Goal: Task Accomplishment & Management: Manage account settings

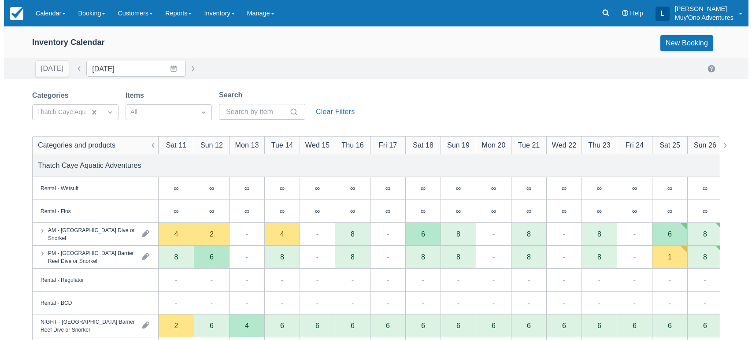
scroll to position [77, 0]
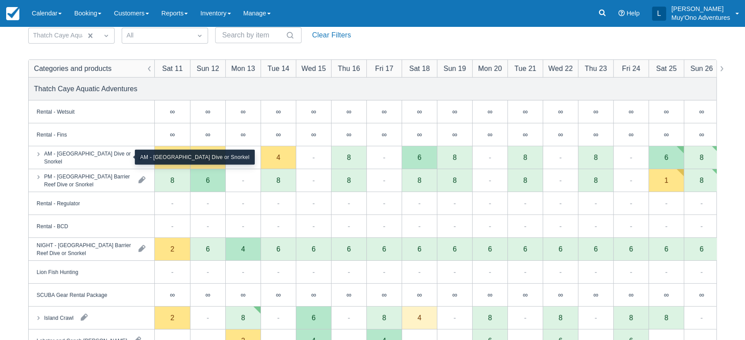
click at [110, 154] on div "AM - [GEOGRAPHIC_DATA] Dive or Snorkel" at bounding box center [87, 157] width 87 height 16
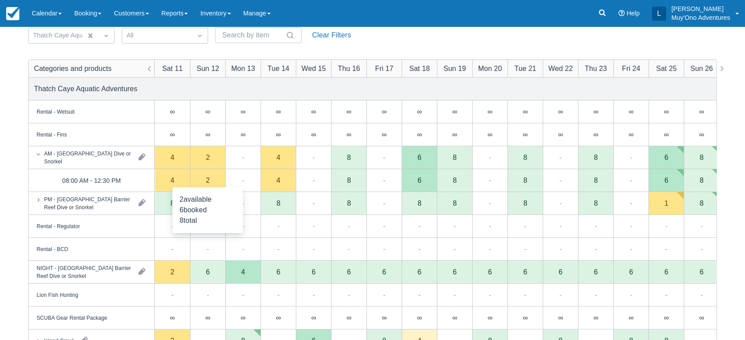
click at [201, 180] on div "2" at bounding box center [207, 180] width 35 height 23
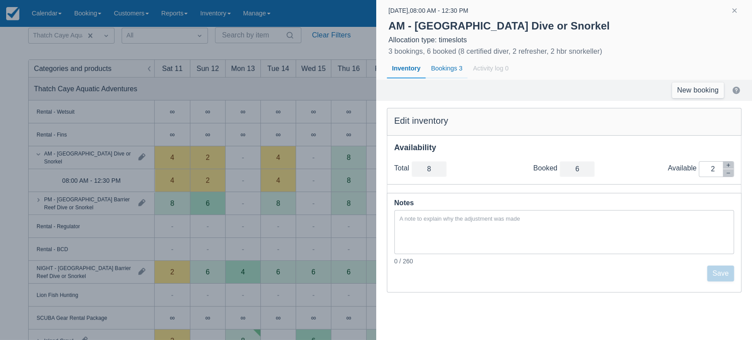
click at [449, 71] on div "Bookings 3" at bounding box center [447, 69] width 42 height 20
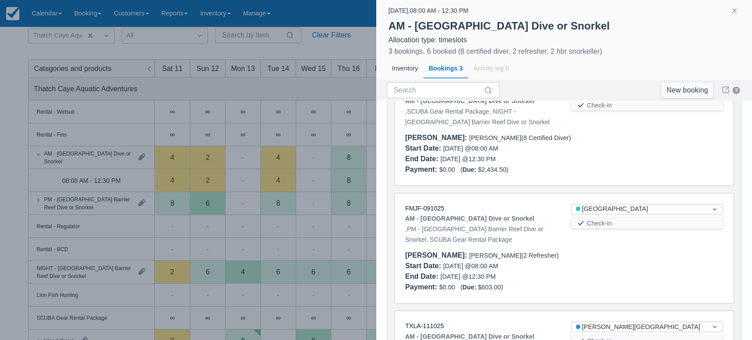
scroll to position [97, 0]
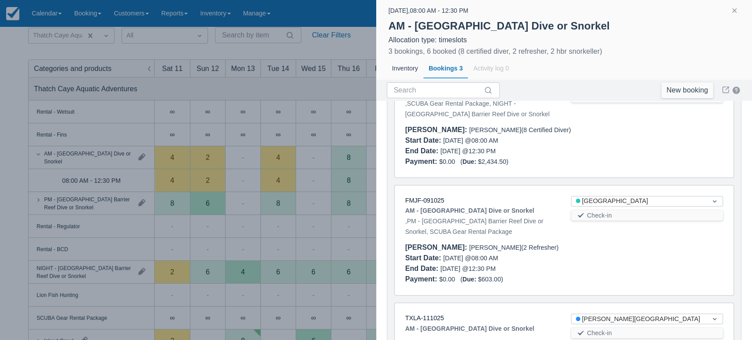
click at [427, 203] on link "FMJF-091025" at bounding box center [424, 200] width 39 height 7
click at [735, 11] on button "button" at bounding box center [734, 10] width 11 height 11
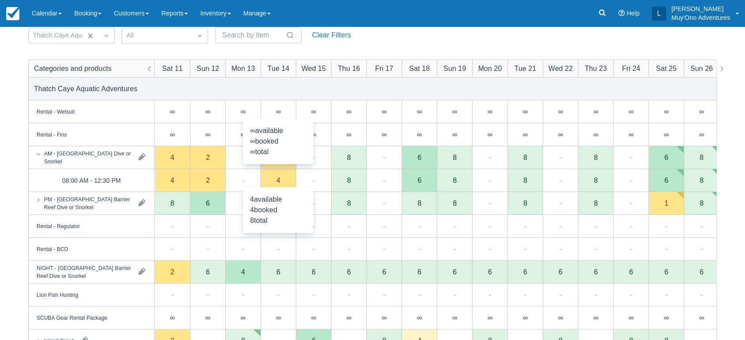
click at [287, 183] on div "4" at bounding box center [277, 180] width 35 height 23
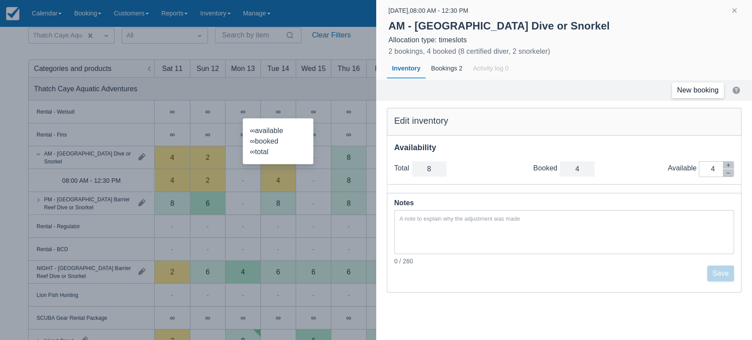
click at [704, 93] on link "New booking" at bounding box center [698, 90] width 52 height 16
click at [712, 95] on link "New booking" at bounding box center [698, 90] width 52 height 16
click at [451, 66] on div "Bookings 2" at bounding box center [447, 69] width 42 height 20
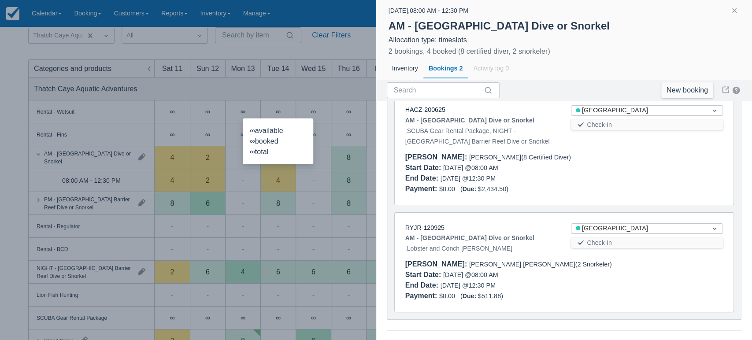
scroll to position [0, 0]
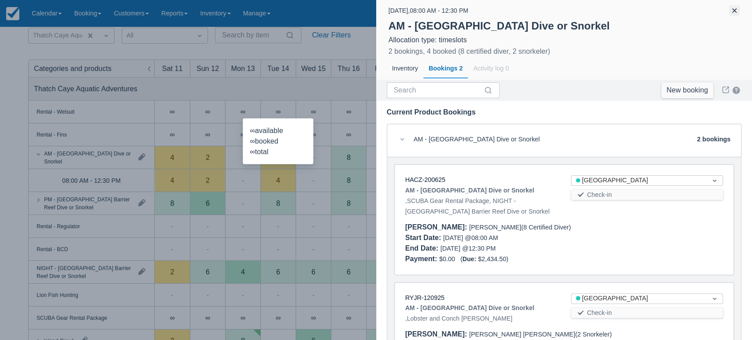
click at [736, 8] on button "button" at bounding box center [734, 10] width 11 height 11
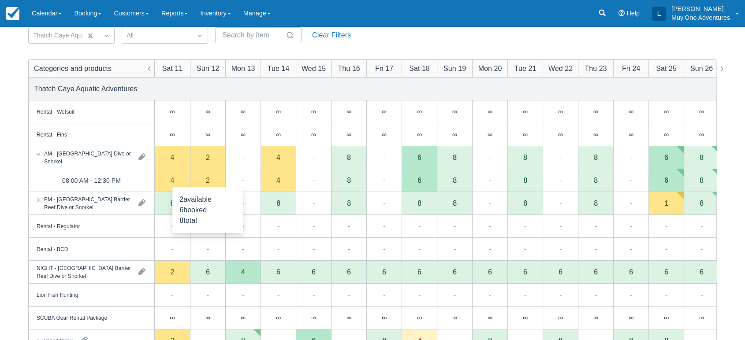
click at [203, 179] on div "2" at bounding box center [207, 180] width 35 height 23
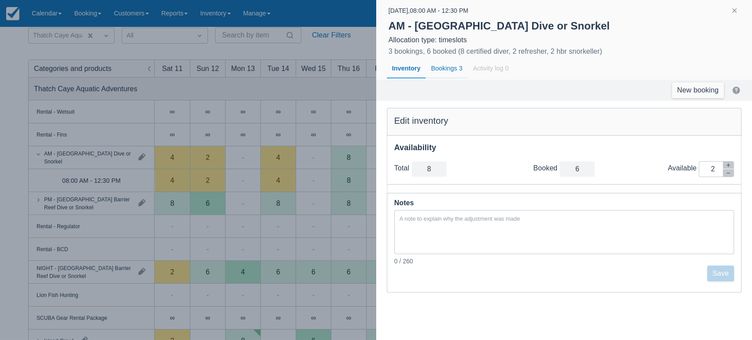
click at [444, 73] on div "Bookings 3" at bounding box center [447, 69] width 42 height 20
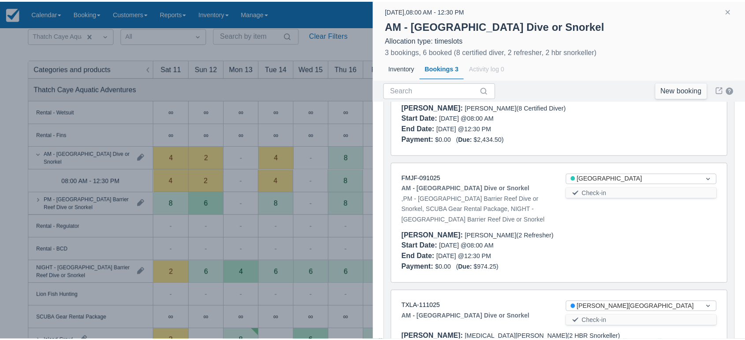
scroll to position [120, 0]
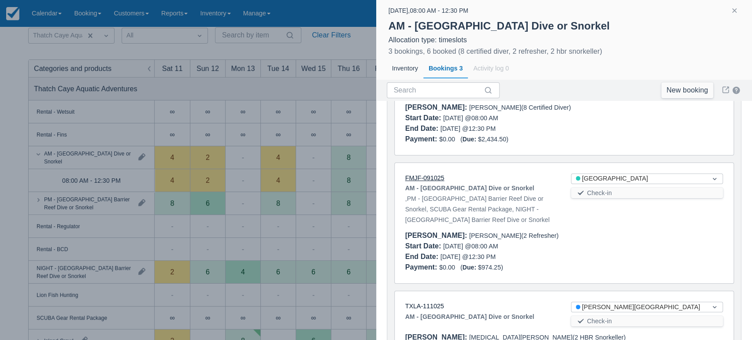
click at [427, 175] on link "FMJF-091025" at bounding box center [424, 177] width 39 height 7
click at [734, 7] on button "button" at bounding box center [734, 10] width 11 height 11
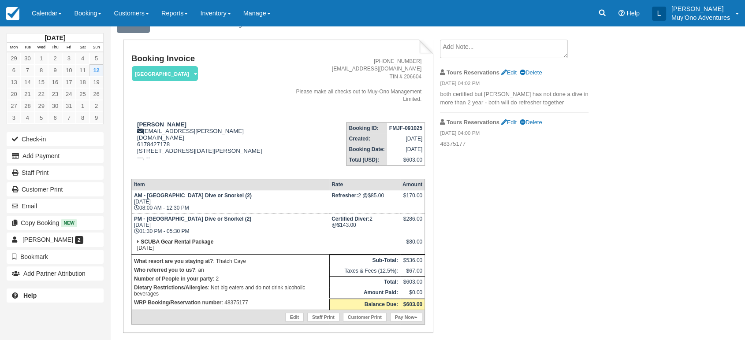
scroll to position [44, 0]
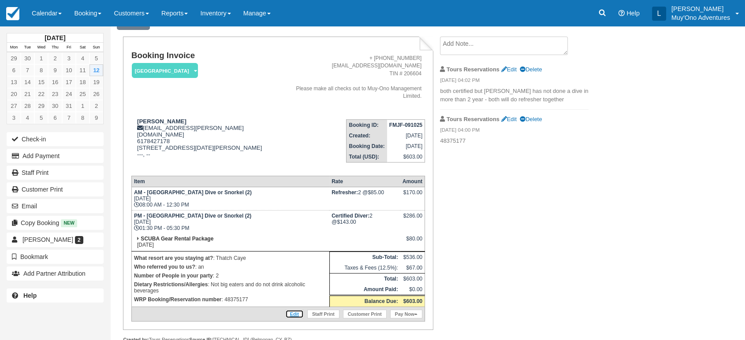
click at [291, 310] on link "Edit" at bounding box center [294, 314] width 19 height 9
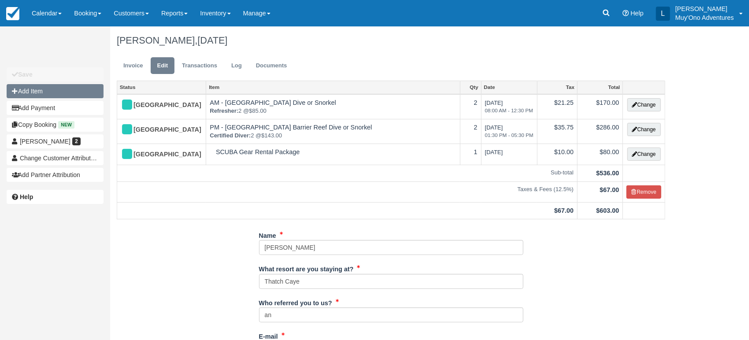
click at [55, 96] on button "Add Item" at bounding box center [55, 91] width 97 height 14
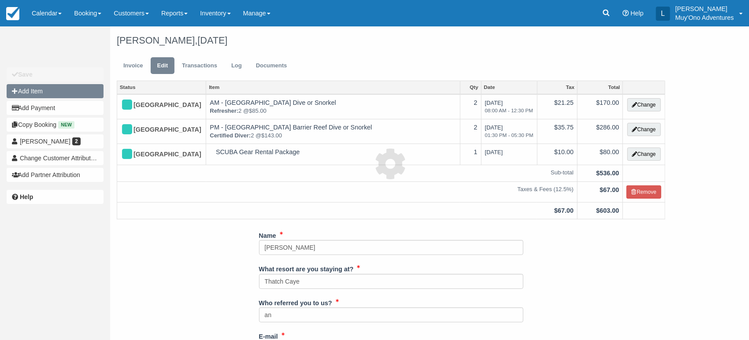
type input "0.00"
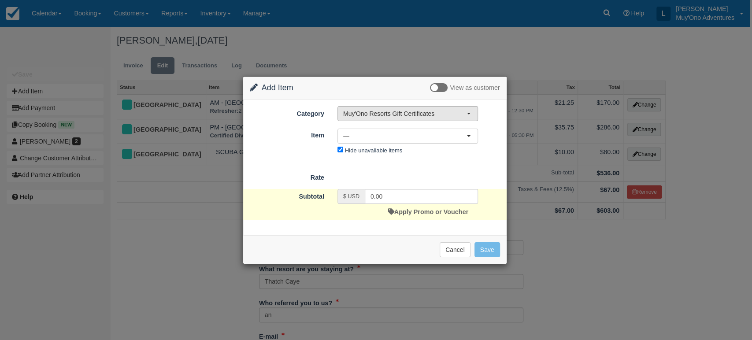
click at [451, 114] on span "Muy'Ono Resorts Gift Certificates" at bounding box center [404, 113] width 123 height 9
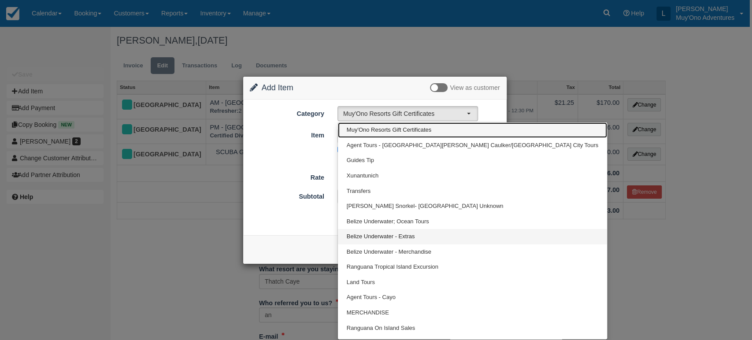
scroll to position [11, 0]
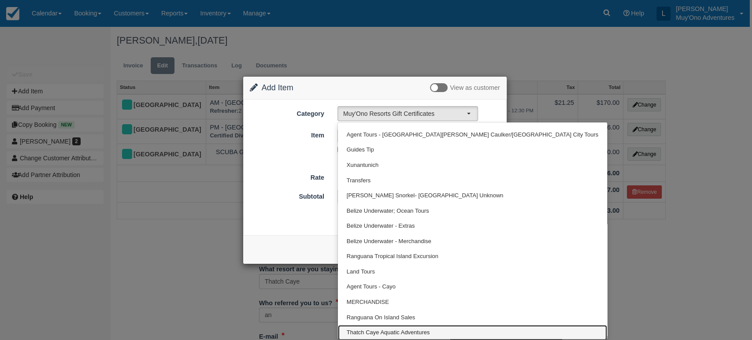
click at [391, 330] on span "Thatch Caye Aquatic Adventures" at bounding box center [388, 333] width 83 height 8
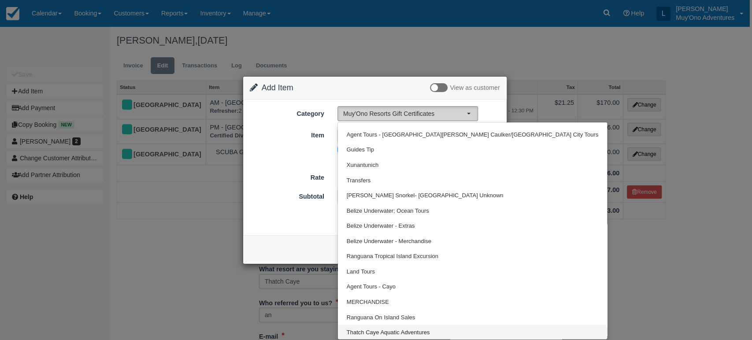
select select "64"
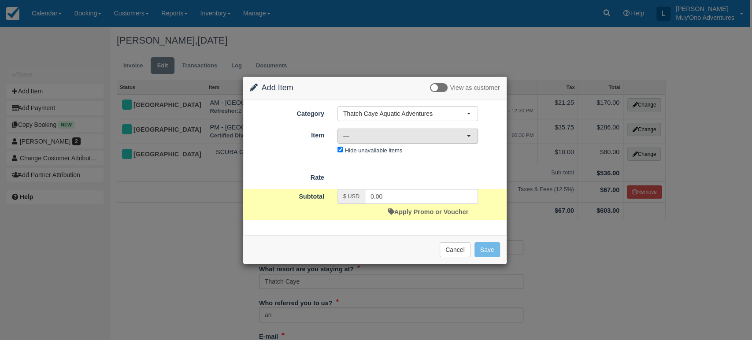
click at [458, 136] on span "—" at bounding box center [404, 136] width 123 height 9
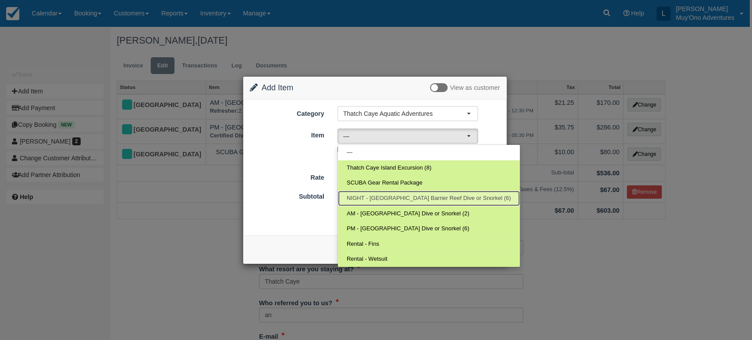
click at [408, 201] on span "NIGHT - Belize Barrier Reef Dive or Snorkel (6)" at bounding box center [429, 198] width 164 height 8
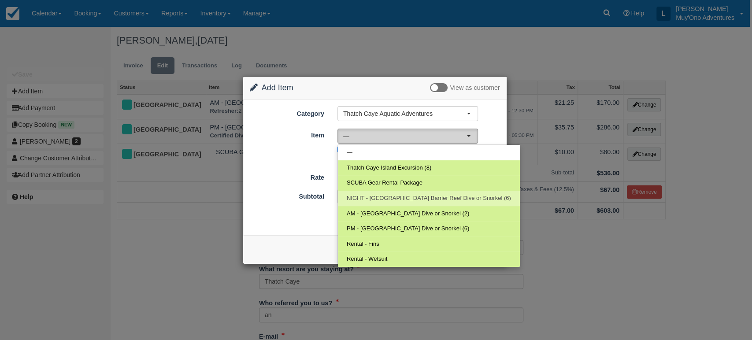
select select "297"
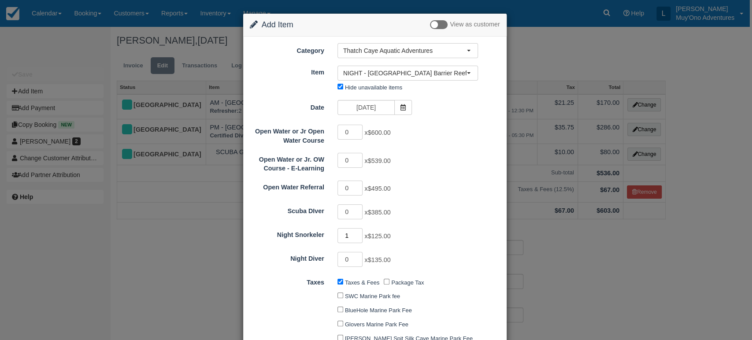
click at [357, 232] on input "1" at bounding box center [351, 235] width 26 height 15
type input "2"
click at [357, 232] on input "2" at bounding box center [351, 235] width 26 height 15
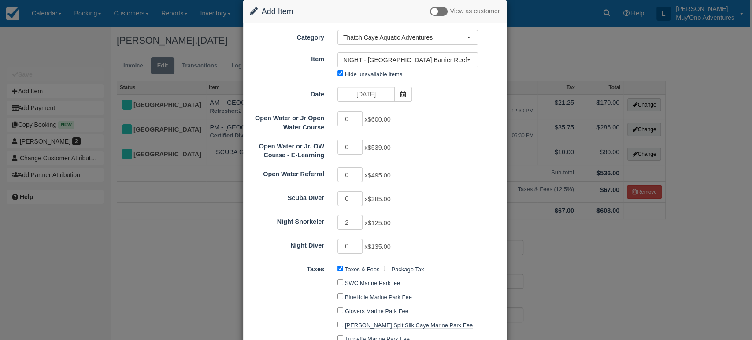
scroll to position [151, 0]
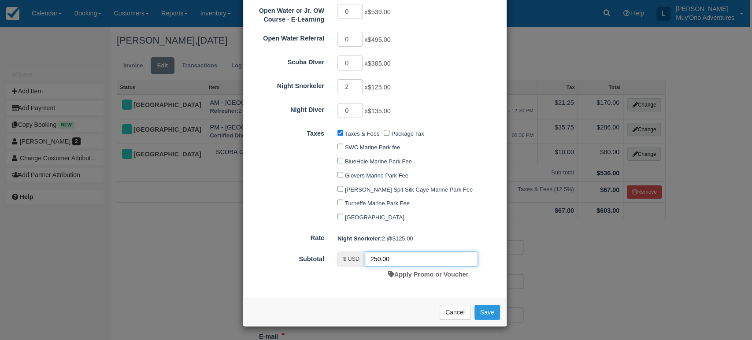
click at [409, 263] on input "250.00" at bounding box center [421, 259] width 113 height 15
type input "250.00"
click at [492, 308] on button "Save" at bounding box center [488, 312] width 26 height 15
checkbox input "false"
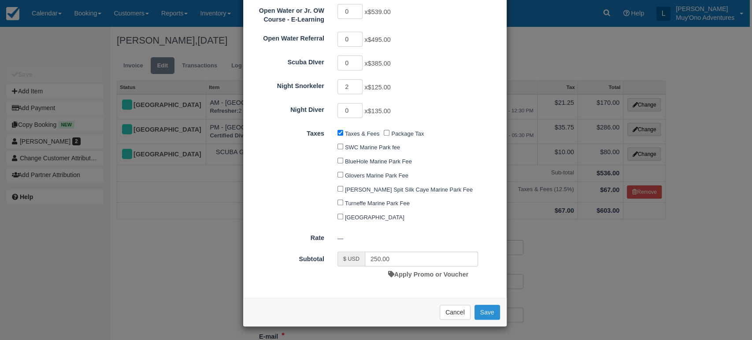
checkbox input "false"
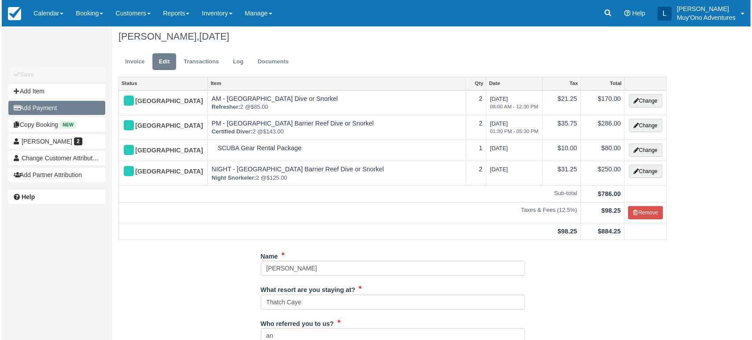
scroll to position [4, 0]
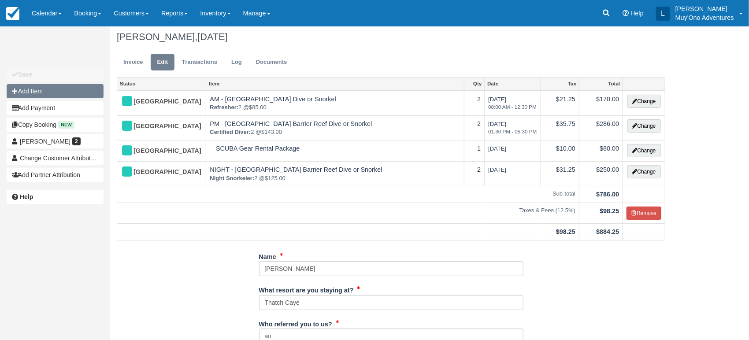
click at [53, 96] on button "Add Item" at bounding box center [55, 91] width 97 height 14
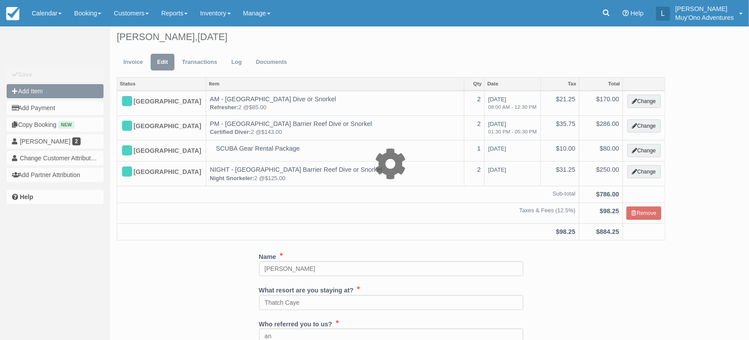
type input "0.00"
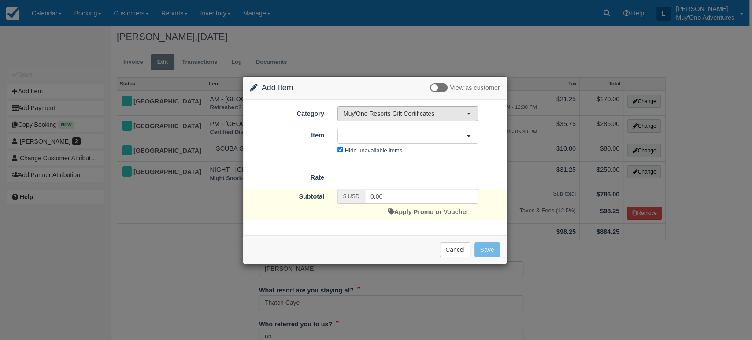
click at [467, 115] on button "Muy'Ono Resorts Gift Certificates" at bounding box center [408, 113] width 141 height 15
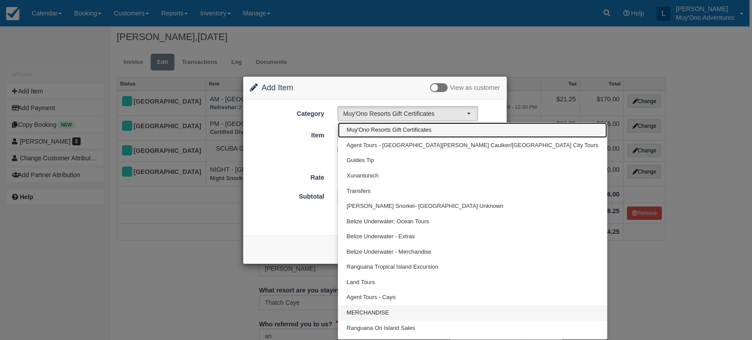
scroll to position [11, 0]
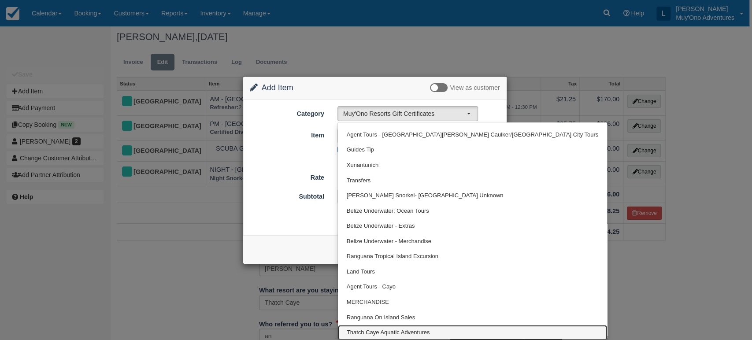
click at [388, 330] on span "Thatch Caye Aquatic Adventures" at bounding box center [388, 333] width 83 height 8
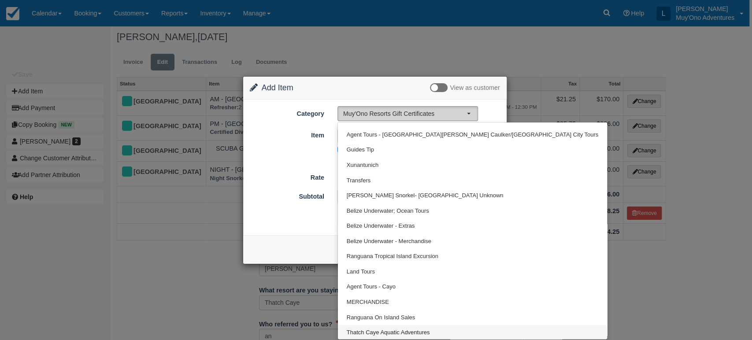
select select "64"
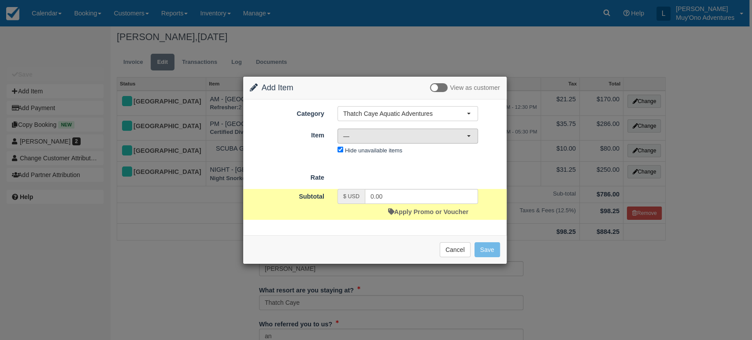
click at [445, 132] on span "—" at bounding box center [404, 136] width 123 height 9
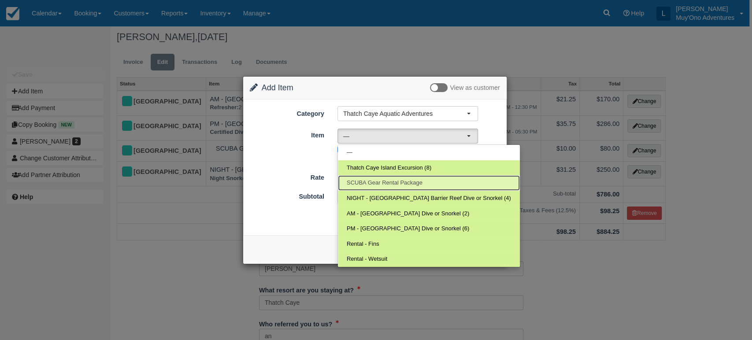
click at [394, 186] on link "SCUBA Gear Rental Package" at bounding box center [429, 182] width 182 height 15
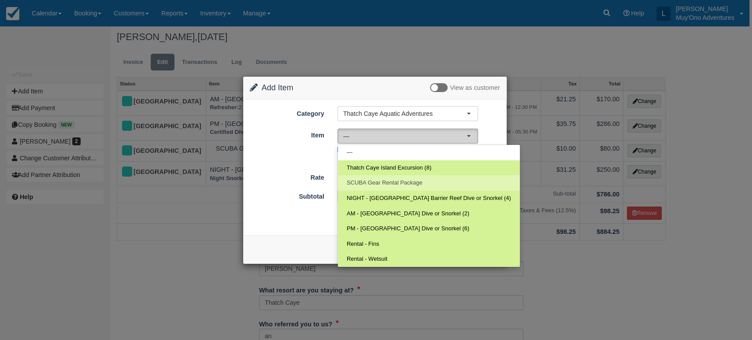
select select "58"
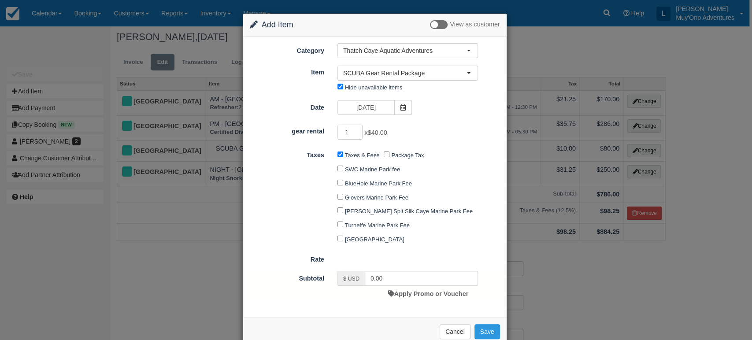
click at [359, 128] on input "1" at bounding box center [351, 132] width 26 height 15
type input "2"
click at [359, 128] on input "2" at bounding box center [351, 132] width 26 height 15
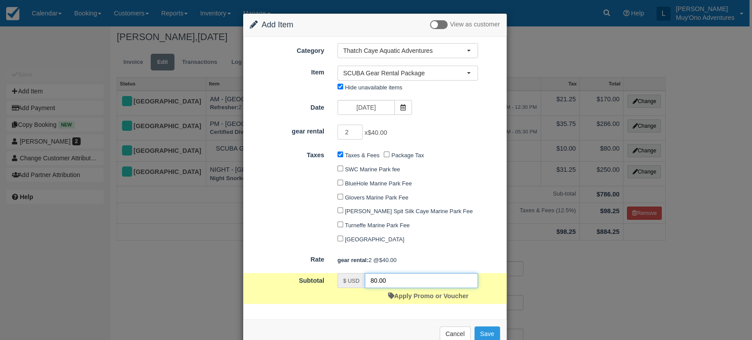
click at [400, 281] on input "80.00" at bounding box center [421, 280] width 113 height 15
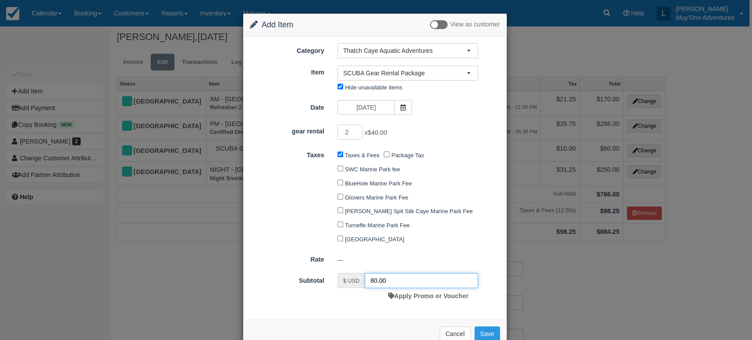
scroll to position [24, 0]
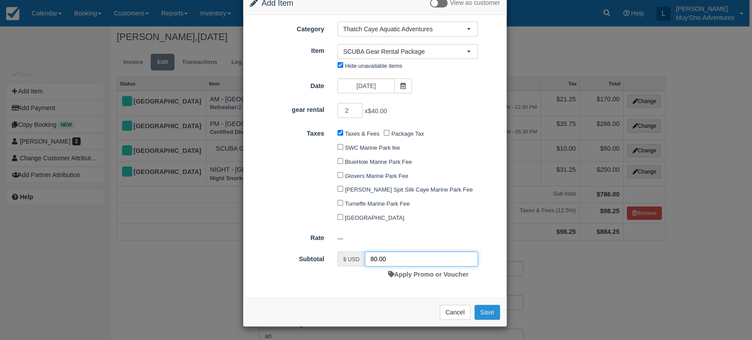
type input "80.00"
click at [482, 309] on button "Save" at bounding box center [488, 312] width 26 height 15
checkbox input "false"
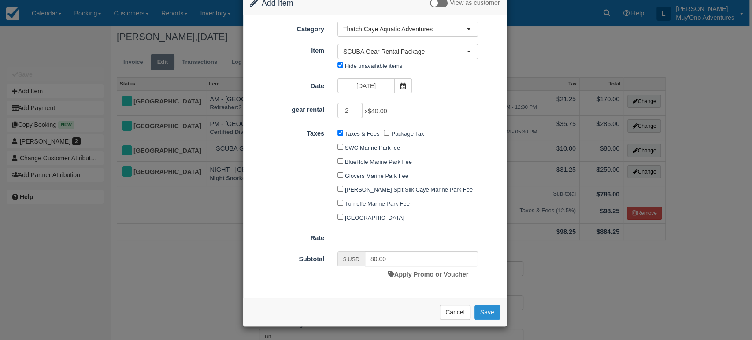
checkbox input "false"
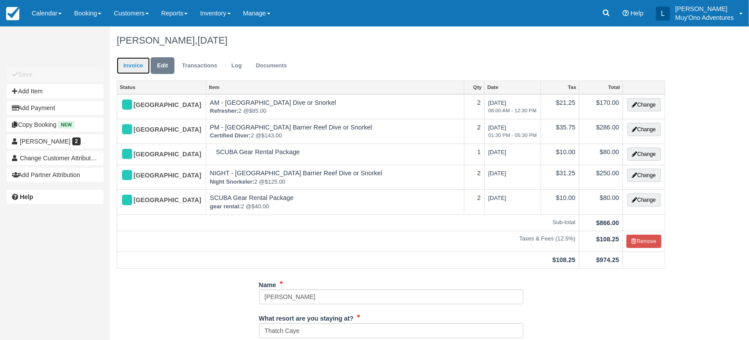
click at [137, 66] on link "Invoice" at bounding box center [133, 65] width 33 height 17
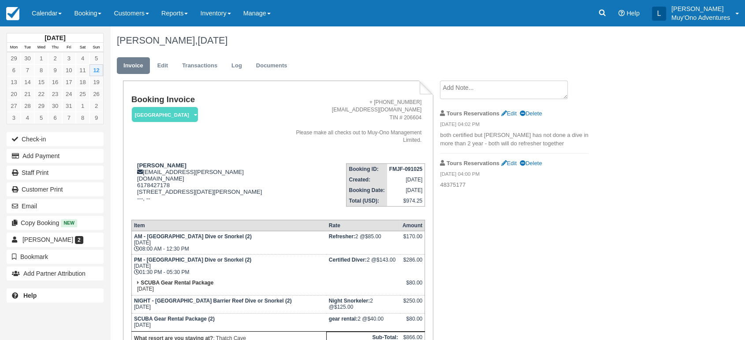
click at [411, 166] on strong "FMJF-091025" at bounding box center [405, 169] width 33 height 6
copy tbody "FMJF-091025"
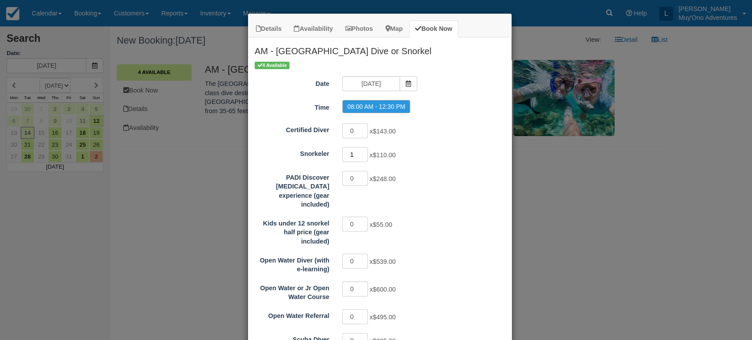
click at [360, 152] on input "1" at bounding box center [355, 154] width 26 height 15
type input "2"
click at [360, 152] on input "2" at bounding box center [355, 154] width 26 height 15
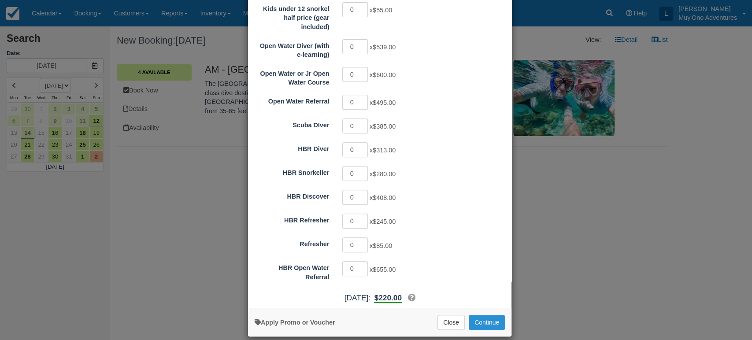
click at [486, 315] on button "Continue" at bounding box center [487, 322] width 36 height 15
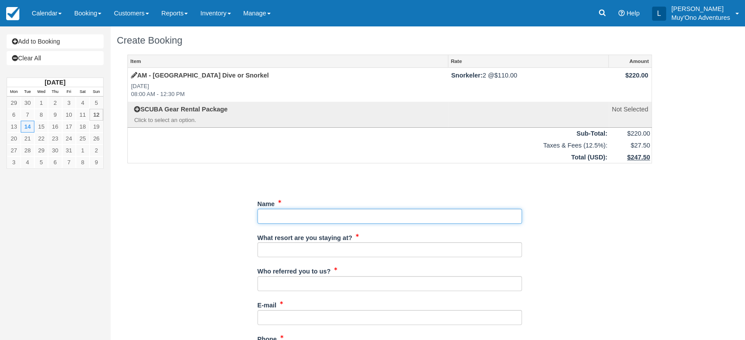
click at [279, 211] on input "Name" at bounding box center [389, 216] width 264 height 15
paste input "[PERSON_NAME]"
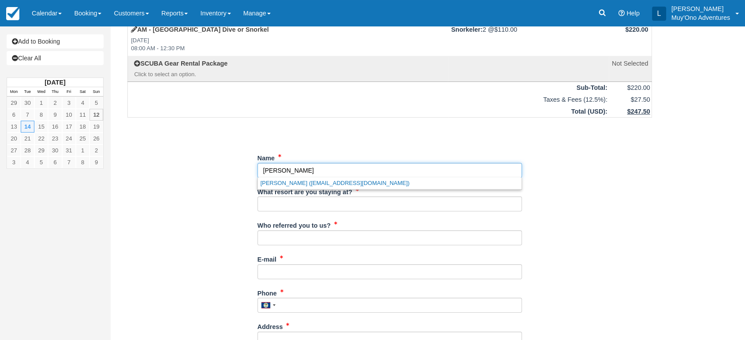
scroll to position [47, 0]
type input "[PERSON_NAME]"
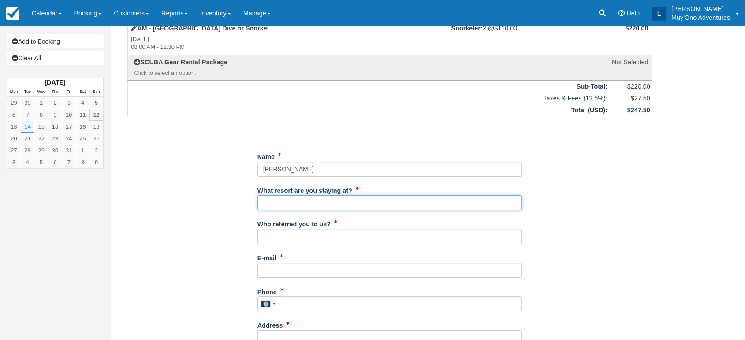
click at [289, 202] on input "What resort are you staying at?" at bounding box center [389, 202] width 264 height 15
type input "Thatch Caye"
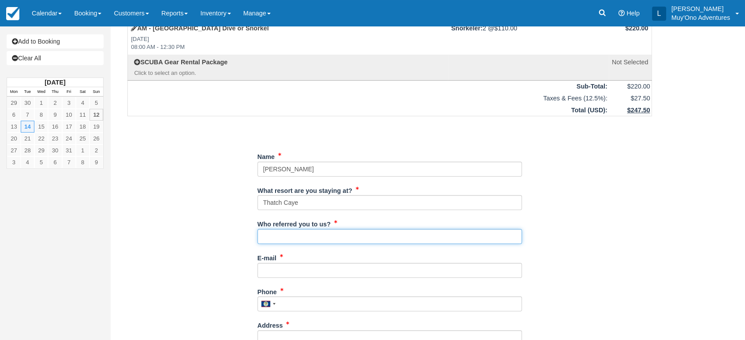
click at [293, 239] on input "Who referred you to us?" at bounding box center [389, 236] width 264 height 15
type input "[PERSON_NAME]"
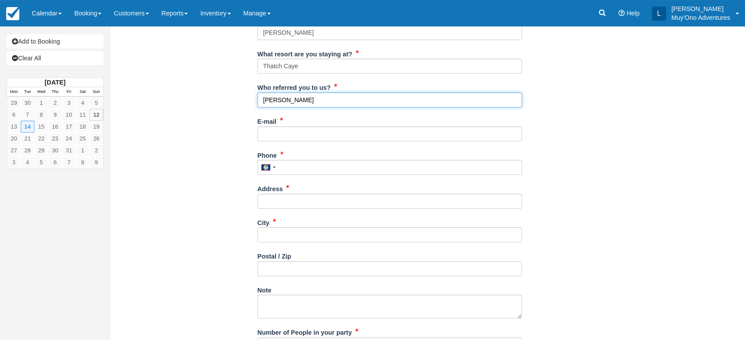
scroll to position [190, 0]
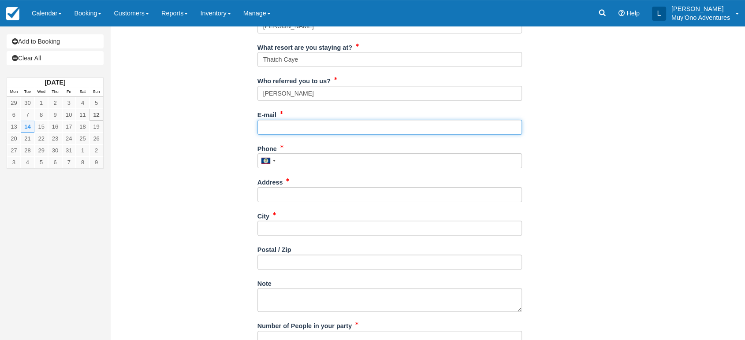
click at [288, 133] on input "E-mail" at bounding box center [389, 127] width 264 height 15
paste input "[EMAIL_ADDRESS][DOMAIN_NAME]"
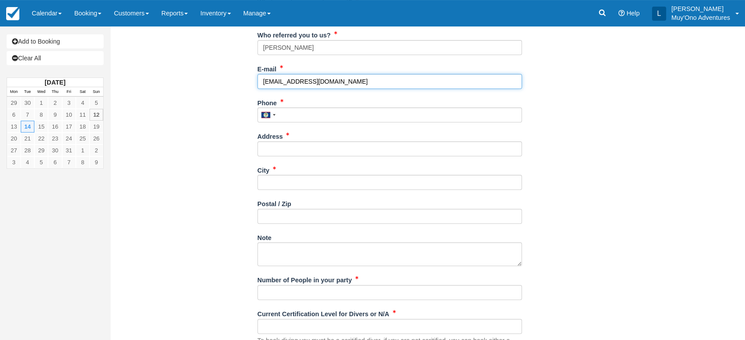
scroll to position [238, 0]
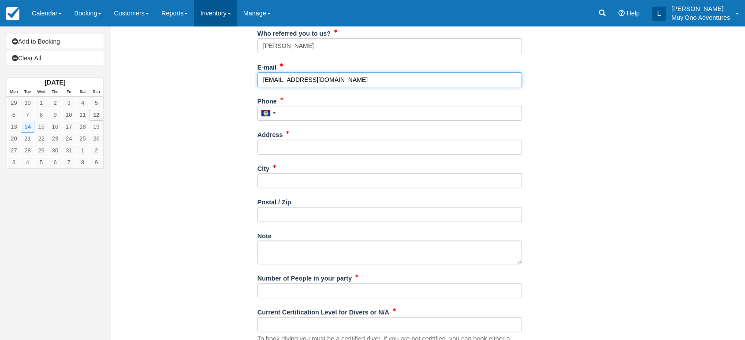
type input "[EMAIL_ADDRESS][DOMAIN_NAME]"
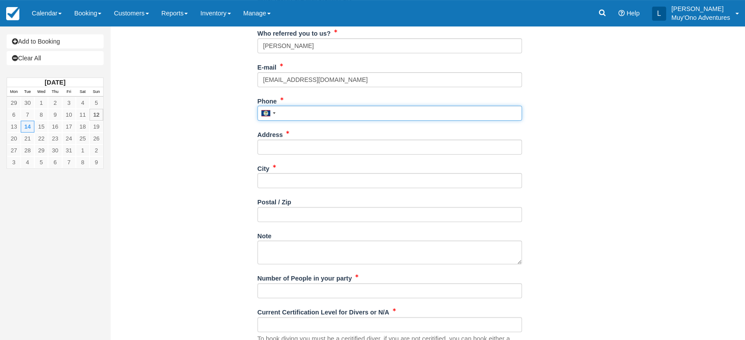
click at [305, 115] on input "Phone" at bounding box center [389, 113] width 264 height 15
paste input "3038703208"
type input "3038703208"
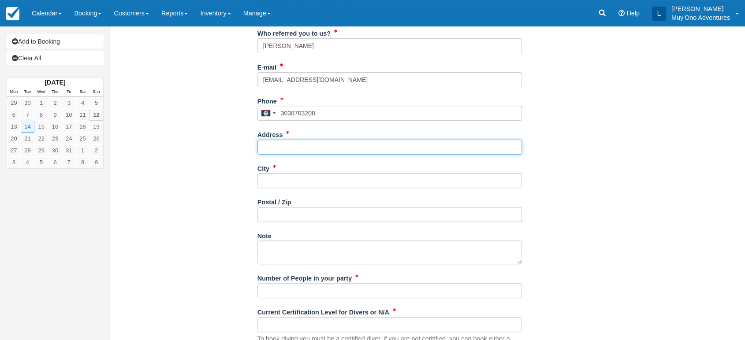
click at [284, 152] on input "Address" at bounding box center [389, 147] width 264 height 15
paste input "[STREET_ADDRESS]"
type input "[STREET_ADDRESS]"
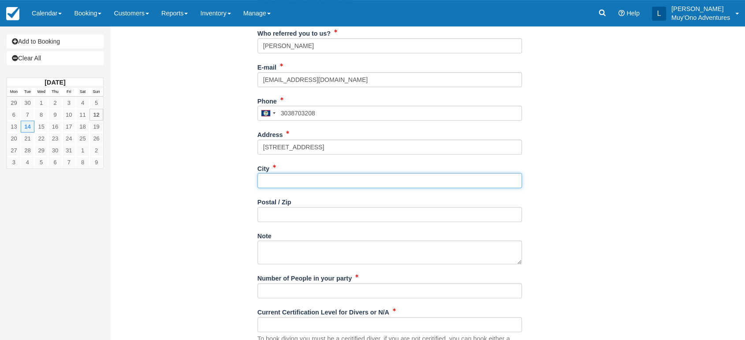
click at [272, 178] on input "City" at bounding box center [389, 180] width 264 height 15
paste input "Littleton"
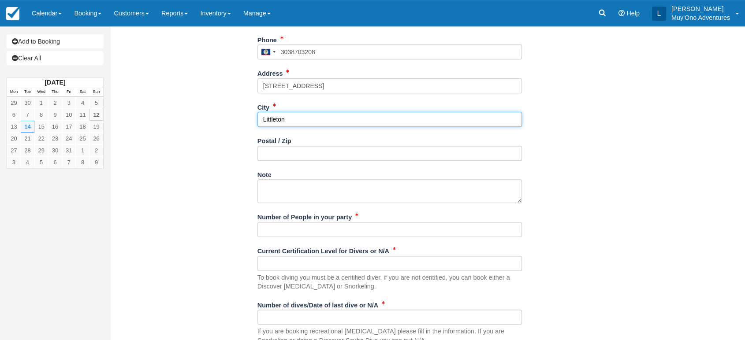
scroll to position [313, 0]
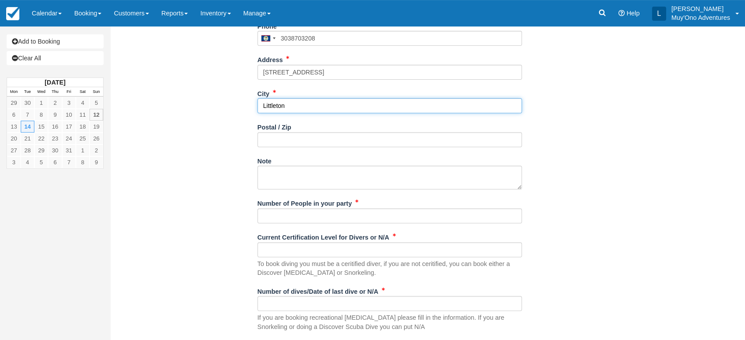
type input "Littleton"
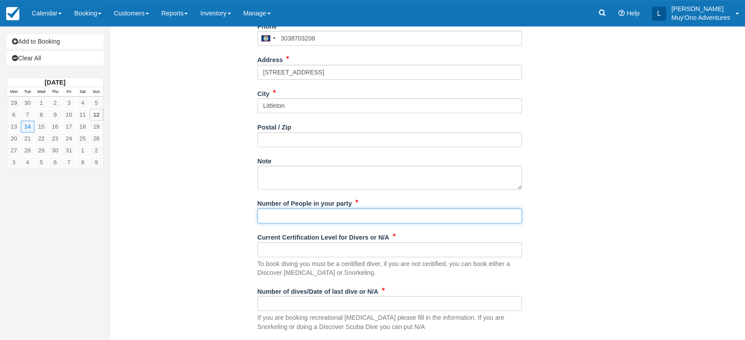
click at [307, 213] on input "Number of People in your party" at bounding box center [389, 215] width 264 height 15
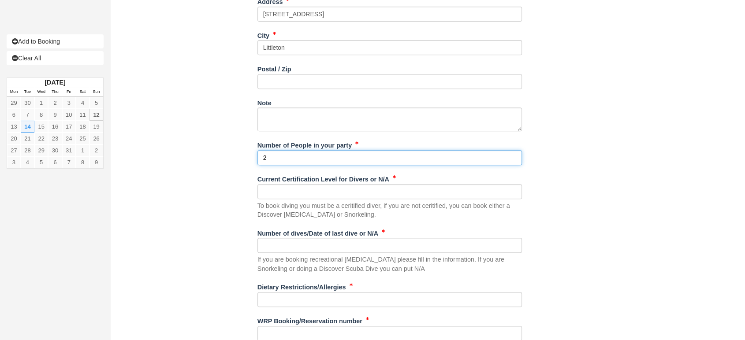
scroll to position [371, 0]
type input "2"
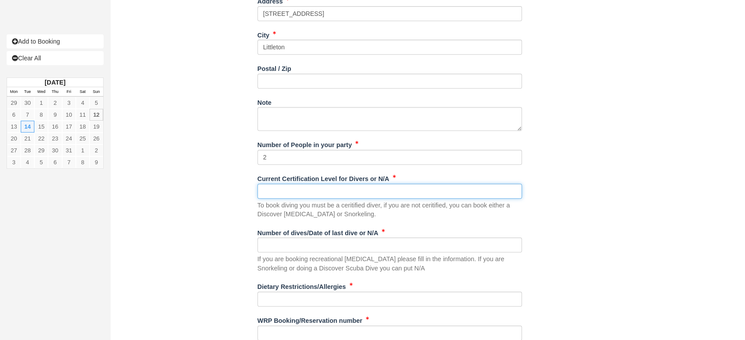
click at [313, 192] on input "Current Certification Level for Divers or N/A" at bounding box center [389, 191] width 264 height 15
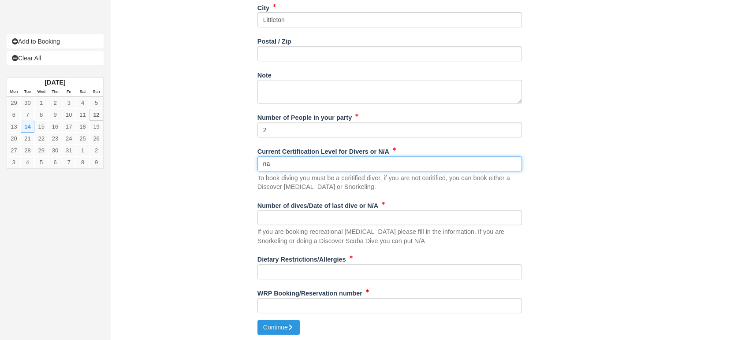
type input "na"
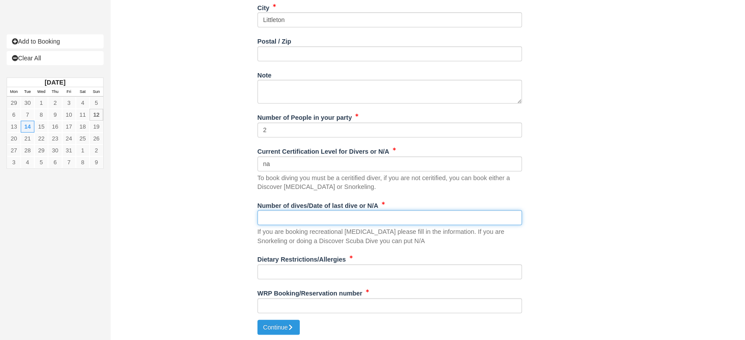
click at [285, 216] on input "Number of dives/Date of last dive or N/A" at bounding box center [389, 217] width 264 height 15
type input "na"
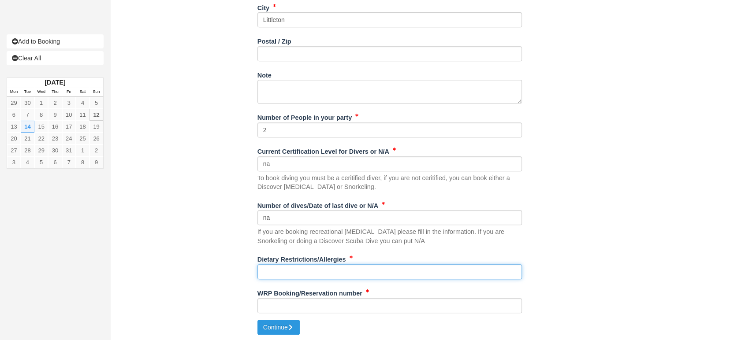
click at [267, 269] on input "Dietary Restrictions/Allergies" at bounding box center [389, 271] width 264 height 15
type input "na"
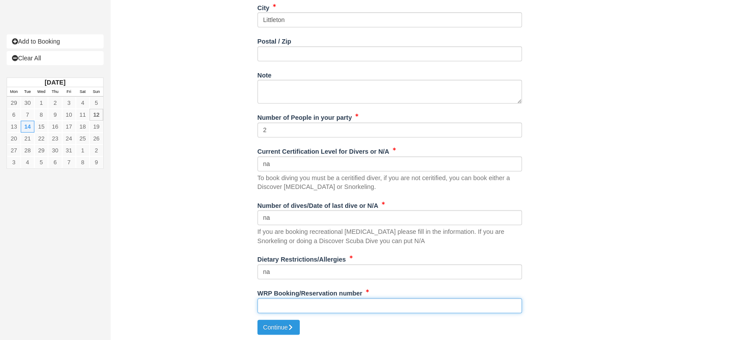
click at [300, 308] on input "WRP Booking/Reservation number" at bounding box center [389, 305] width 264 height 15
paste input "#BB25081418402715"
type input "#BB25081418402715"
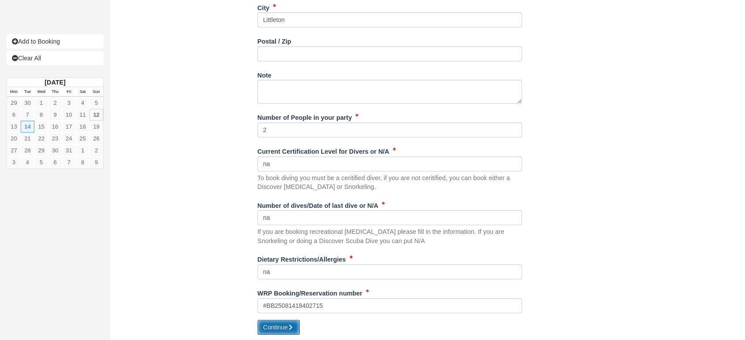
click at [274, 323] on button "Continue" at bounding box center [278, 327] width 42 height 15
type input "+5013038703208"
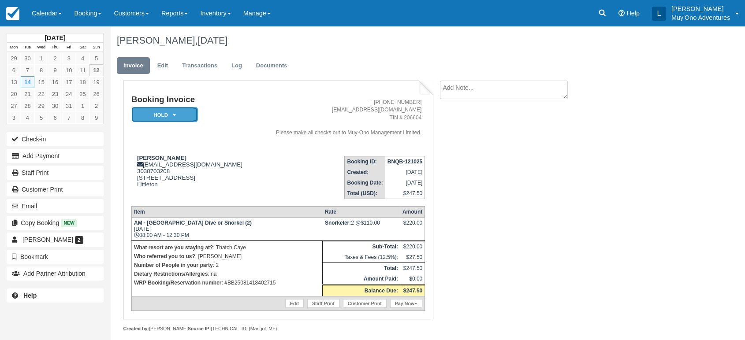
click at [174, 111] on em "HOLD" at bounding box center [165, 114] width 66 height 15
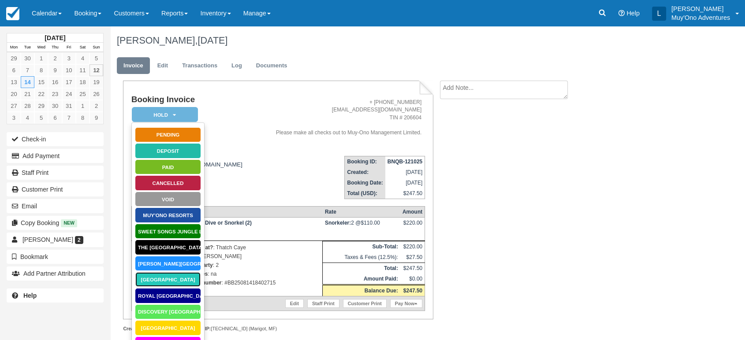
click at [166, 279] on link "[GEOGRAPHIC_DATA]" at bounding box center [168, 279] width 66 height 15
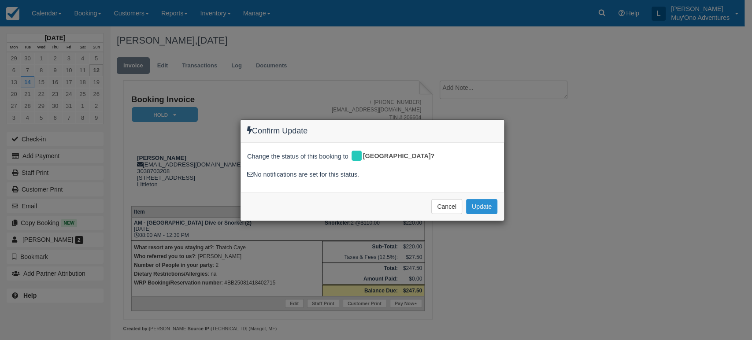
click at [490, 207] on button "Update" at bounding box center [481, 206] width 31 height 15
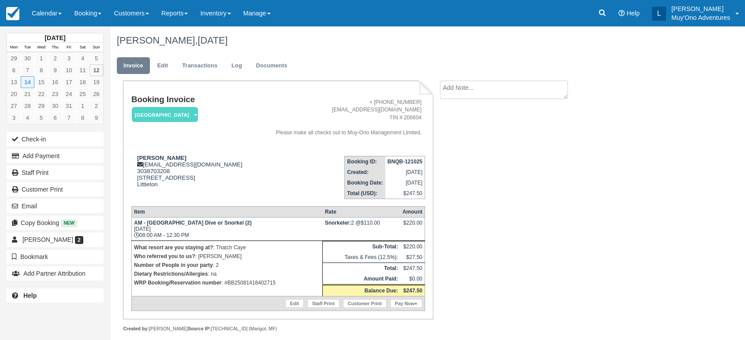
click at [410, 163] on strong "BNQB-121025" at bounding box center [404, 162] width 35 height 6
copy tbody "BNQB-121025"
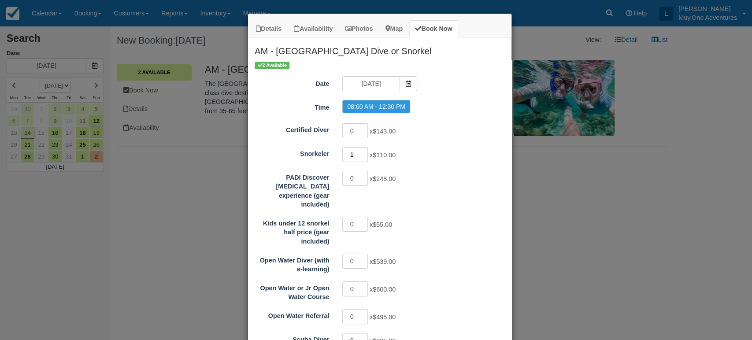
click at [360, 151] on input "1" at bounding box center [355, 154] width 26 height 15
type input "2"
click at [360, 151] on input "2" at bounding box center [355, 154] width 26 height 15
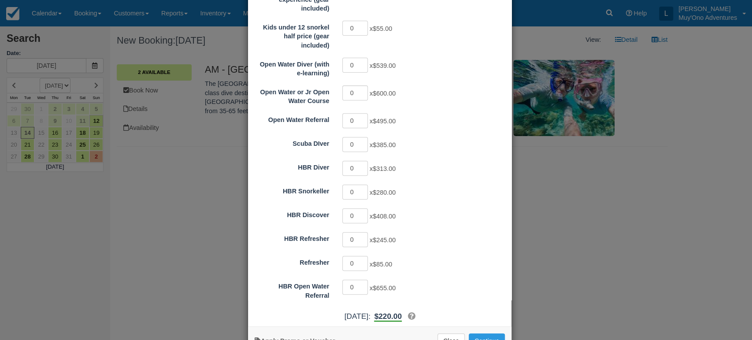
scroll to position [215, 0]
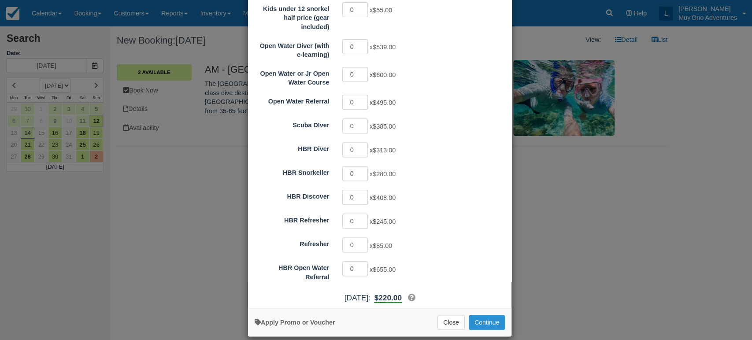
click at [486, 315] on button "Continue" at bounding box center [487, 322] width 36 height 15
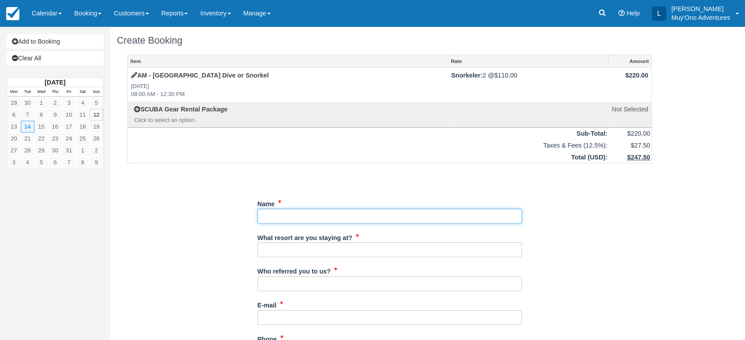
click at [306, 211] on input "Name" at bounding box center [389, 216] width 264 height 15
paste input "[PERSON_NAME]"
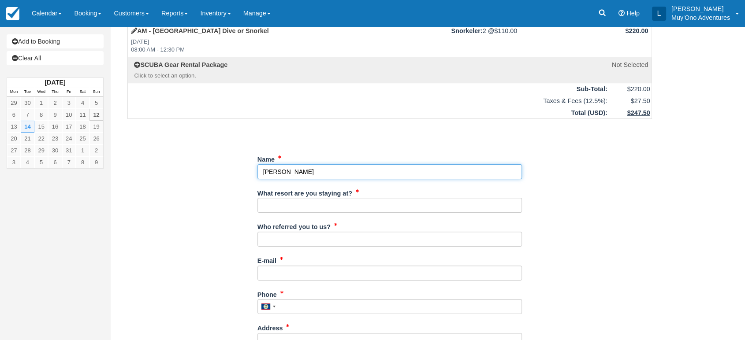
scroll to position [45, 0]
type input "[PERSON_NAME]"
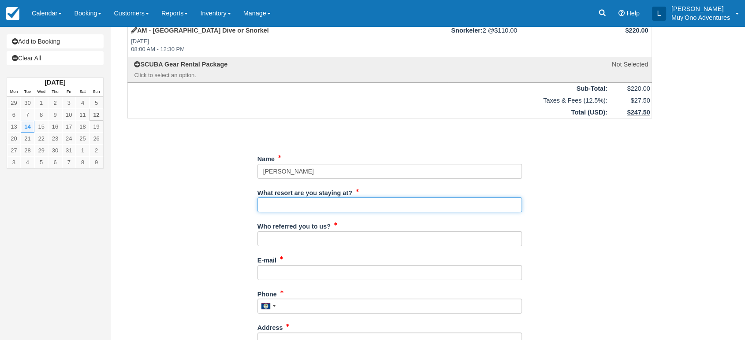
click at [300, 211] on input "What resort are you staying at?" at bounding box center [389, 204] width 264 height 15
type input "Thatch Caye"
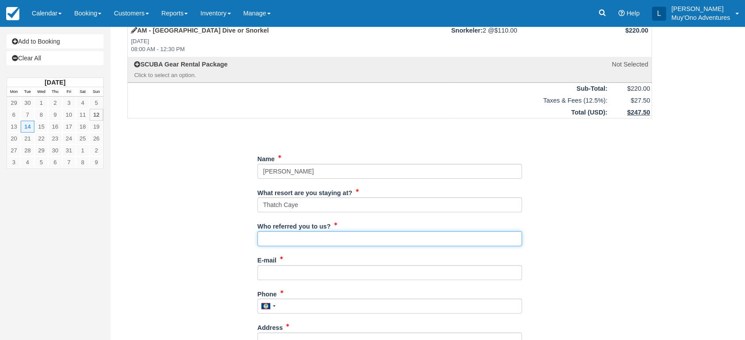
click at [297, 238] on input "Who referred you to us?" at bounding box center [389, 238] width 264 height 15
type input "LUIS"
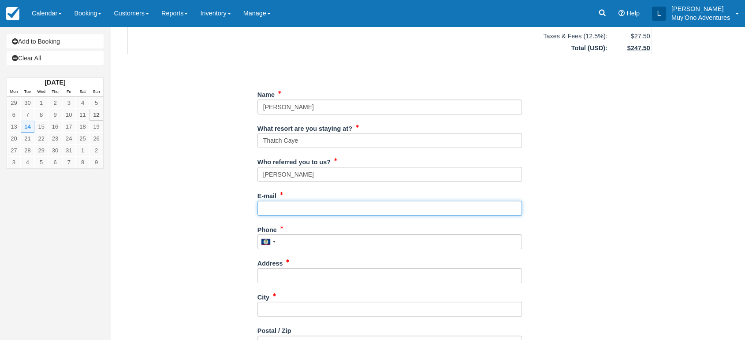
click at [274, 209] on input "E-mail" at bounding box center [389, 208] width 264 height 15
paste input "daveammo@msn.com"
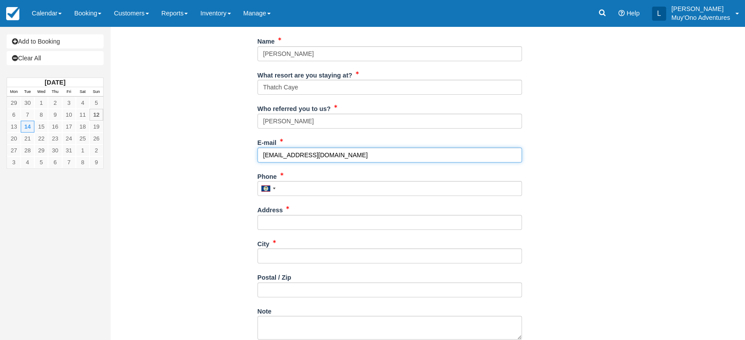
scroll to position [163, 0]
type input "daveammo@msn.com"
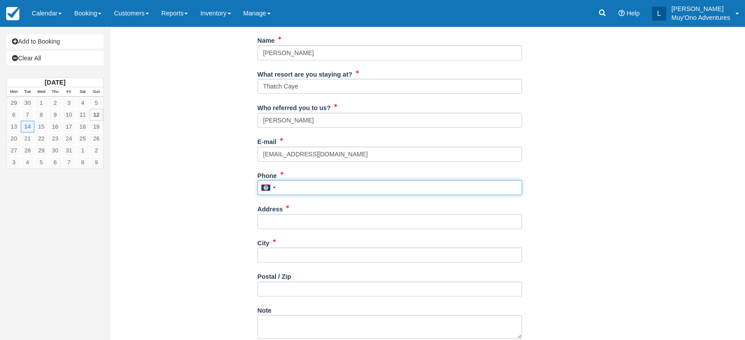
click at [303, 186] on input "Phone" at bounding box center [389, 187] width 264 height 15
paste input "3092626206"
type input "3092626206"
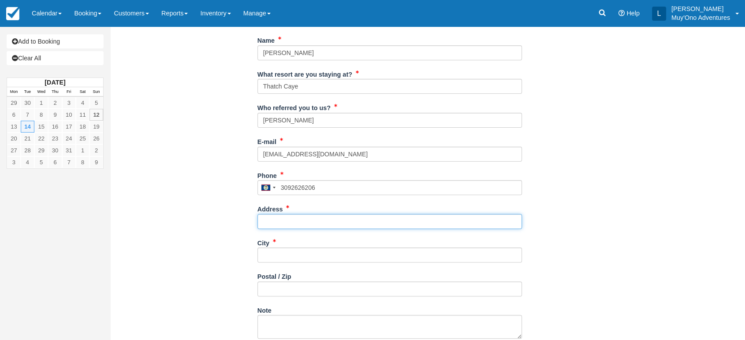
click at [272, 215] on input "Address" at bounding box center [389, 221] width 264 height 15
paste input "8 Wexford Ct"
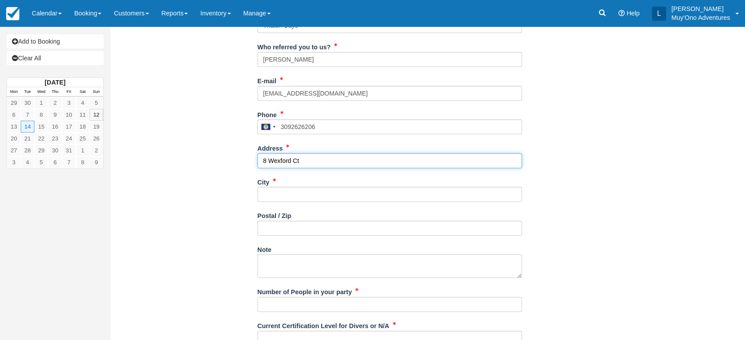
type input "8 Wexford Ct"
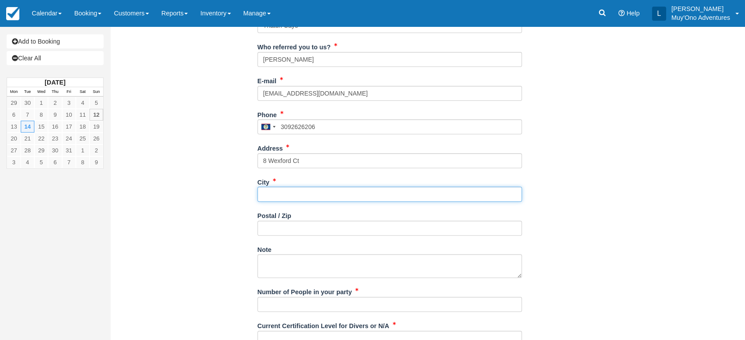
click at [283, 195] on input "City" at bounding box center [389, 194] width 264 height 15
click at [283, 191] on input "City" at bounding box center [389, 194] width 264 height 15
paste input "MACKINAW"
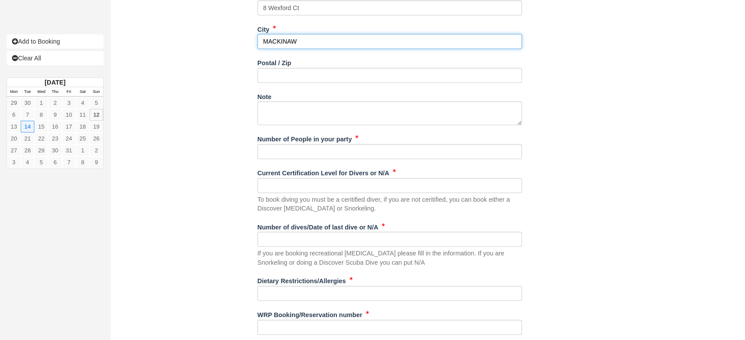
scroll to position [384, 0]
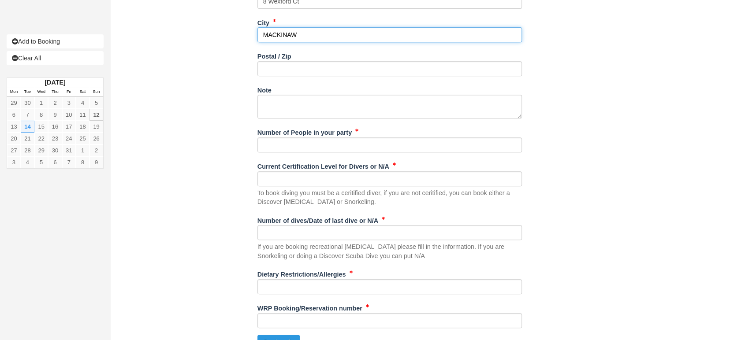
type input "MACKINAW"
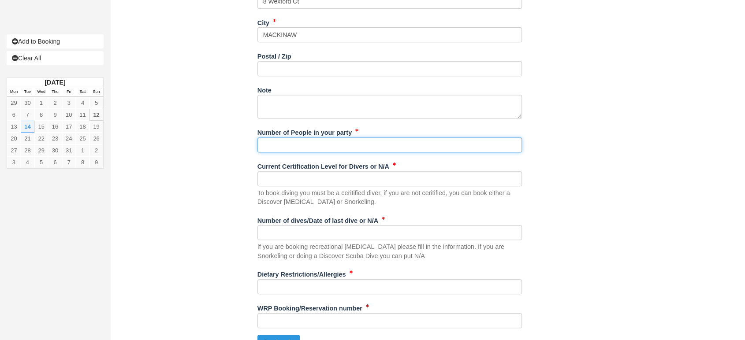
click at [321, 142] on input "Number of People in your party" at bounding box center [389, 144] width 264 height 15
type input "2"
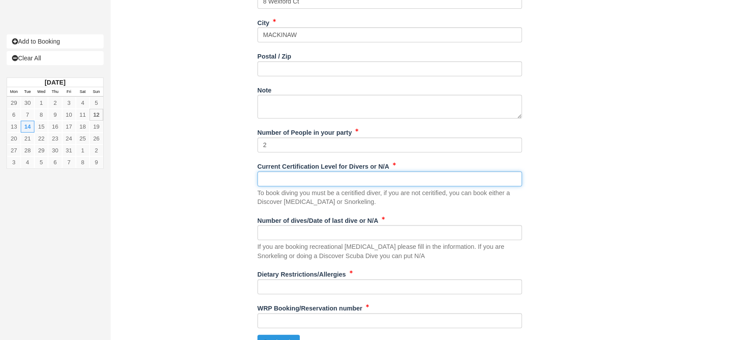
click at [310, 175] on input "Current Certification Level for Divers or N/A" at bounding box center [389, 178] width 264 height 15
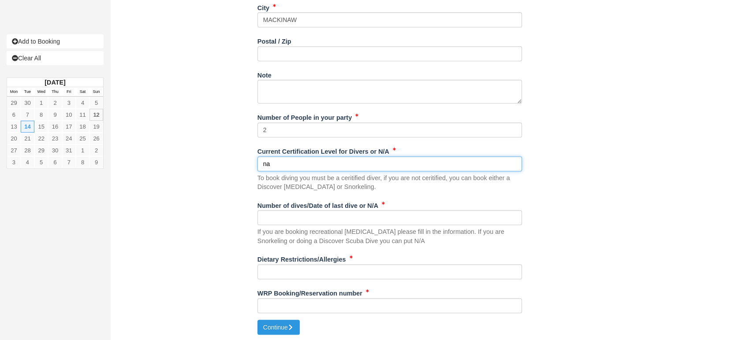
type input "na"
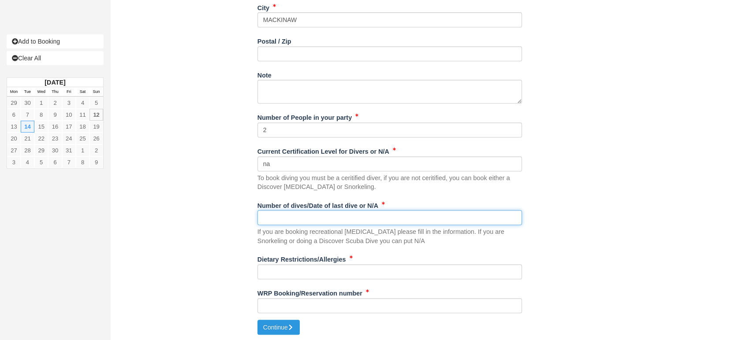
click at [273, 215] on input "Number of dives/Date of last dive or N/A" at bounding box center [389, 217] width 264 height 15
type input "na"
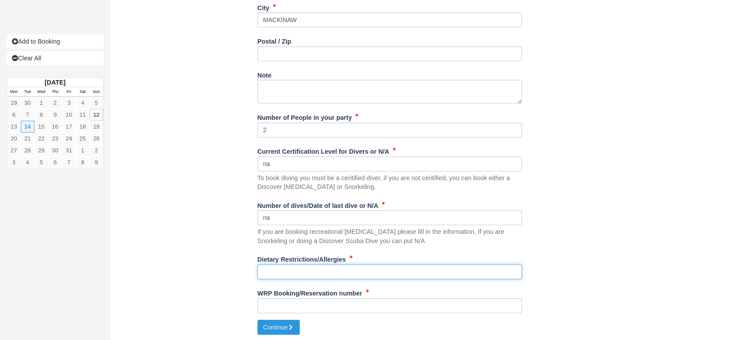
click at [269, 270] on input "Dietary Restrictions/Allergies" at bounding box center [389, 271] width 264 height 15
type input "na"
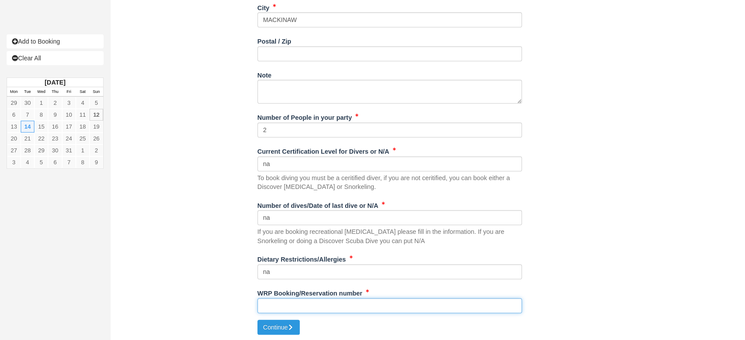
click at [274, 305] on input "WRP Booking/Reservation number" at bounding box center [389, 305] width 264 height 15
paste input "#BB25071018033002"
type input "#BB25071018033002"
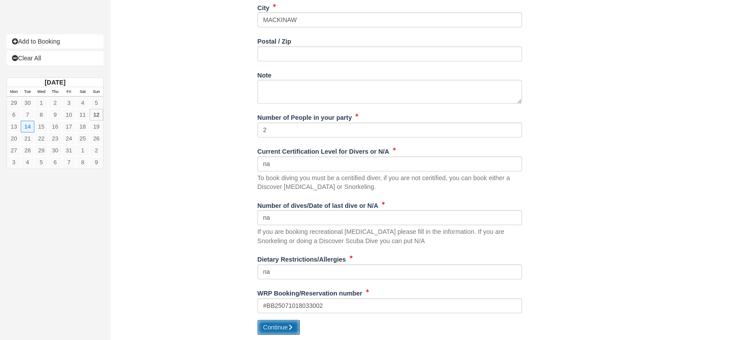
click at [278, 322] on button "Continue" at bounding box center [278, 327] width 42 height 15
type input "+5013092626206"
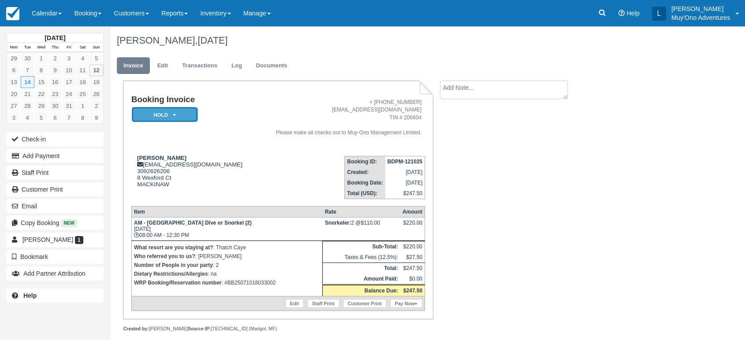
click at [174, 111] on em "HOLD" at bounding box center [165, 114] width 66 height 15
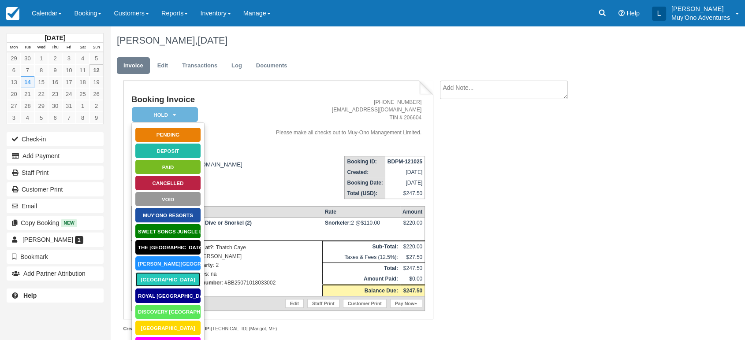
click at [168, 278] on link "[GEOGRAPHIC_DATA]" at bounding box center [168, 279] width 66 height 15
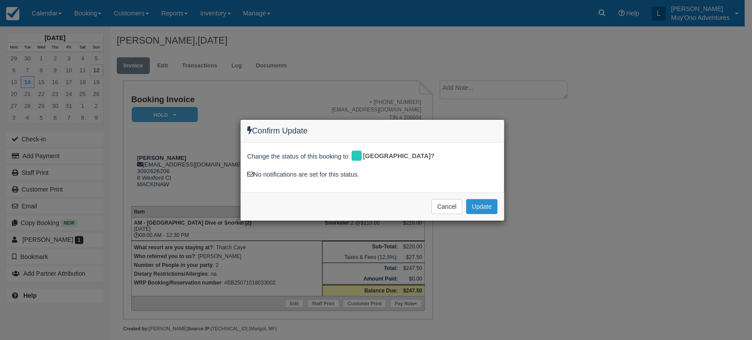
click at [482, 205] on button "Update" at bounding box center [481, 206] width 31 height 15
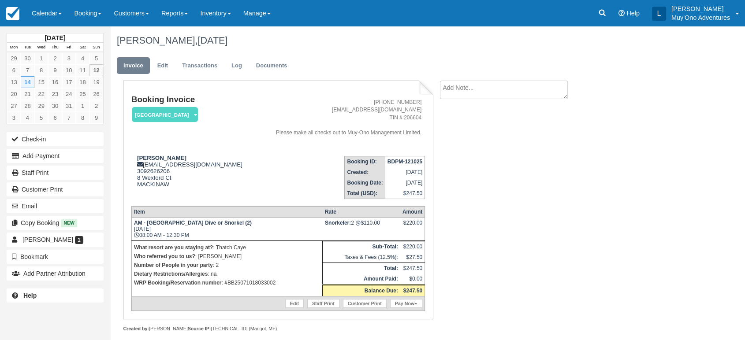
click at [406, 161] on strong "BDPM-121025" at bounding box center [404, 162] width 35 height 6
copy tbody "BDPM-121025"
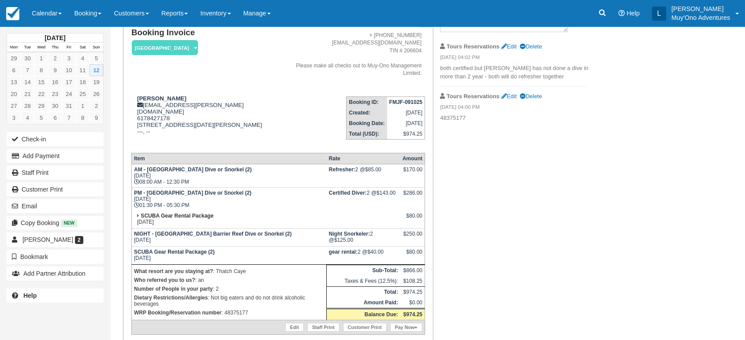
scroll to position [70, 0]
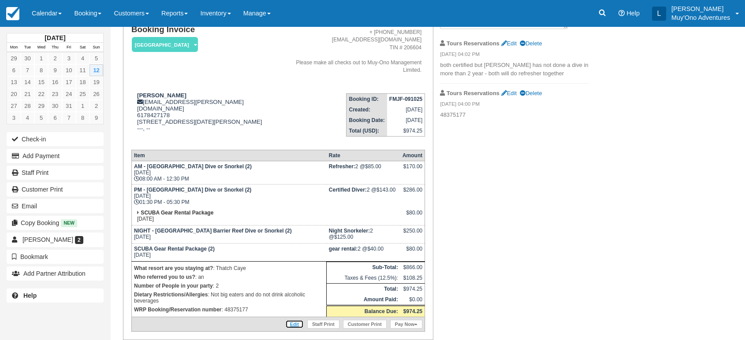
click at [290, 320] on link "Edit" at bounding box center [294, 324] width 19 height 9
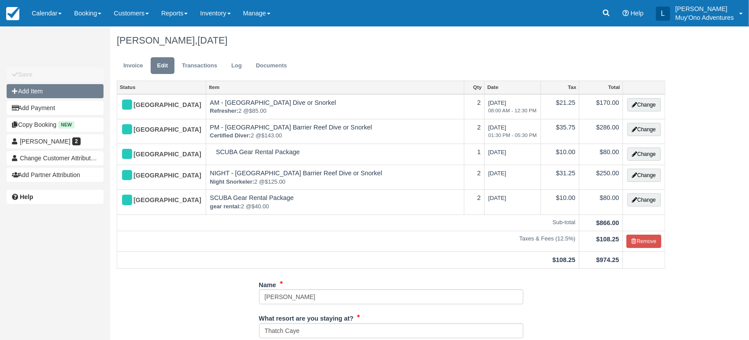
click at [41, 93] on button "Add Item" at bounding box center [55, 91] width 97 height 14
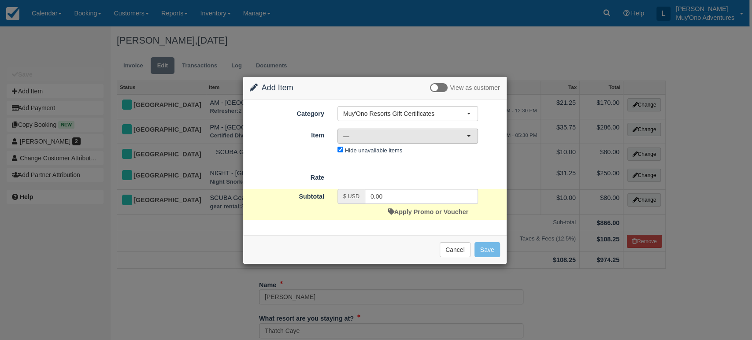
click at [415, 132] on span "—" at bounding box center [404, 136] width 123 height 9
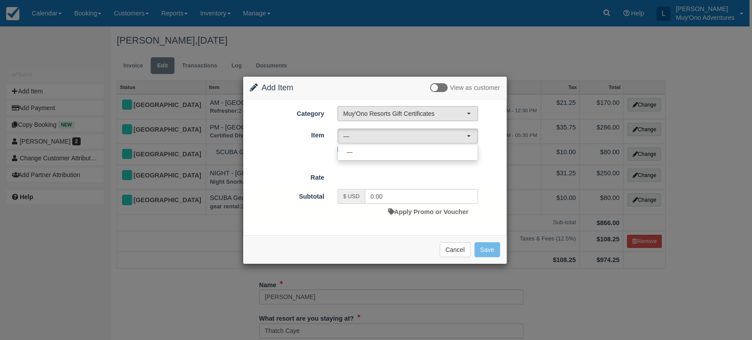
click at [427, 116] on span "Muy'Ono Resorts Gift Certificates" at bounding box center [404, 113] width 123 height 9
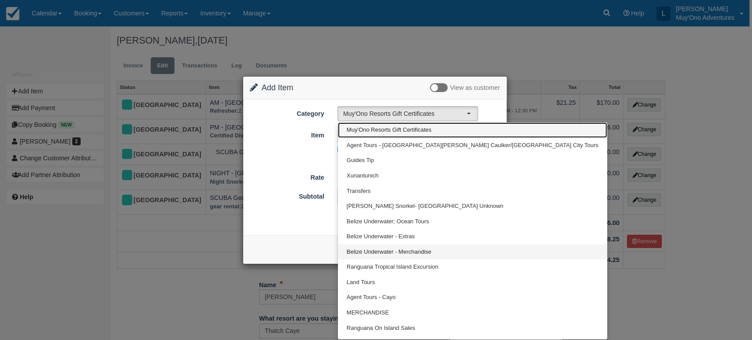
scroll to position [11, 0]
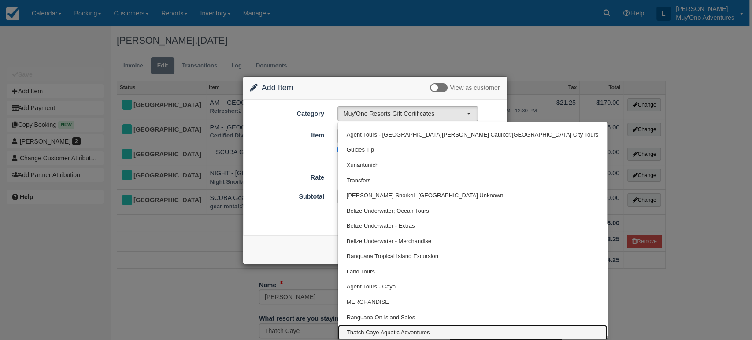
click at [412, 333] on span "Thatch Caye Aquatic Adventures" at bounding box center [388, 333] width 83 height 8
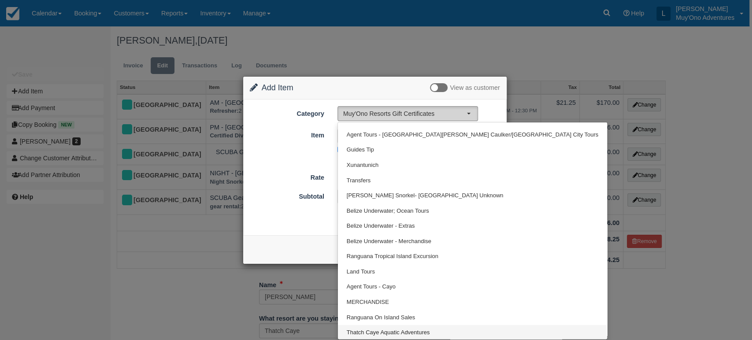
select select "64"
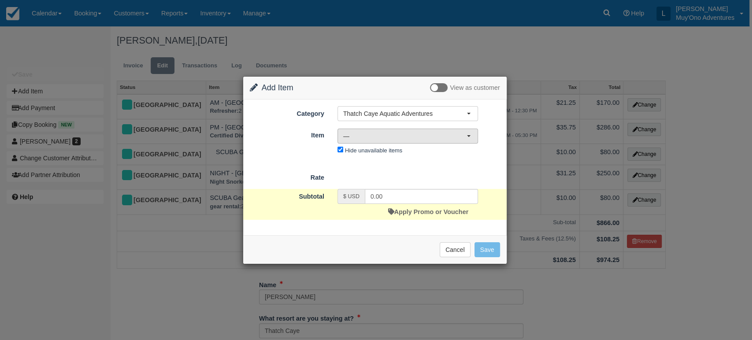
click at [464, 135] on span "—" at bounding box center [404, 136] width 123 height 9
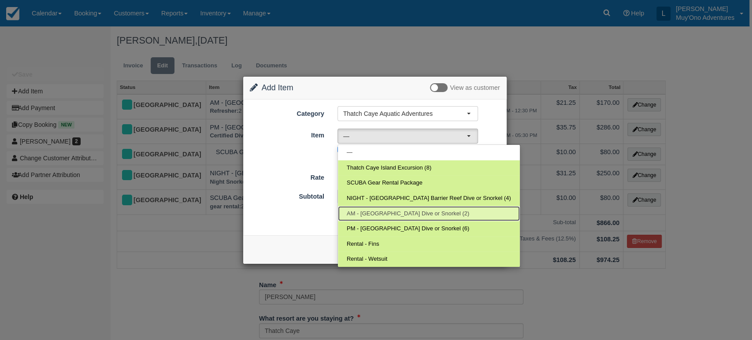
click at [393, 213] on span "AM - Belize Barrier Reef Dive or Snorkel (2)" at bounding box center [408, 214] width 122 height 8
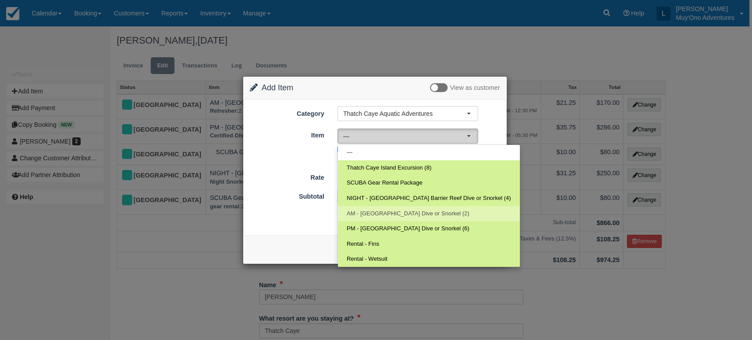
select select "294"
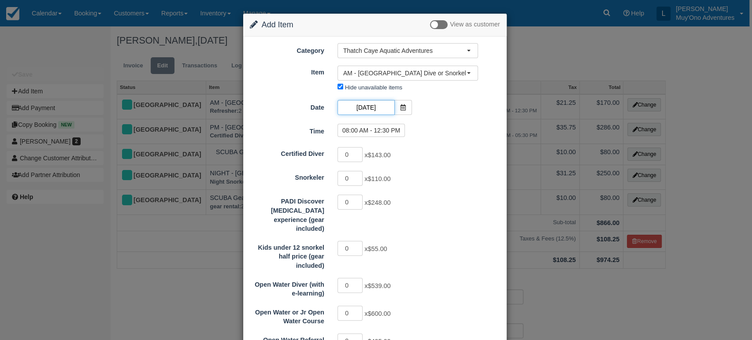
click at [372, 110] on input "10/12/25" at bounding box center [366, 107] width 57 height 15
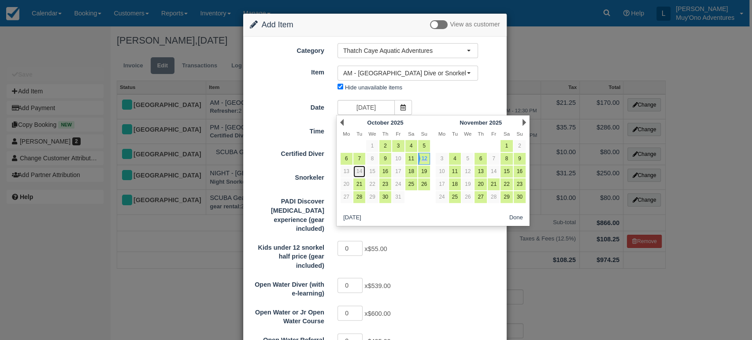
click at [360, 171] on link "14" at bounding box center [359, 172] width 12 height 12
type input "10/14/25"
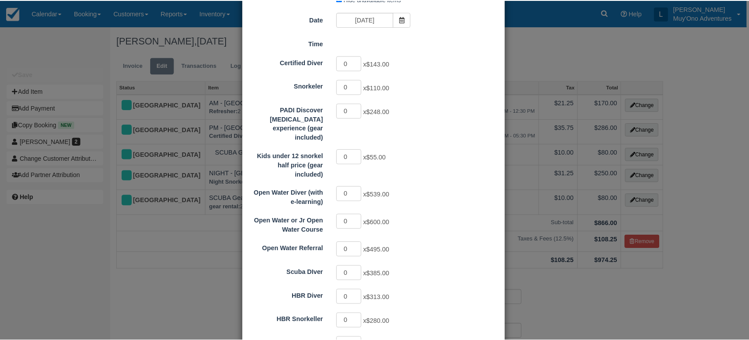
scroll to position [18, 0]
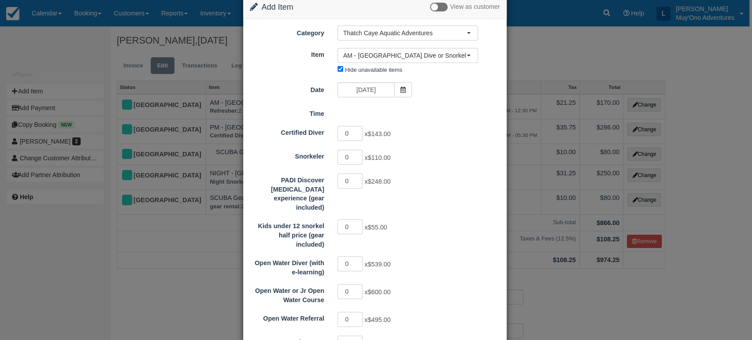
click at [344, 112] on div "Time 08:00 AM - 12:30 PM" at bounding box center [374, 112] width 263 height 12
click at [691, 70] on div "Change Item Add Item View as customer Category Thatch Caye Aquatic Adventures M…" at bounding box center [376, 170] width 752 height 340
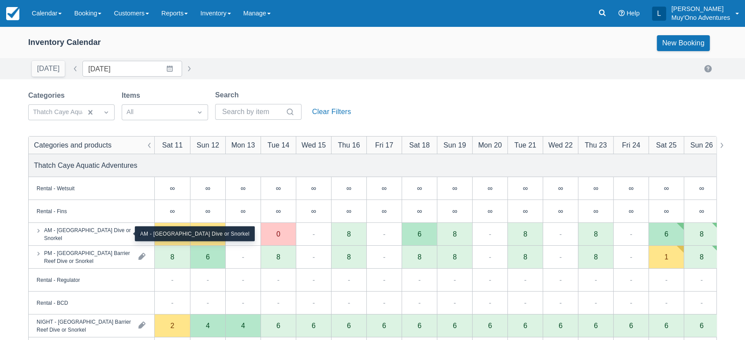
click at [113, 236] on div "AM - Belize Barrier Reef Dive or Snorkel" at bounding box center [87, 234] width 87 height 16
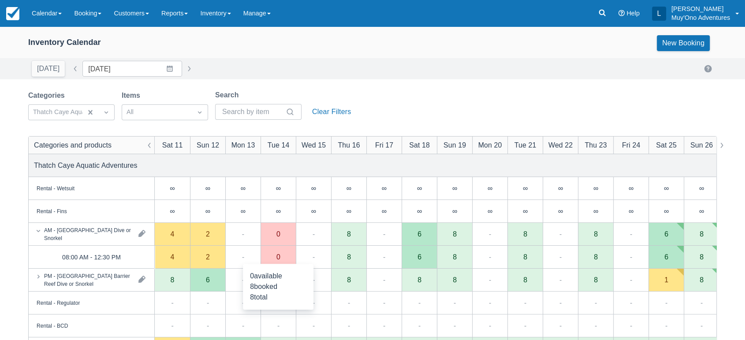
click at [282, 263] on div "0" at bounding box center [277, 257] width 35 height 23
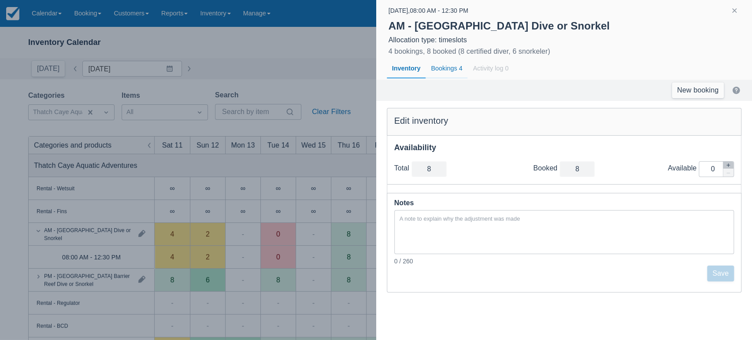
click at [445, 66] on div "Bookings 4" at bounding box center [447, 69] width 42 height 20
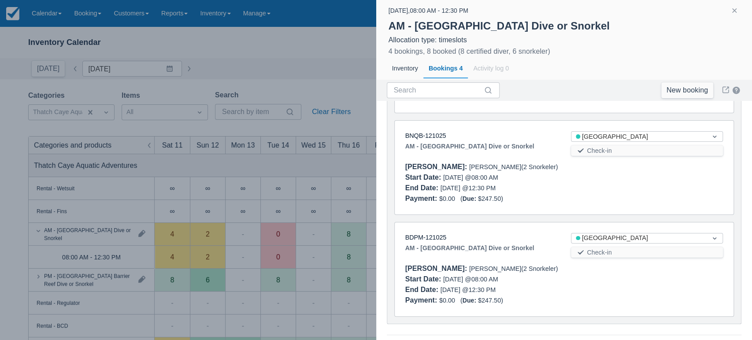
scroll to position [271, 0]
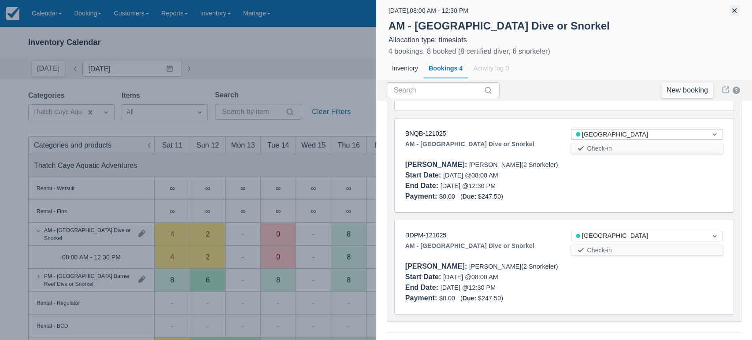
click at [735, 13] on button "button" at bounding box center [734, 10] width 11 height 11
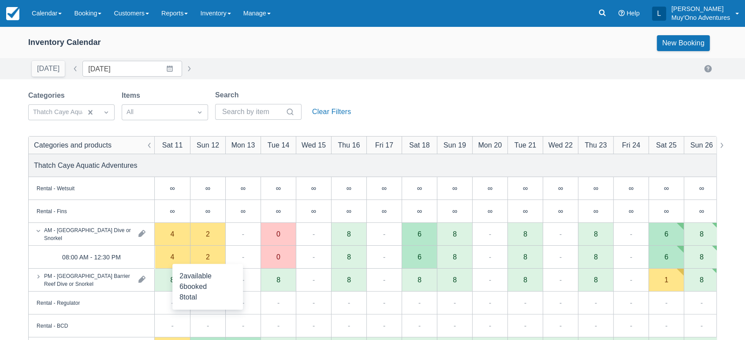
click at [202, 255] on div "2" at bounding box center [207, 257] width 35 height 23
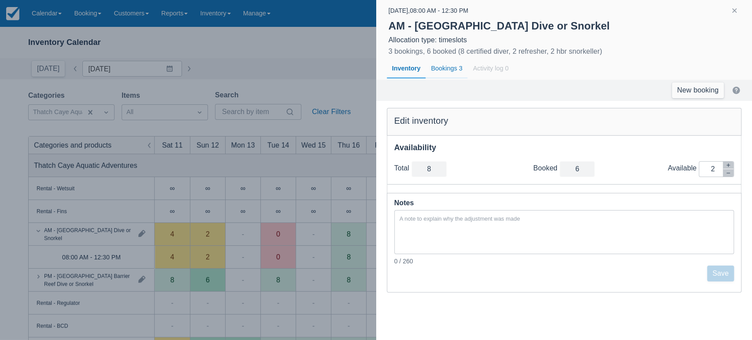
click at [447, 63] on div "Bookings 3" at bounding box center [447, 69] width 42 height 20
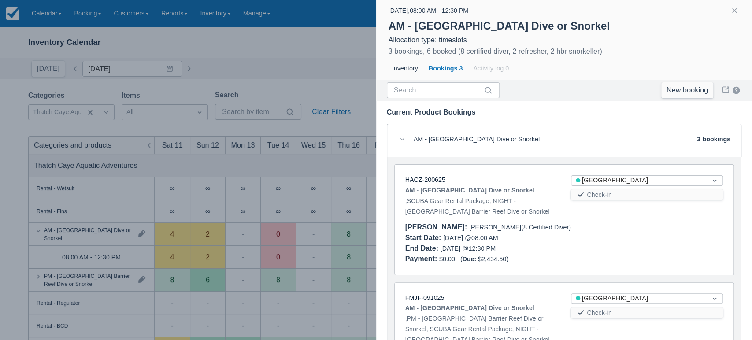
scroll to position [192, 0]
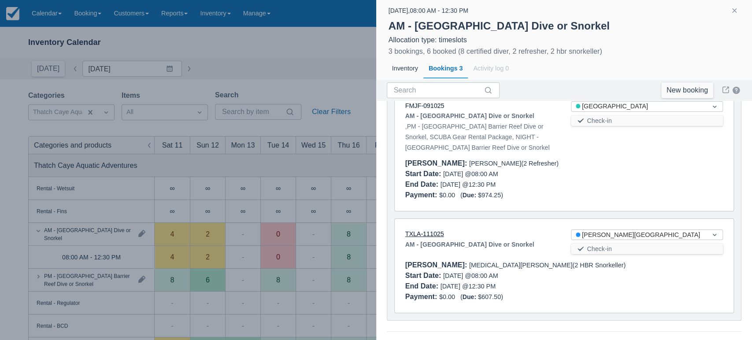
click at [435, 233] on link "TXLA-111025" at bounding box center [424, 233] width 39 height 7
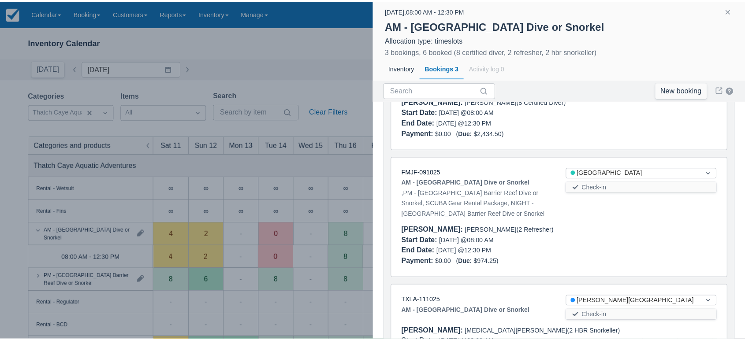
scroll to position [125, 0]
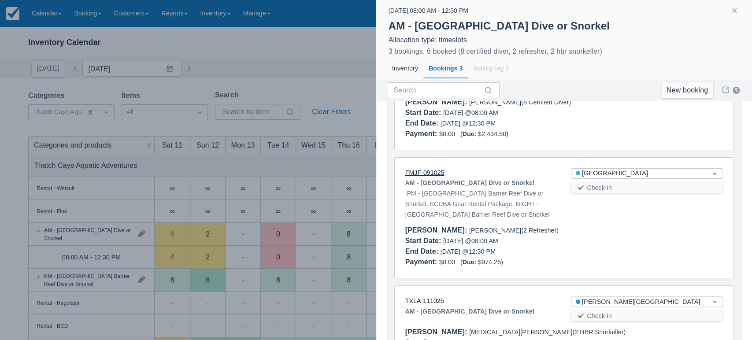
click at [428, 171] on link "FMJF-091025" at bounding box center [424, 172] width 39 height 7
click at [732, 11] on button "button" at bounding box center [734, 10] width 11 height 11
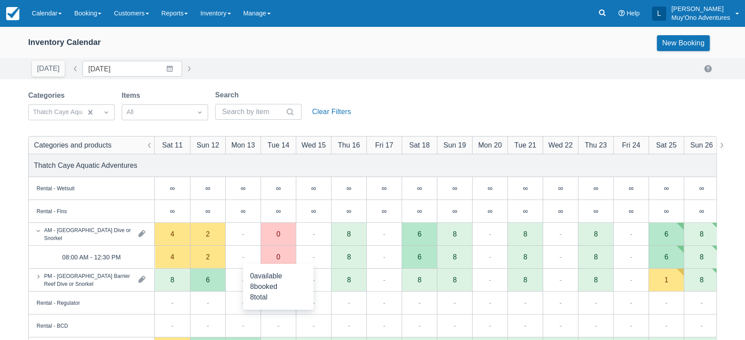
click at [285, 259] on div "0" at bounding box center [277, 257] width 35 height 23
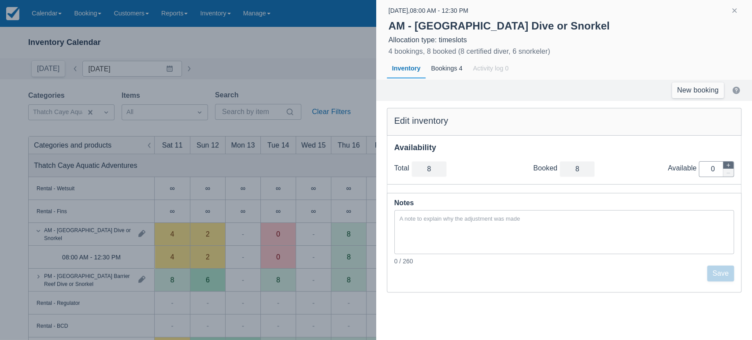
click at [731, 166] on icon "button" at bounding box center [728, 165] width 5 height 5
type input "9"
type input "1"
click at [731, 166] on icon "button" at bounding box center [728, 165] width 5 height 5
type input "10"
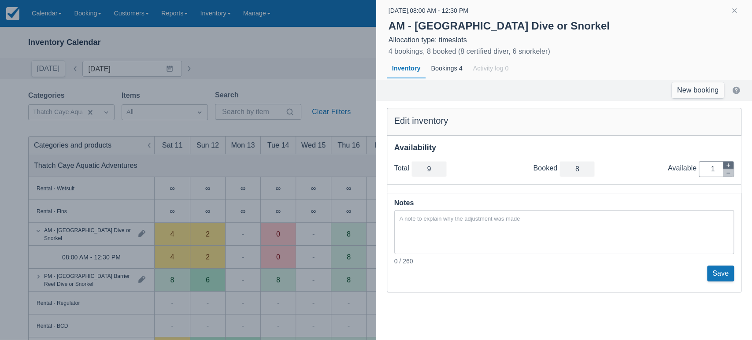
type input "2"
click at [721, 277] on button "Save" at bounding box center [720, 274] width 27 height 16
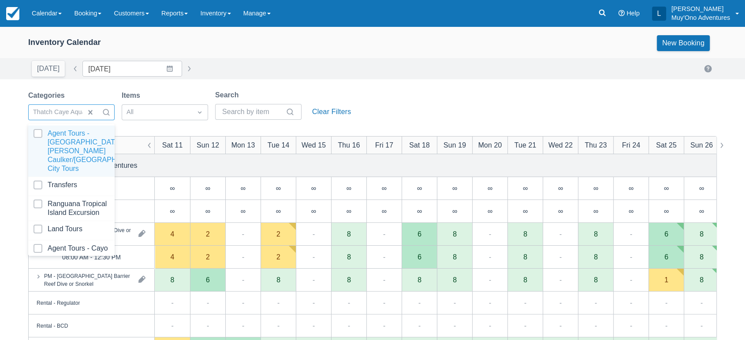
click at [112, 109] on div at bounding box center [106, 112] width 16 height 12
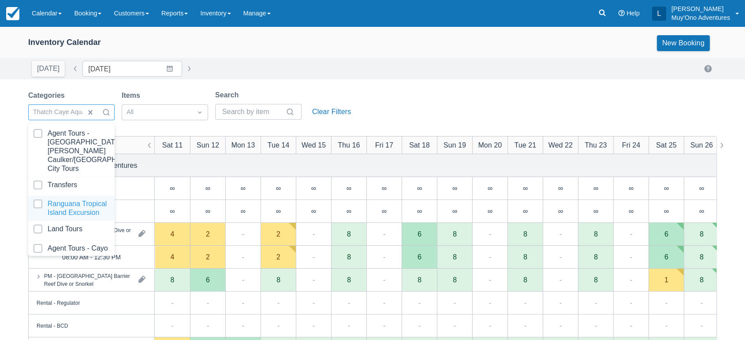
scroll to position [88, 0]
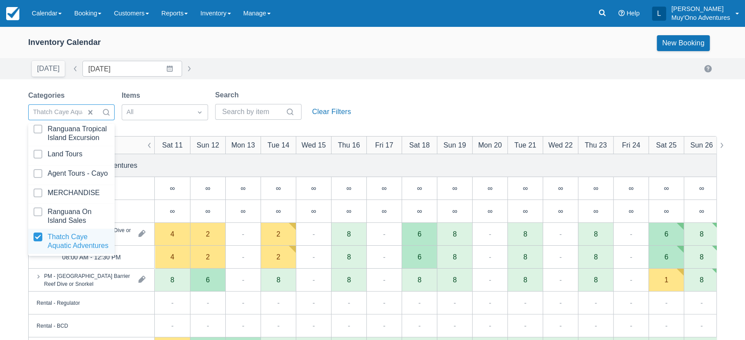
click at [39, 233] on div at bounding box center [71, 242] width 76 height 18
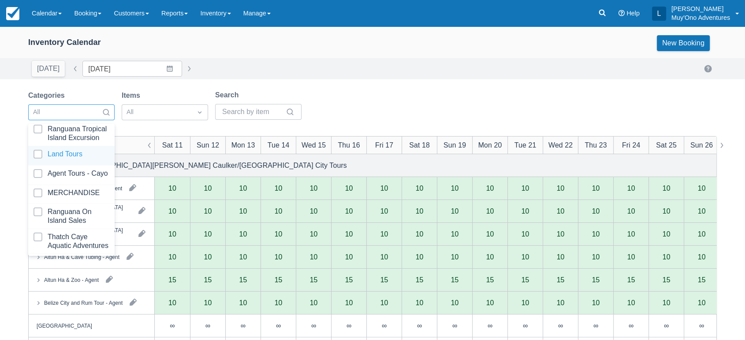
click at [40, 150] on div at bounding box center [71, 156] width 76 height 12
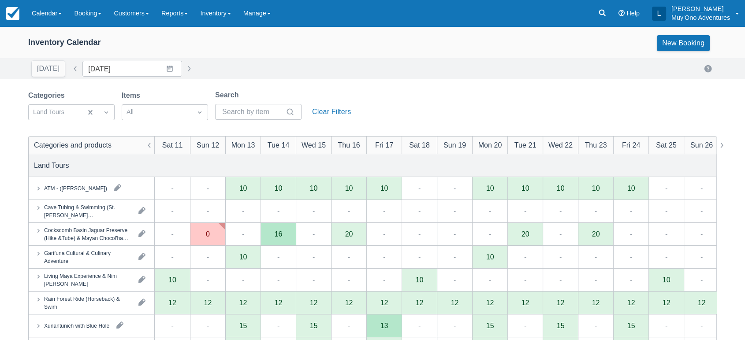
click at [357, 90] on div "Categories Land Tours Items All Search Clear Filters" at bounding box center [372, 108] width 688 height 36
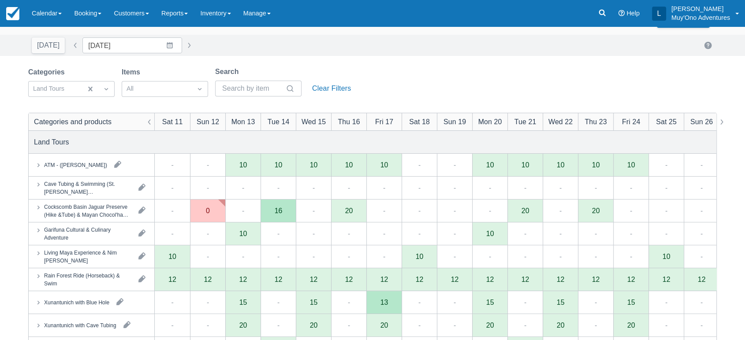
scroll to position [30, 0]
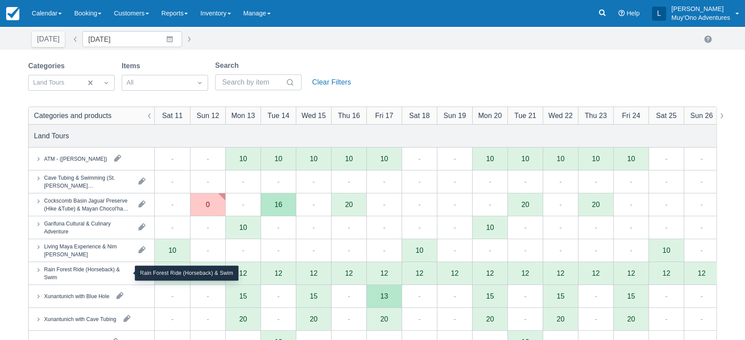
click at [97, 274] on div "Rain Forest Ride (Horseback) & Swim" at bounding box center [87, 273] width 87 height 16
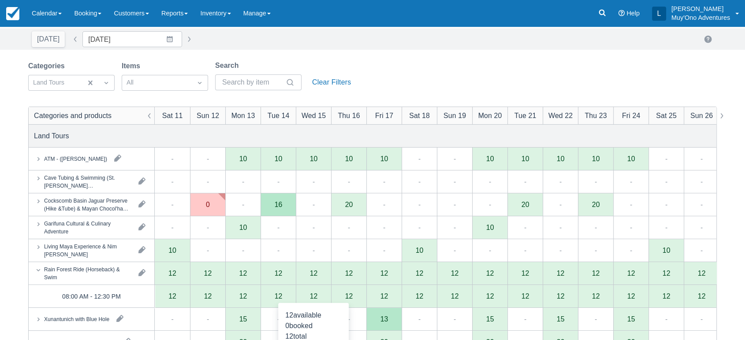
click at [307, 295] on div "12" at bounding box center [313, 296] width 35 height 23
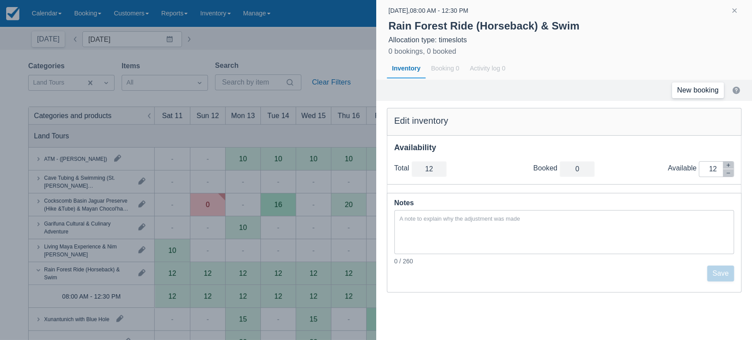
click at [708, 90] on link "New booking" at bounding box center [698, 90] width 52 height 16
click at [737, 11] on button "button" at bounding box center [734, 10] width 11 height 11
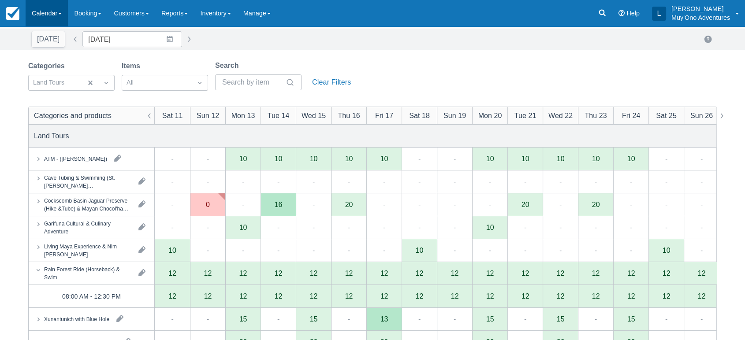
click at [62, 7] on link "Calendar" at bounding box center [47, 13] width 42 height 26
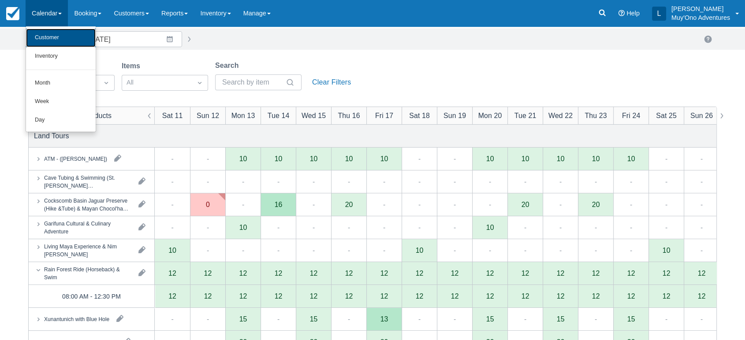
click at [61, 36] on link "Customer" at bounding box center [61, 38] width 70 height 19
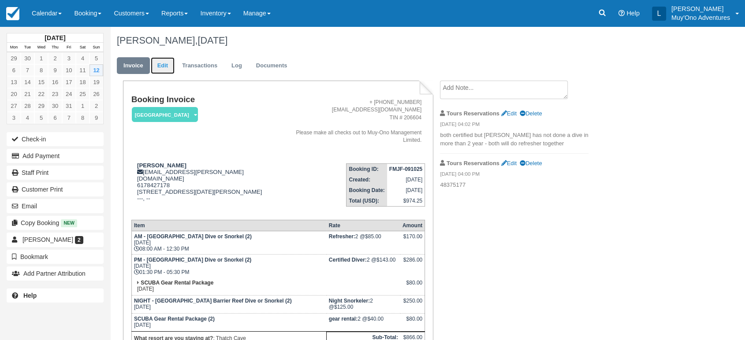
click at [157, 67] on link "Edit" at bounding box center [163, 65] width 24 height 17
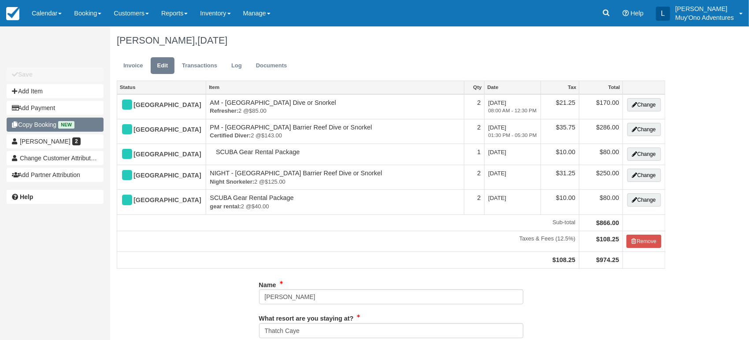
type input "6178427178"
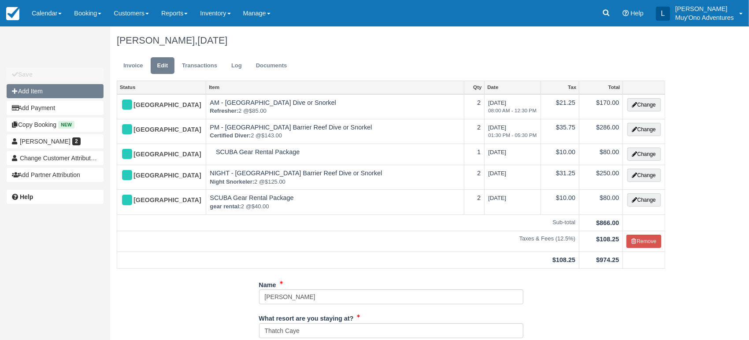
click at [48, 96] on button "Add Item" at bounding box center [55, 91] width 97 height 14
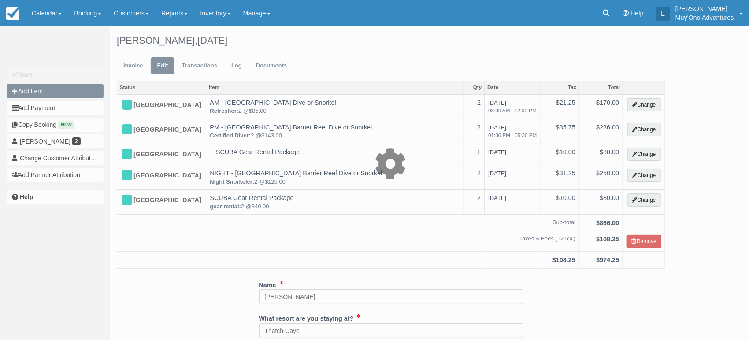
type input "0.00"
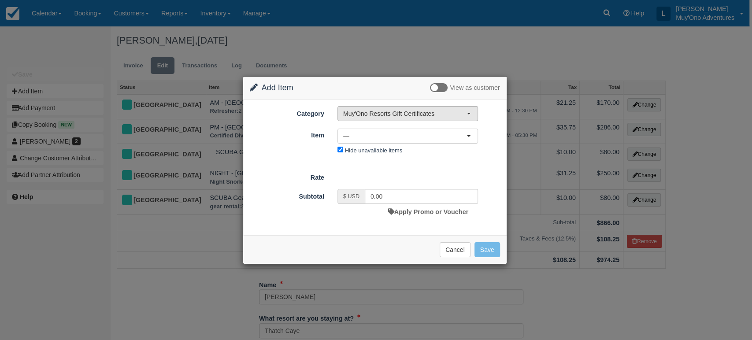
click at [410, 116] on span "Muy'Ono Resorts Gift Certificates" at bounding box center [404, 113] width 123 height 9
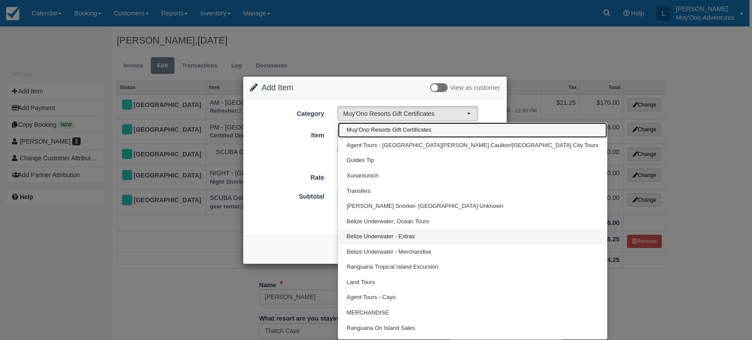
scroll to position [11, 0]
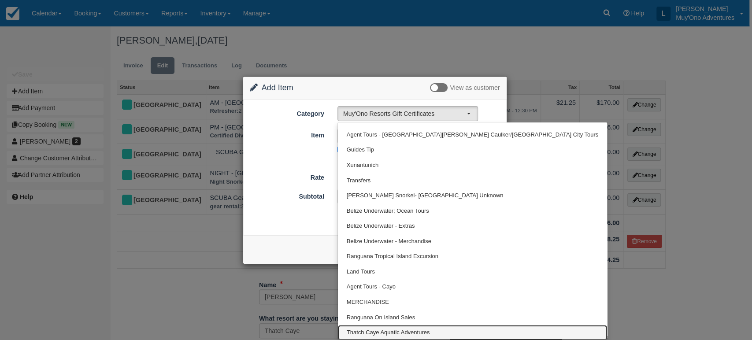
click at [411, 326] on link "Thatch Caye Aquatic Adventures" at bounding box center [472, 332] width 269 height 15
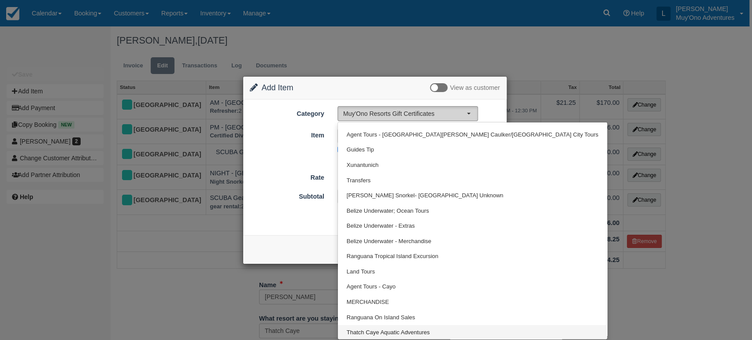
select select "64"
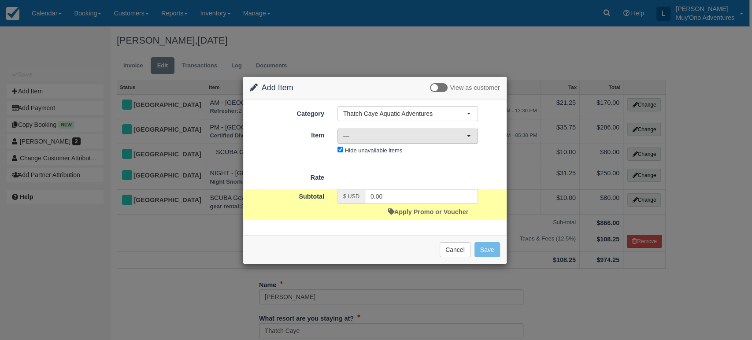
click at [457, 137] on span "—" at bounding box center [404, 136] width 123 height 9
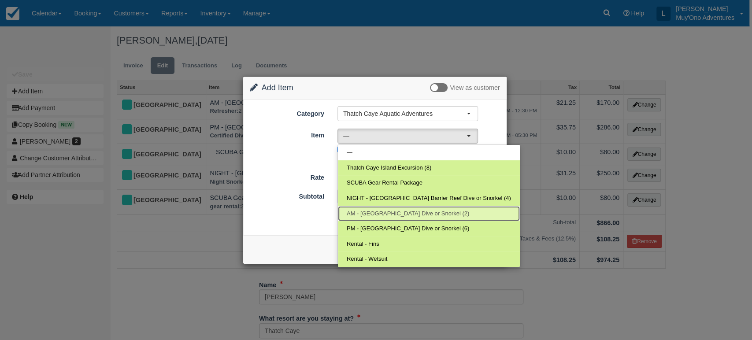
click at [397, 208] on link "AM - [GEOGRAPHIC_DATA] Dive or Snorkel (2)" at bounding box center [429, 213] width 182 height 15
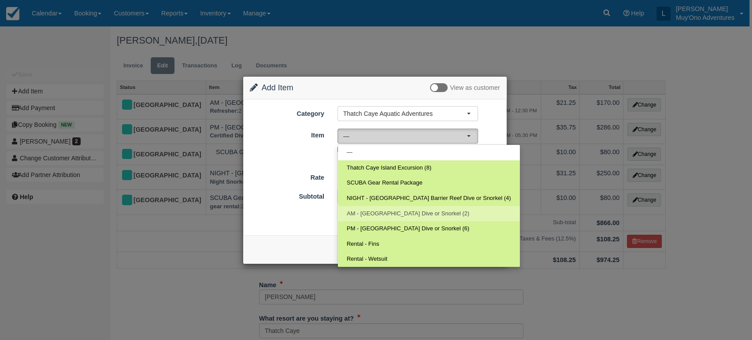
select select "294"
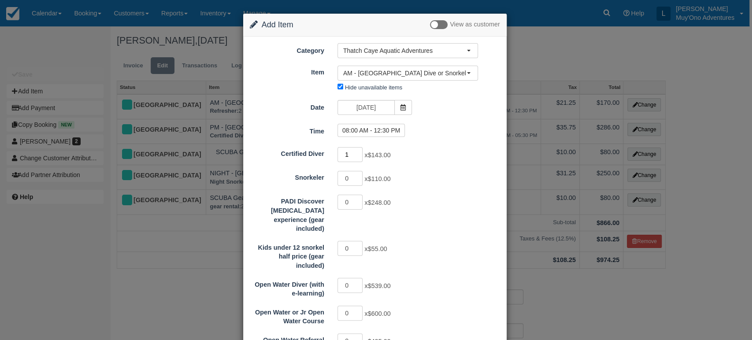
click at [356, 151] on input "1" at bounding box center [351, 154] width 26 height 15
type input "2"
click at [356, 151] on input "2" at bounding box center [351, 154] width 26 height 15
click at [373, 131] on label "08:00 AM - 12:30 PM" at bounding box center [372, 130] width 68 height 13
radio input "true"
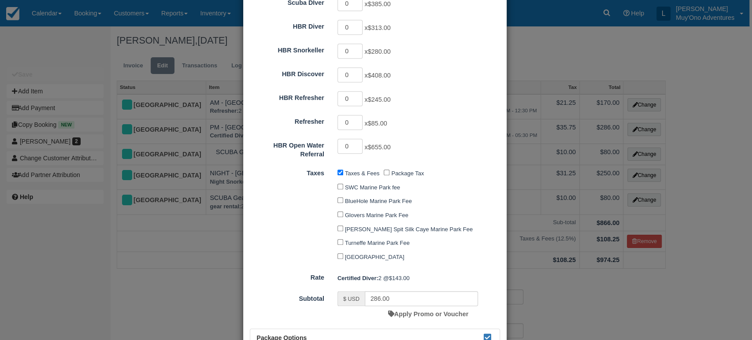
scroll to position [452, 0]
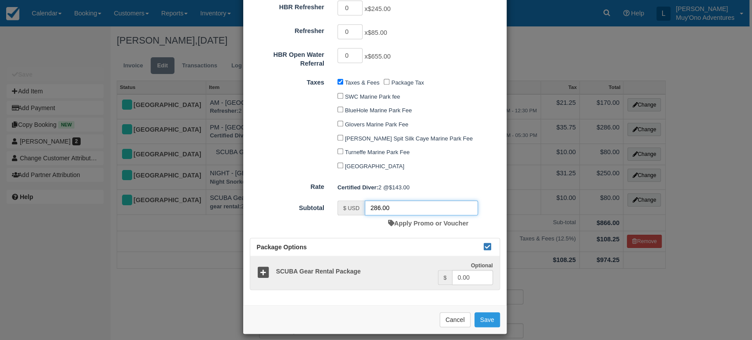
click at [430, 204] on input "286.00" at bounding box center [421, 207] width 113 height 15
type input "286.00"
click at [471, 271] on input "0.00" at bounding box center [472, 277] width 41 height 15
type input "0"
type input "80"
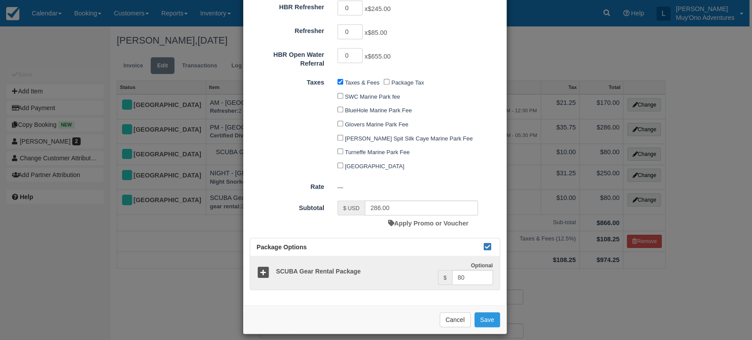
click at [483, 312] on button "Save" at bounding box center [488, 319] width 26 height 15
checkbox input "false"
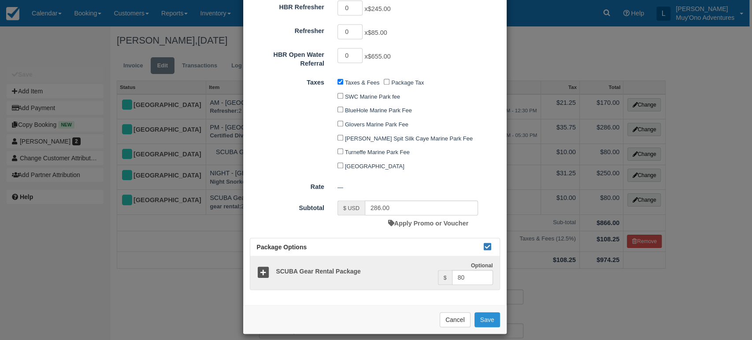
checkbox input "false"
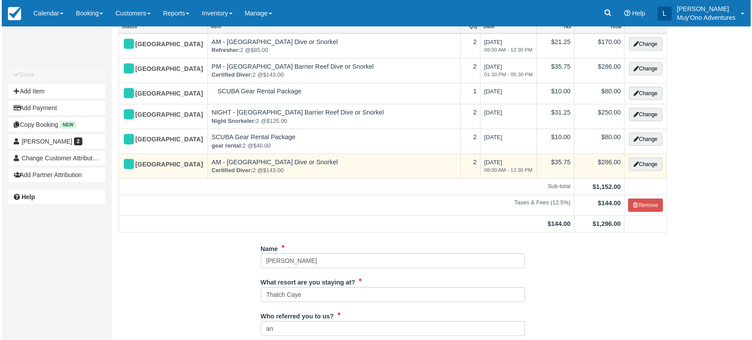
scroll to position [63, 0]
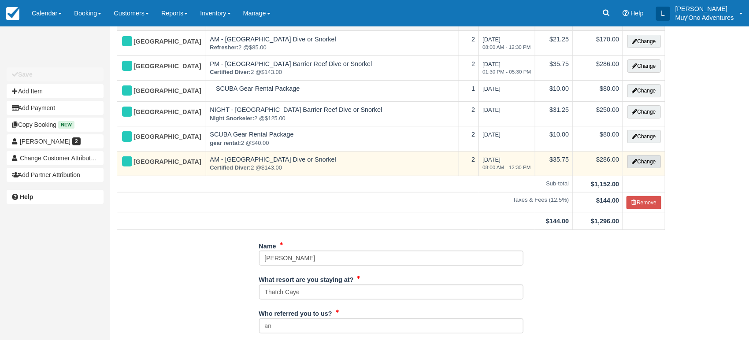
click at [637, 161] on button "Change" at bounding box center [643, 161] width 33 height 13
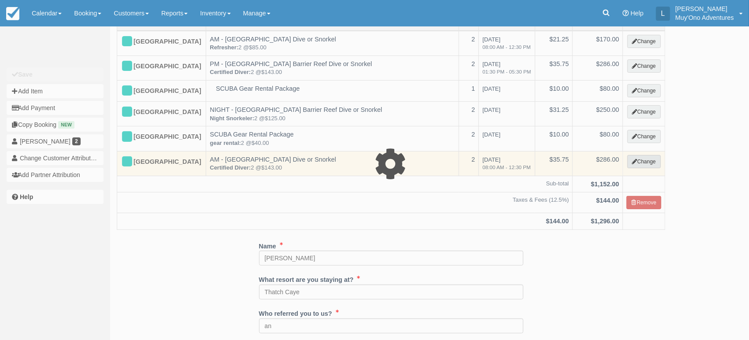
select select "64"
type input "286.00"
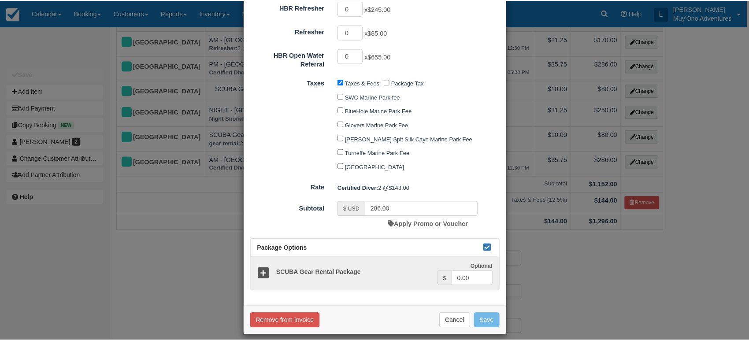
scroll to position [452, 0]
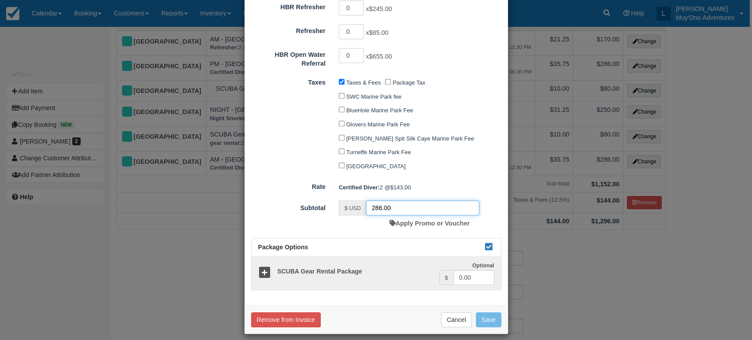
click at [399, 200] on input "286.00" at bounding box center [422, 207] width 113 height 15
click at [451, 312] on button "Cancel" at bounding box center [456, 319] width 31 height 15
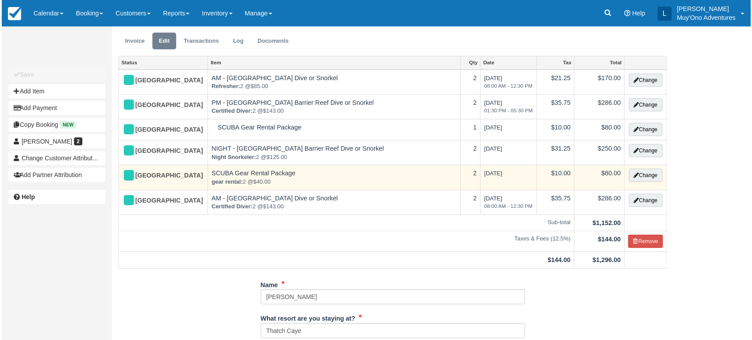
scroll to position [0, 0]
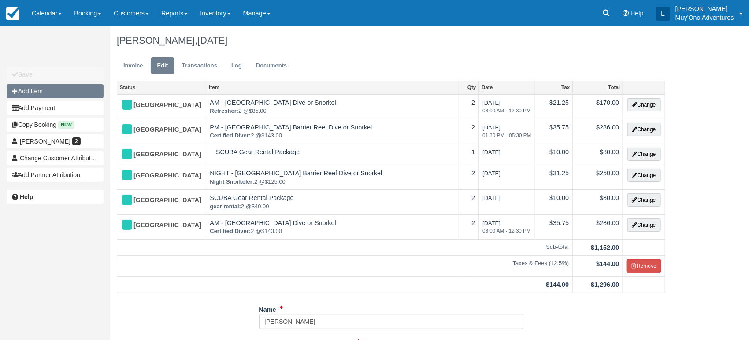
click at [57, 87] on button "Add Item" at bounding box center [55, 91] width 97 height 14
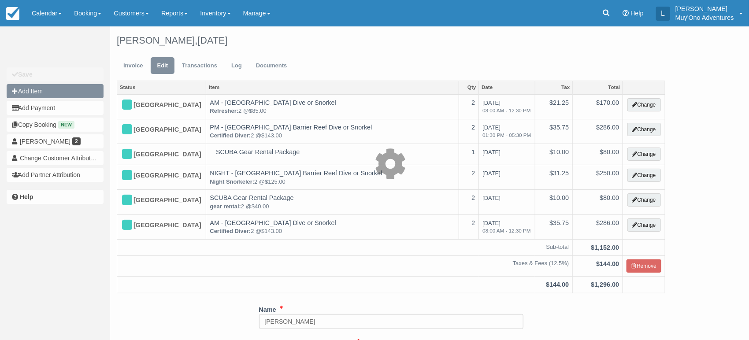
select select "65"
type input "0.00"
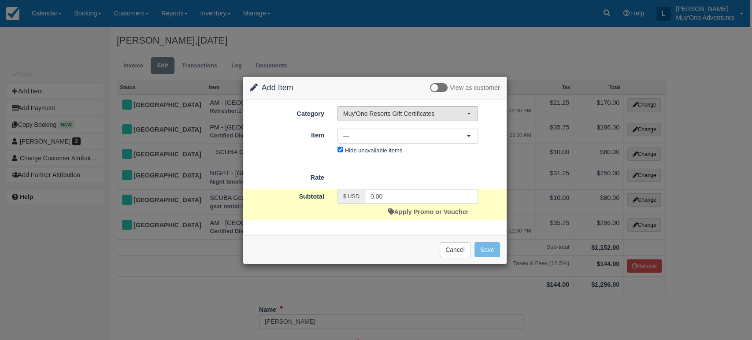
click at [399, 111] on span "Muy'Ono Resorts Gift Certificates" at bounding box center [404, 113] width 123 height 9
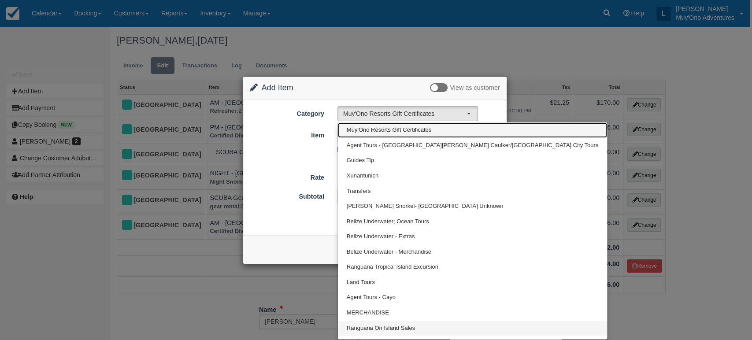
scroll to position [11, 0]
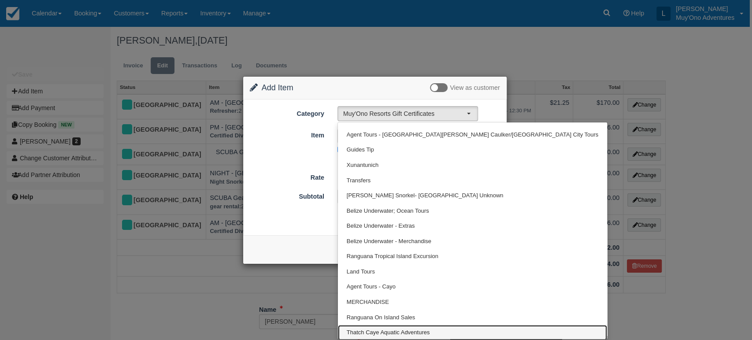
click at [384, 327] on link "Thatch Caye Aquatic Adventures" at bounding box center [472, 332] width 269 height 15
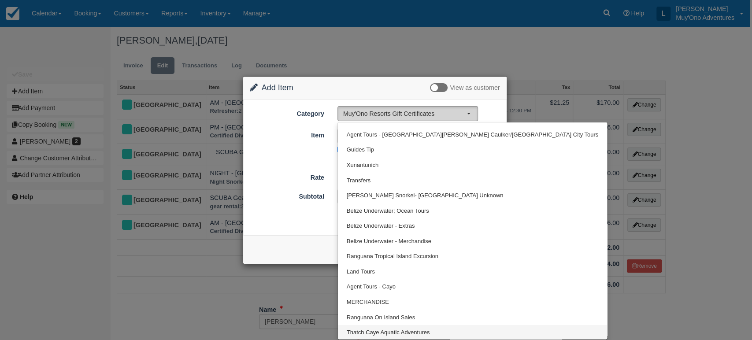
select select "64"
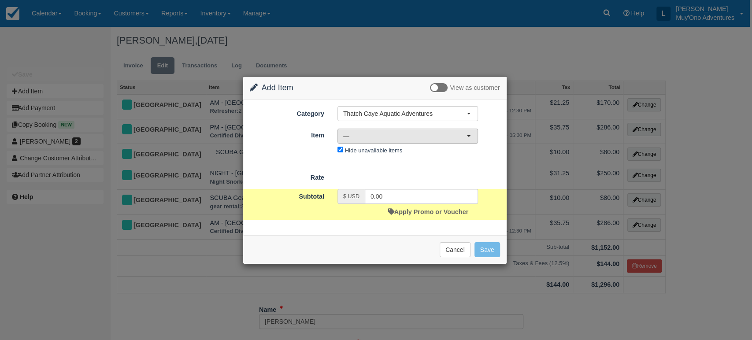
click at [405, 140] on button "—" at bounding box center [408, 136] width 141 height 15
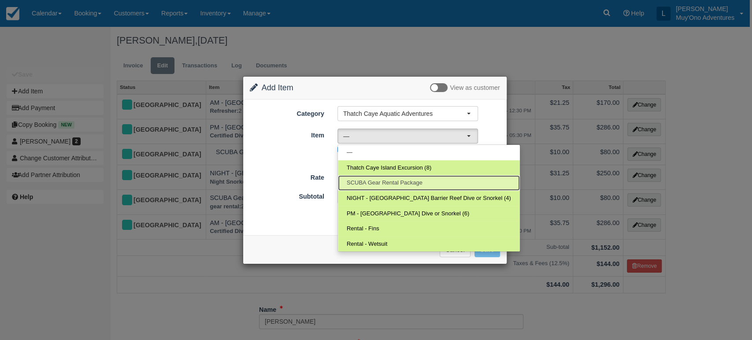
click at [389, 181] on span "SCUBA Gear Rental Package" at bounding box center [385, 183] width 76 height 8
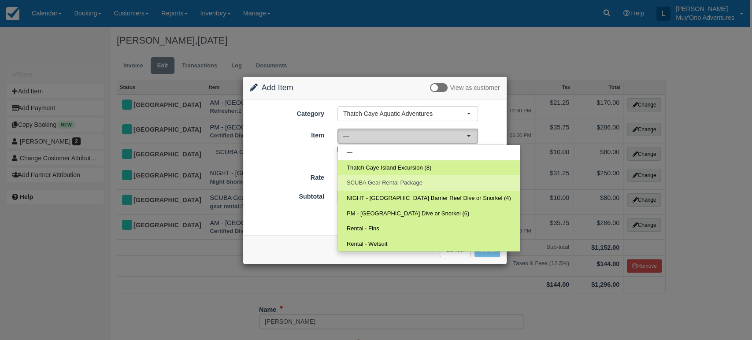
select select "58"
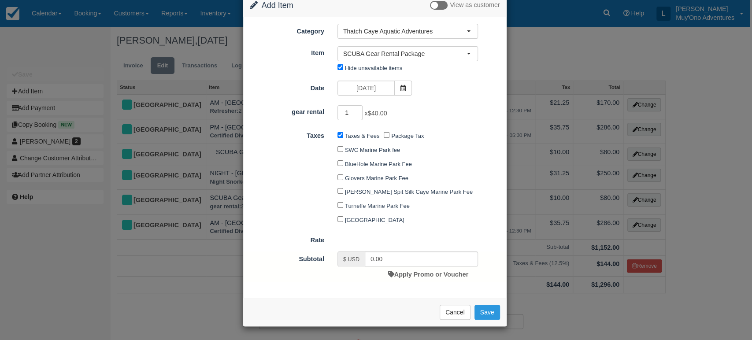
click at [355, 120] on input "1" at bounding box center [351, 112] width 26 height 15
type input "2"
click at [355, 120] on input "2" at bounding box center [351, 112] width 26 height 15
type input "80.00"
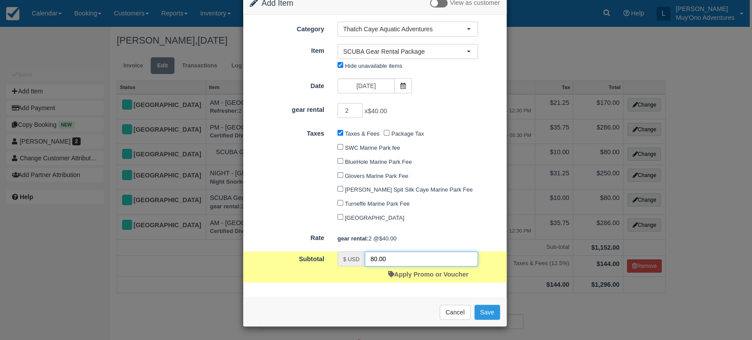
click at [406, 267] on input "80.00" at bounding box center [421, 259] width 113 height 15
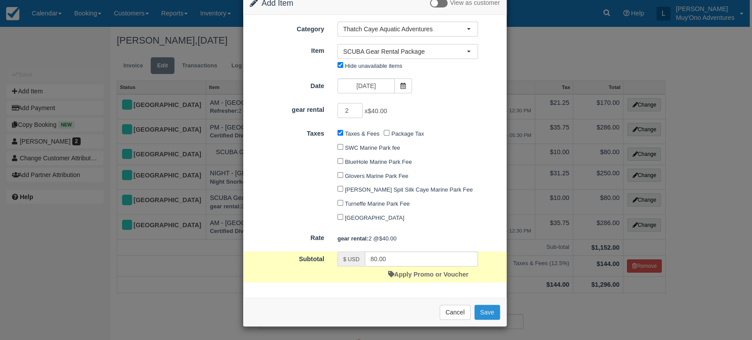
click at [483, 320] on button "Save" at bounding box center [488, 312] width 26 height 15
checkbox input "false"
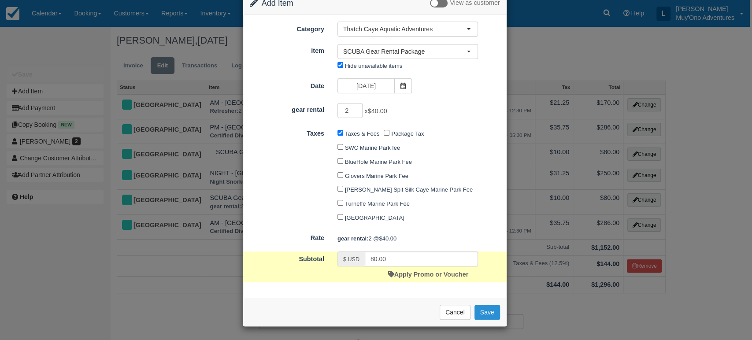
checkbox input "false"
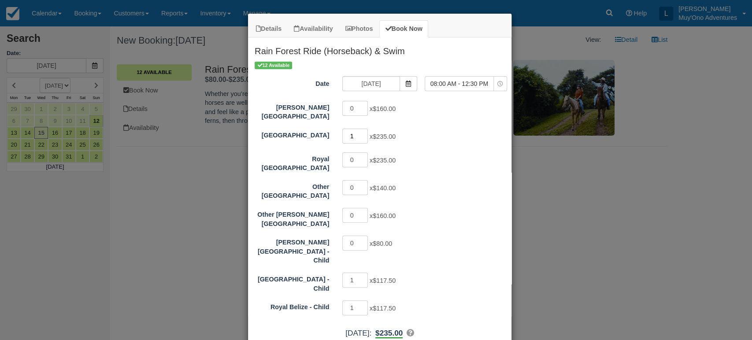
click at [360, 130] on input "1" at bounding box center [355, 136] width 26 height 15
type input "2"
click at [360, 130] on input "2" at bounding box center [355, 136] width 26 height 15
click at [360, 273] on input "2" at bounding box center [355, 280] width 26 height 15
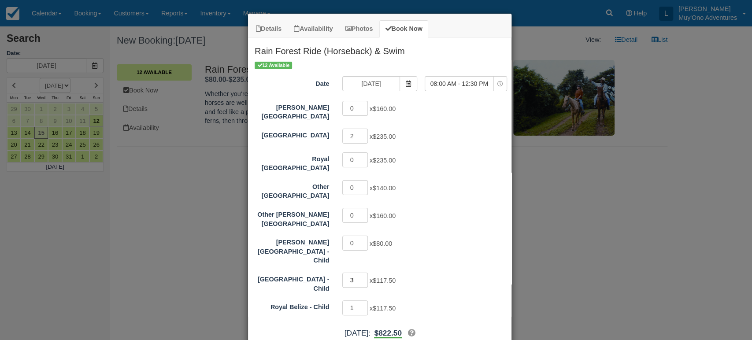
click at [360, 273] on input "3" at bounding box center [355, 280] width 26 height 15
click at [360, 273] on input "4" at bounding box center [355, 280] width 26 height 15
click at [360, 273] on input "3" at bounding box center [355, 280] width 26 height 15
click at [360, 273] on input "2" at bounding box center [355, 280] width 26 height 15
click at [360, 273] on input "1" at bounding box center [355, 280] width 26 height 15
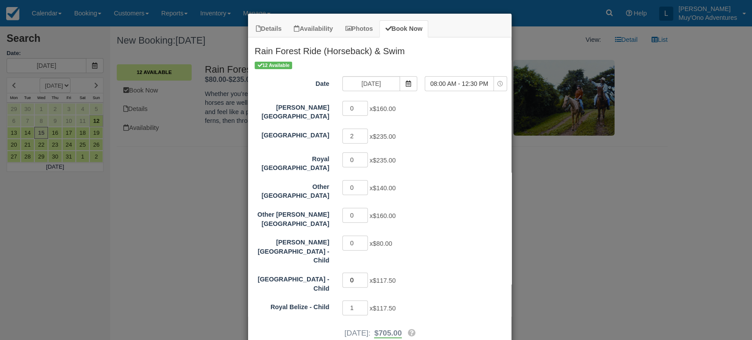
type input "0"
click at [360, 273] on input "0" at bounding box center [355, 280] width 26 height 15
type input "0"
click at [360, 300] on input "0" at bounding box center [355, 307] width 26 height 15
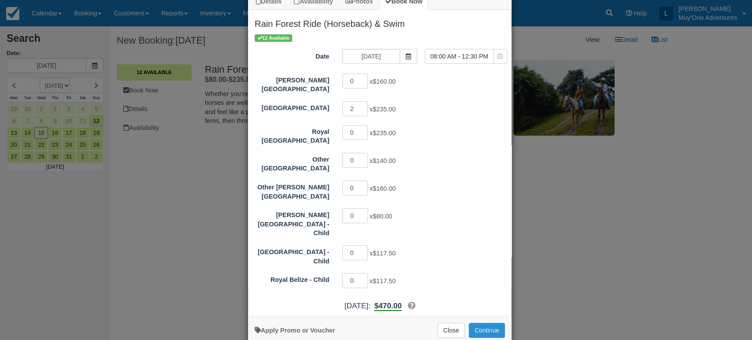
click at [484, 323] on button "Continue" at bounding box center [487, 330] width 36 height 15
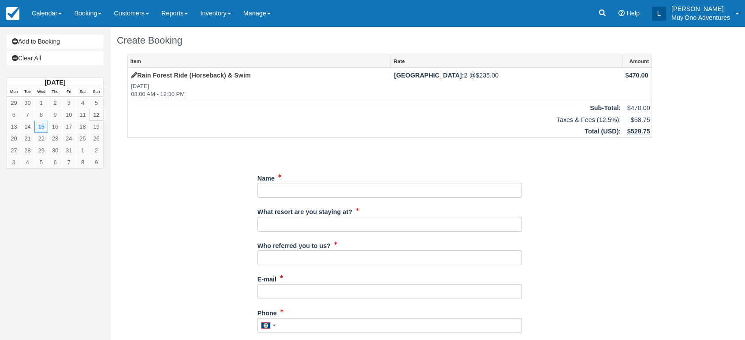
click at [160, 248] on div "Item Rate Amount Rain Forest Ride (Horseback) & Swim Wed Oct 15, 2025 08:00 AM …" at bounding box center [389, 320] width 545 height 530
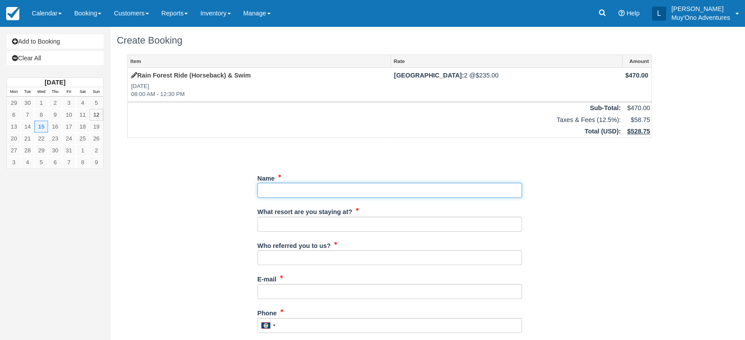
click at [279, 185] on input "Name" at bounding box center [389, 190] width 264 height 15
paste input "[PERSON_NAME]"
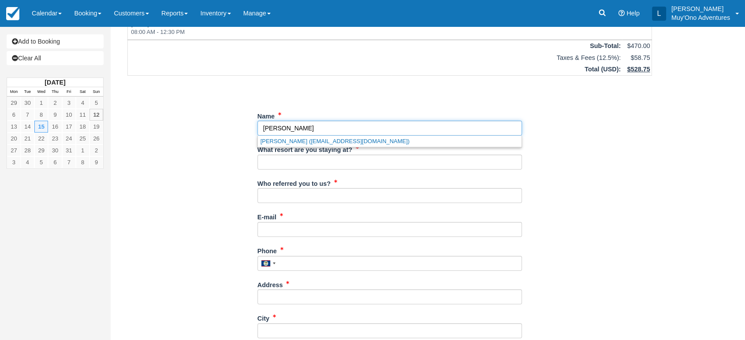
scroll to position [64, 0]
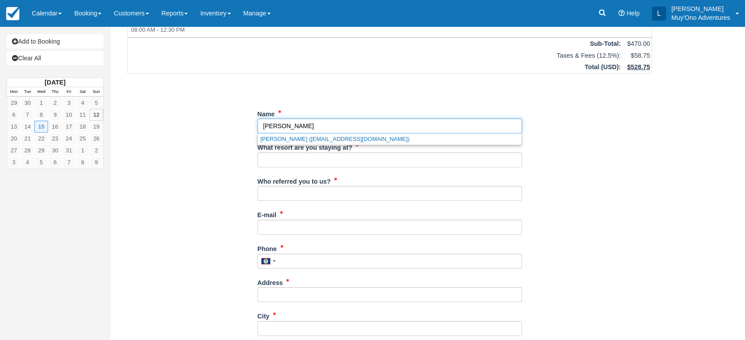
type input "[PERSON_NAME]"
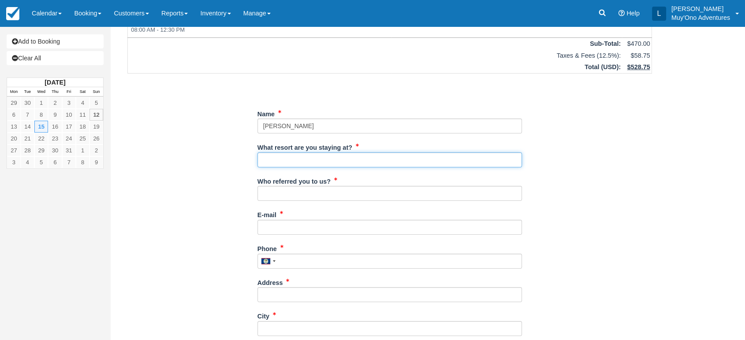
click at [299, 160] on input "What resort are you staying at?" at bounding box center [389, 159] width 264 height 15
type input "Thatch Caye"
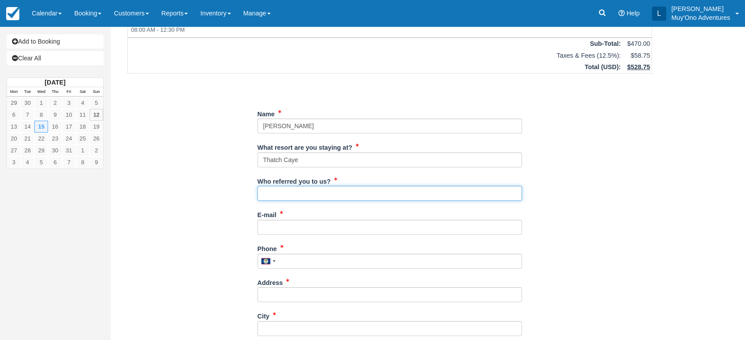
click at [307, 188] on input "Who referred you to us?" at bounding box center [389, 193] width 264 height 15
type input "LUIS"
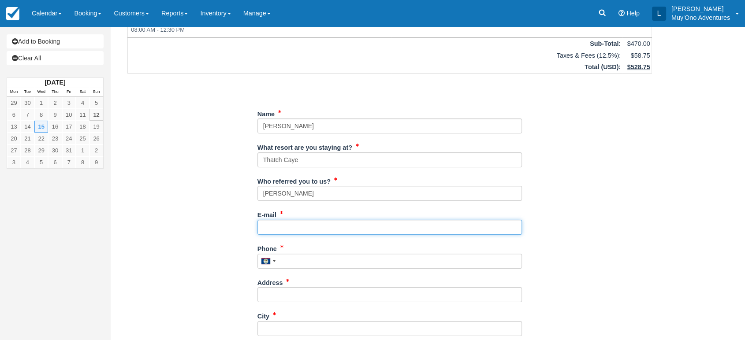
click at [306, 224] on input "E-mail" at bounding box center [389, 227] width 264 height 15
paste input "[EMAIL_ADDRESS][DOMAIN_NAME]"
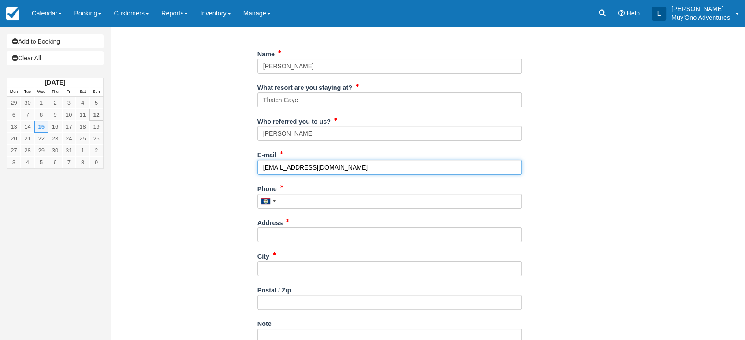
scroll to position [125, 0]
type input "butri537@gmail.com"
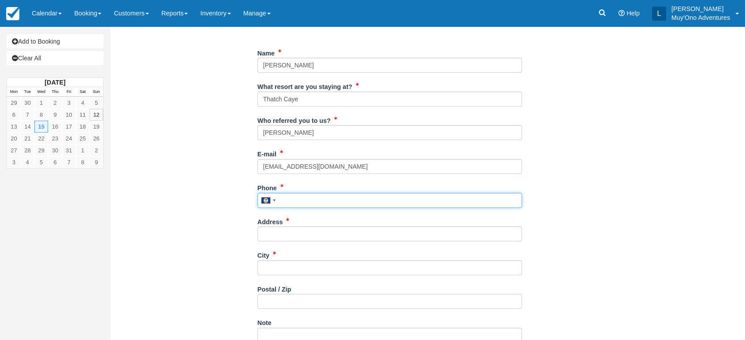
click at [304, 201] on input "Phone" at bounding box center [389, 200] width 264 height 15
click at [290, 197] on input "Phone" at bounding box center [389, 200] width 264 height 15
paste input "3038703208"
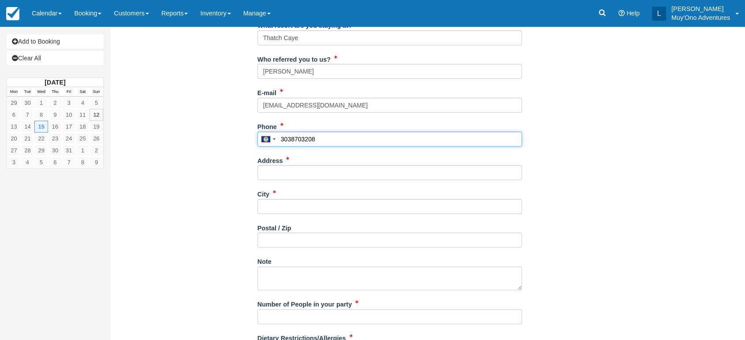
scroll to position [193, 0]
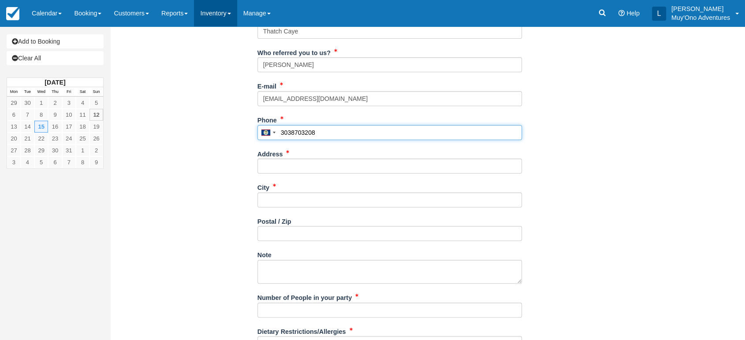
type input "3038703208"
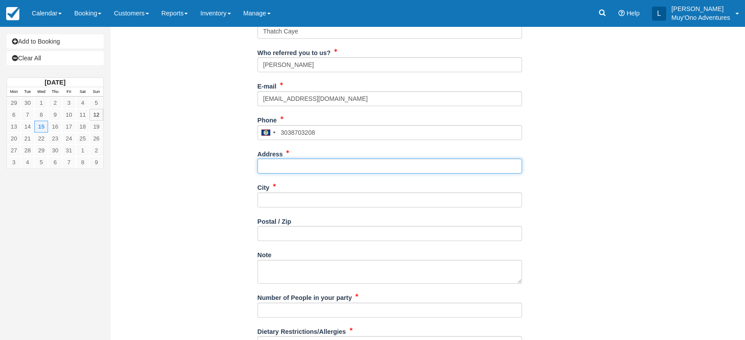
click at [286, 173] on input "Address" at bounding box center [389, 166] width 264 height 15
paste input "9619 Rockhampton Way"
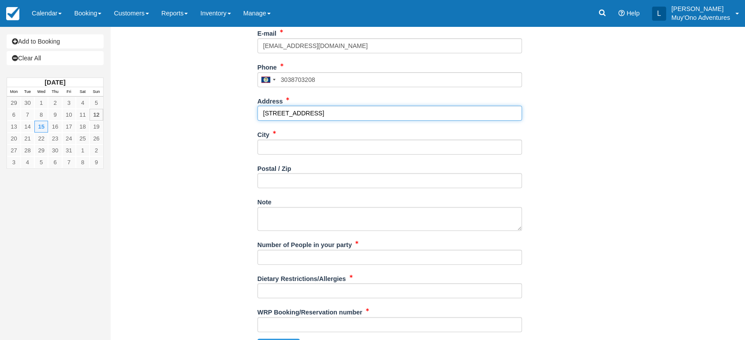
scroll to position [247, 0]
type input "9619 Rockhampton Way"
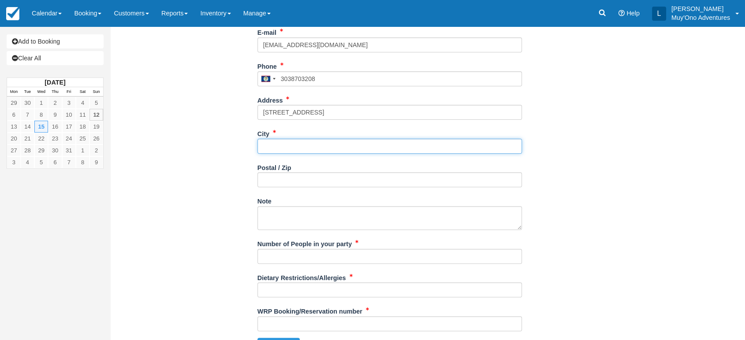
click at [291, 147] on input "City" at bounding box center [389, 146] width 264 height 15
paste input "Littleton"
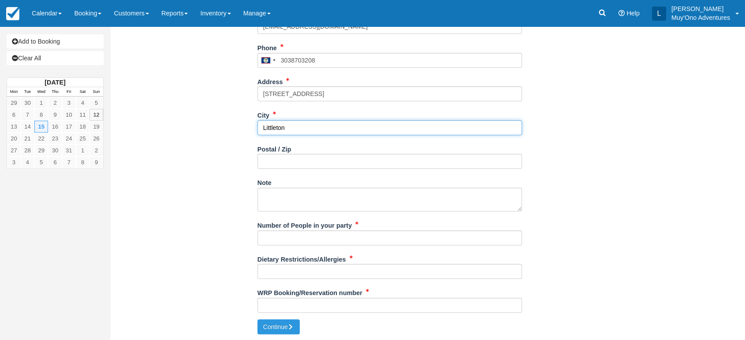
type input "Littleton"
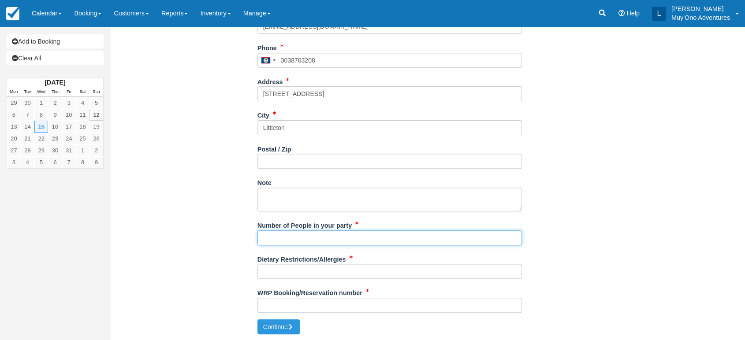
click at [291, 236] on input "Number of People in your party" at bounding box center [389, 237] width 264 height 15
type input "n"
type input "2"
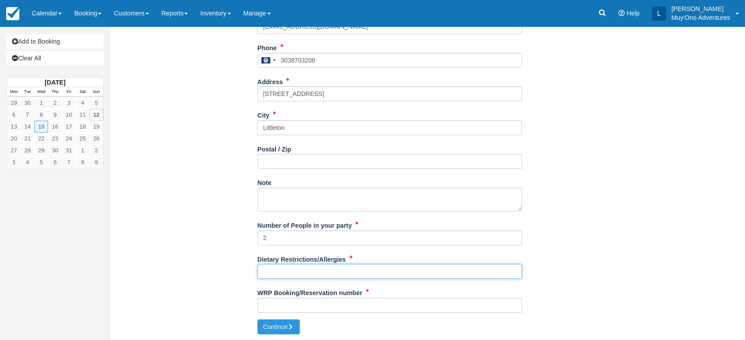
click at [283, 274] on input "Dietary Restrictions/Allergies" at bounding box center [389, 271] width 264 height 15
type input "NONE"
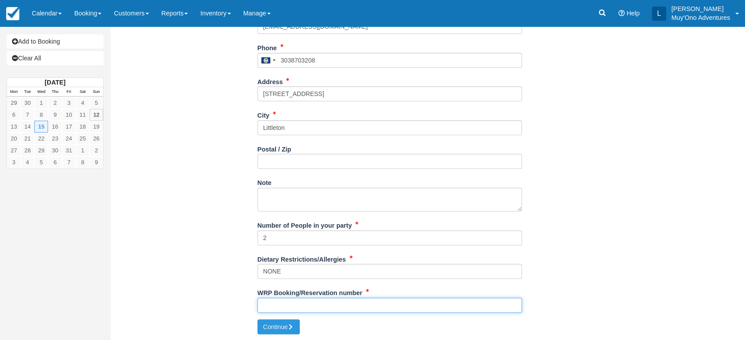
click at [271, 308] on input "WRP Booking/Reservation number" at bounding box center [389, 305] width 264 height 15
paste input "BB25081418402715"
type input "BB25081418402715"
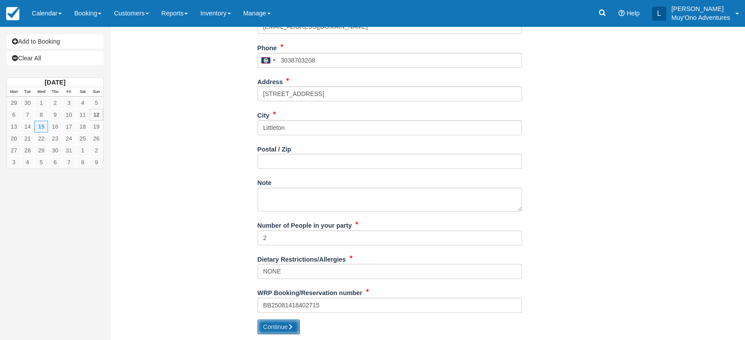
click at [276, 329] on button "Continue" at bounding box center [278, 326] width 42 height 15
type input "+5013038703208"
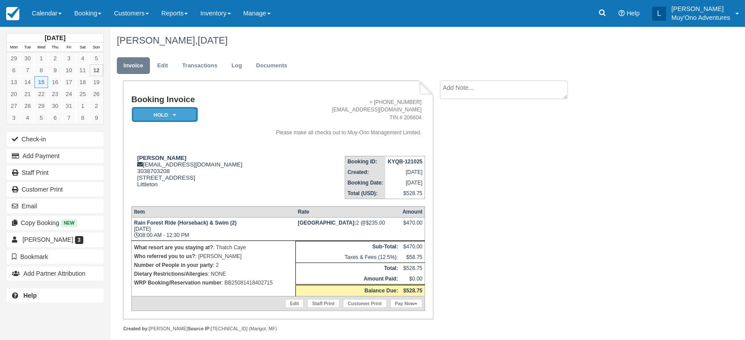
click at [191, 112] on em "HOLD" at bounding box center [165, 114] width 66 height 15
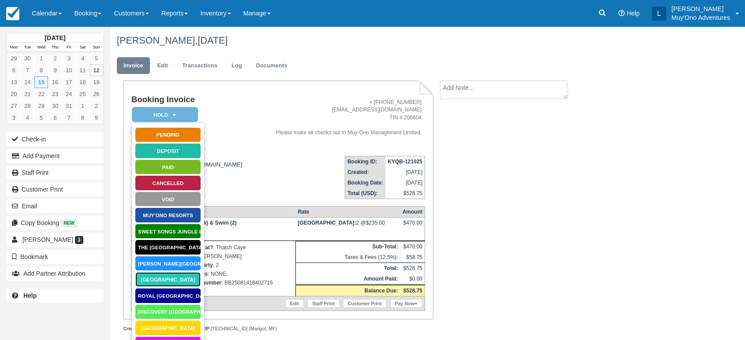
click at [169, 280] on link "[GEOGRAPHIC_DATA]" at bounding box center [168, 279] width 66 height 15
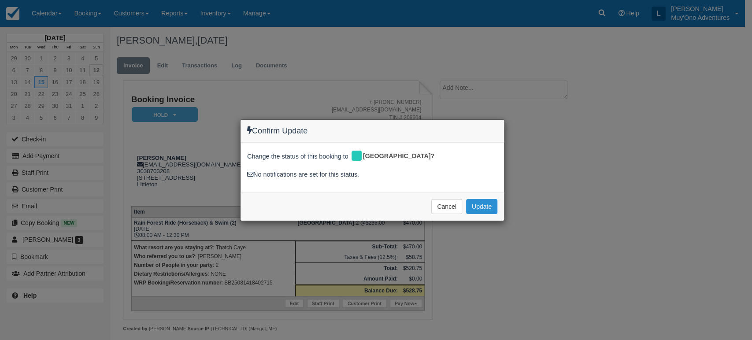
click at [476, 204] on button "Update" at bounding box center [481, 206] width 31 height 15
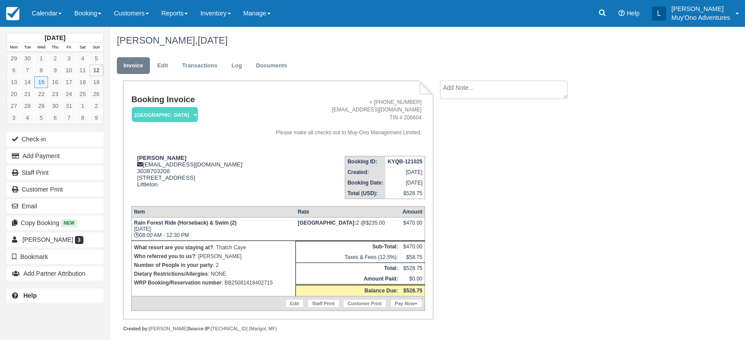
click at [394, 161] on strong "KYQB-121025" at bounding box center [404, 162] width 35 height 6
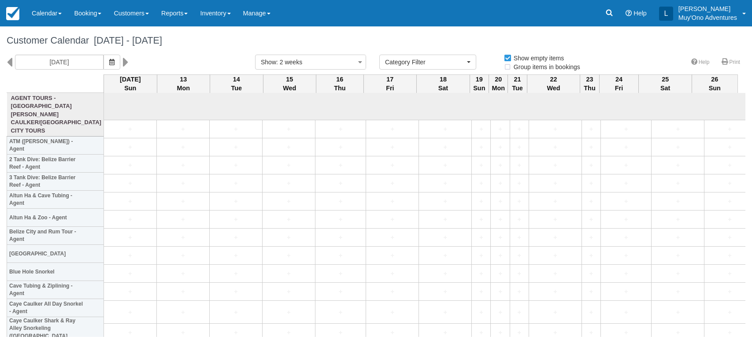
select select
click at [52, 11] on link "Calendar" at bounding box center [47, 13] width 42 height 26
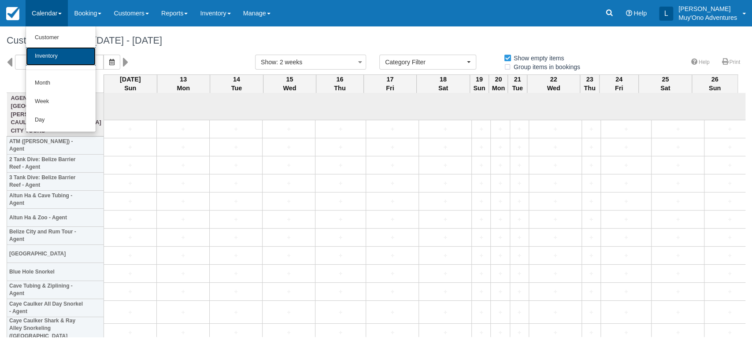
click at [57, 59] on link "Inventory" at bounding box center [61, 56] width 70 height 19
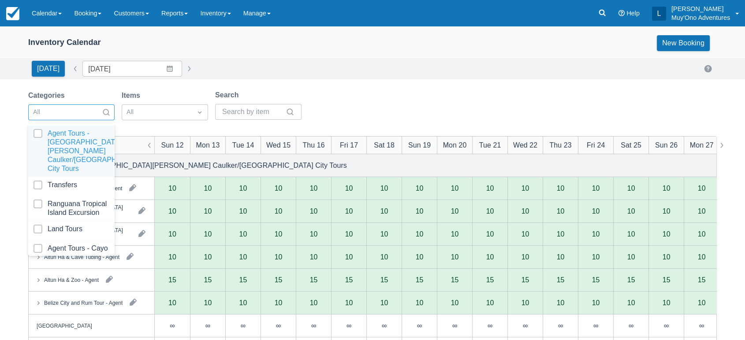
click at [111, 118] on div at bounding box center [106, 112] width 16 height 14
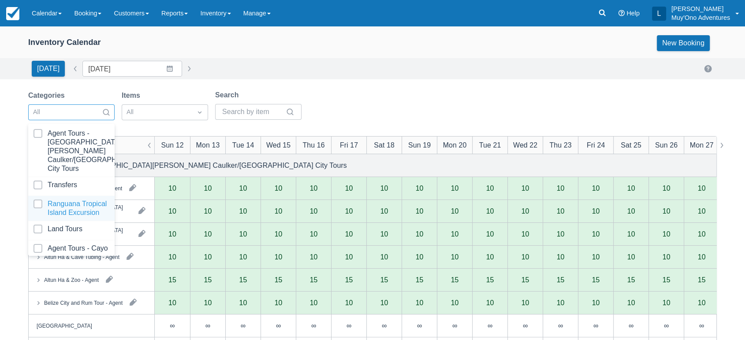
scroll to position [88, 0]
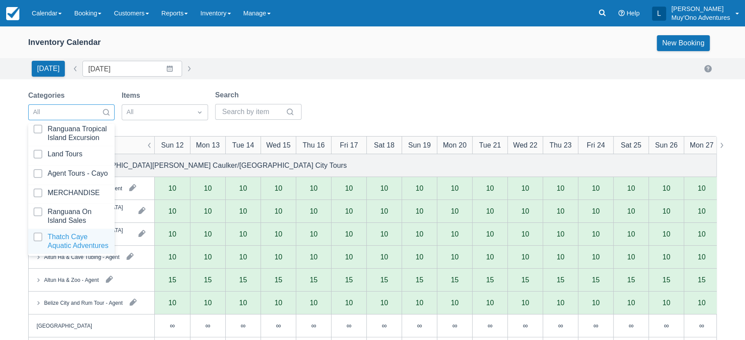
click at [76, 233] on div at bounding box center [71, 242] width 76 height 18
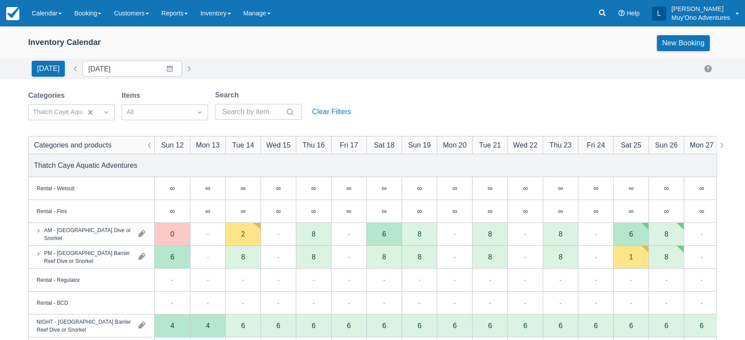
click at [334, 90] on div "Categories Thatch Caye Aquatic Adventures Items All Search Clear Filters" at bounding box center [191, 108] width 326 height 36
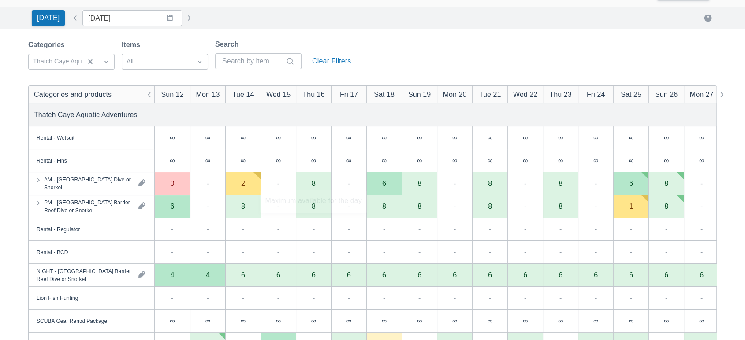
scroll to position [198, 0]
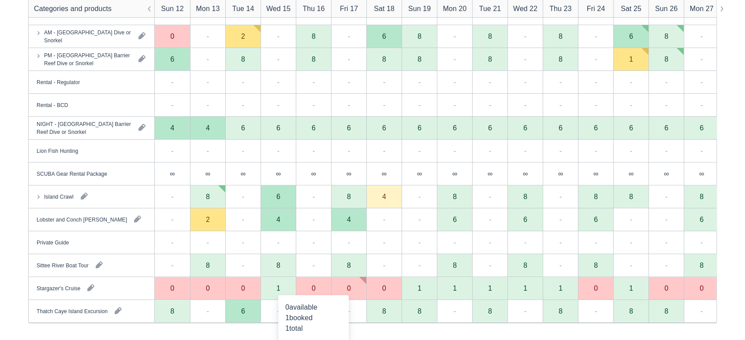
click at [319, 286] on div "0" at bounding box center [313, 288] width 35 height 23
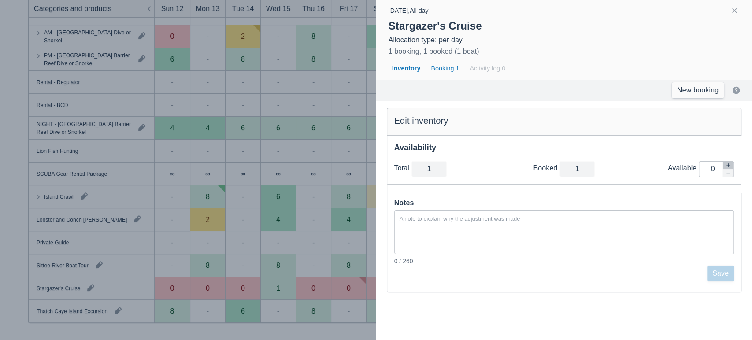
click at [448, 71] on div "Booking 1" at bounding box center [445, 69] width 39 height 20
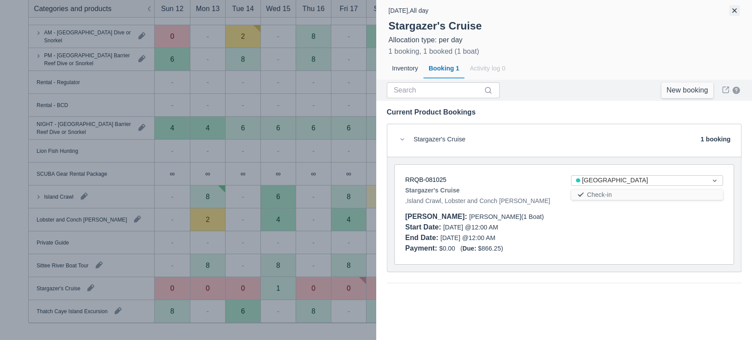
click at [735, 11] on button "button" at bounding box center [734, 10] width 11 height 11
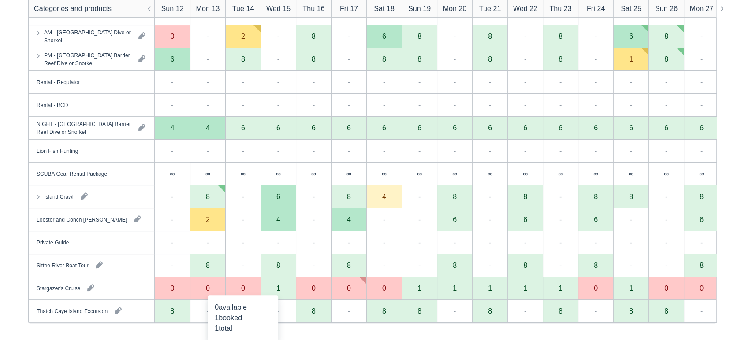
click at [252, 292] on div "0" at bounding box center [242, 288] width 35 height 23
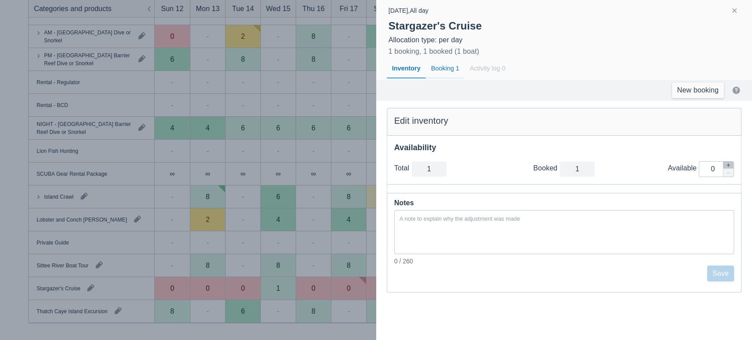
click at [443, 71] on div "Booking 1" at bounding box center [445, 69] width 39 height 20
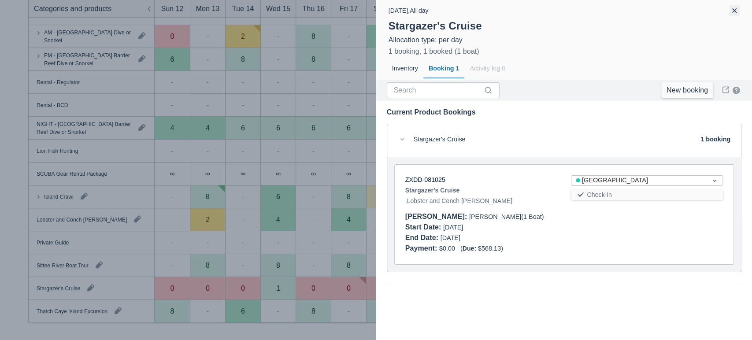
click at [733, 10] on button "button" at bounding box center [734, 10] width 11 height 11
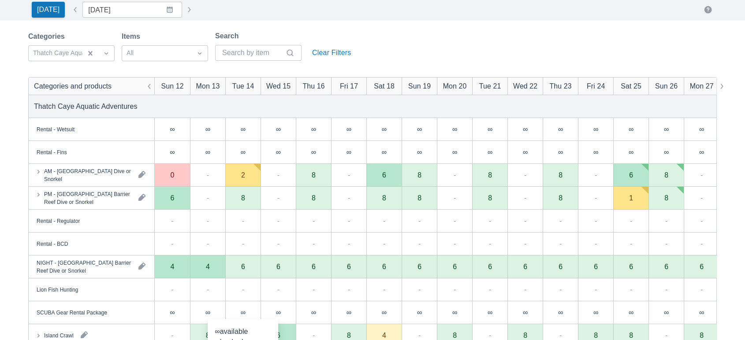
scroll to position [59, 0]
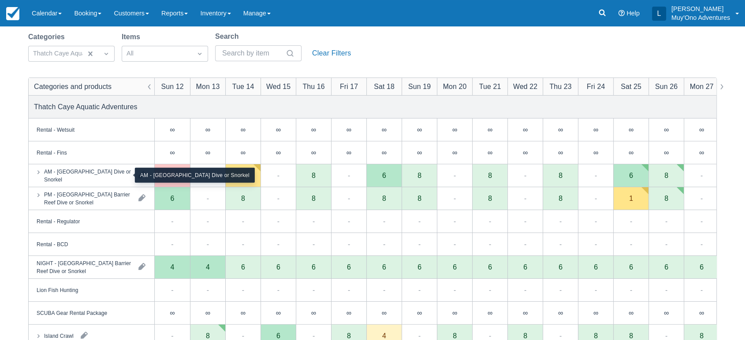
click at [113, 173] on div "AM - [GEOGRAPHIC_DATA] Dive or Snorkel" at bounding box center [87, 175] width 87 height 16
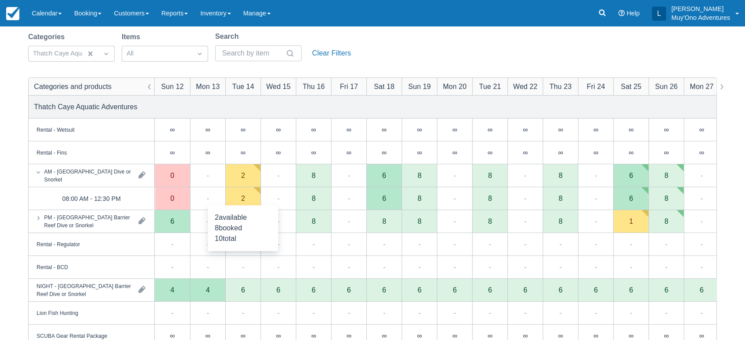
click at [238, 201] on div "2" at bounding box center [242, 198] width 35 height 23
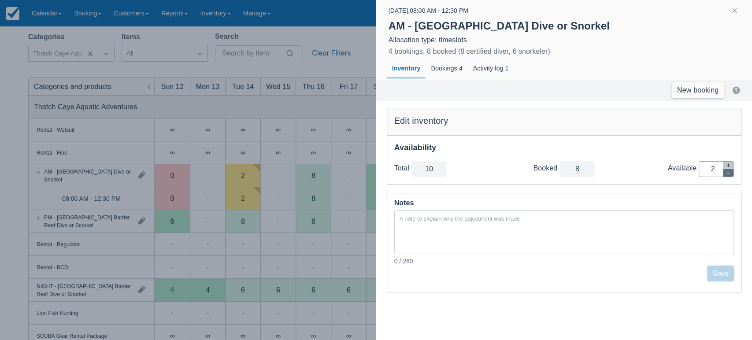
click at [730, 172] on icon "button" at bounding box center [728, 173] width 5 height 5
type input "9"
type input "1"
click at [730, 172] on icon "button" at bounding box center [728, 173] width 5 height 5
type input "8"
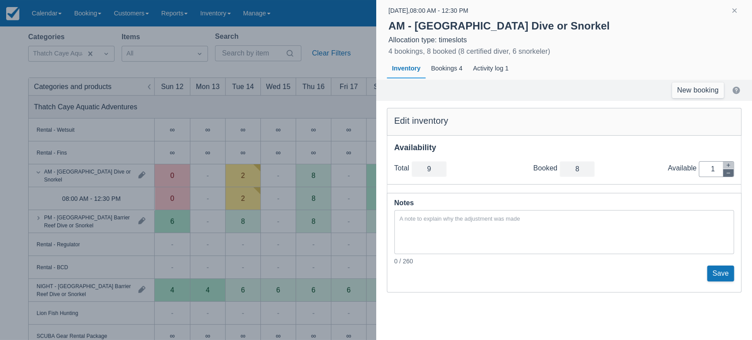
type input "0"
click at [726, 272] on button "Save" at bounding box center [720, 274] width 27 height 16
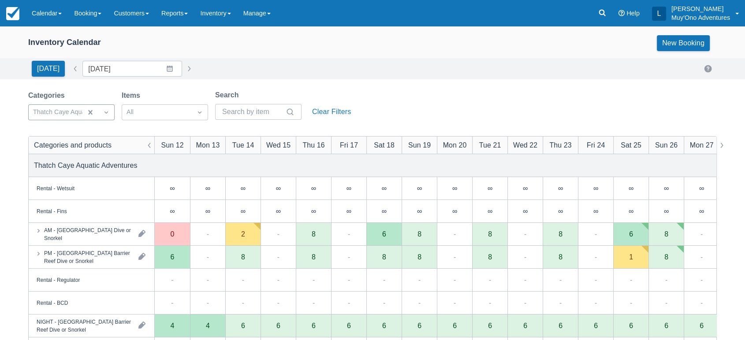
click at [111, 118] on div at bounding box center [106, 112] width 16 height 12
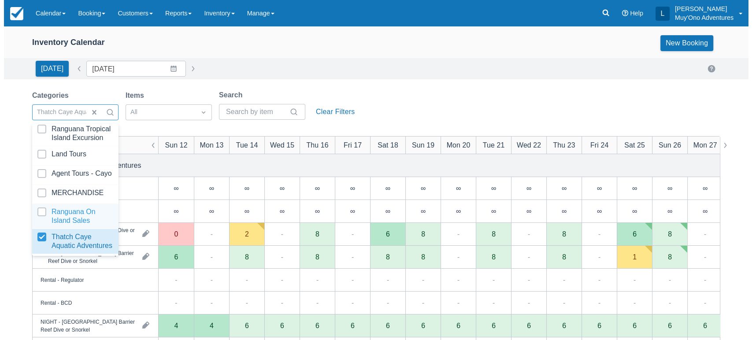
scroll to position [87, 0]
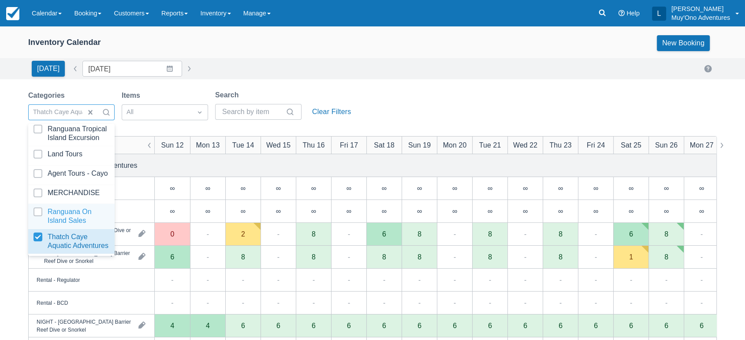
click at [344, 88] on div "Inventory Calendar New Booking Today Date 10/12/25 Navigate forward to interact…" at bounding box center [372, 282] width 745 height 512
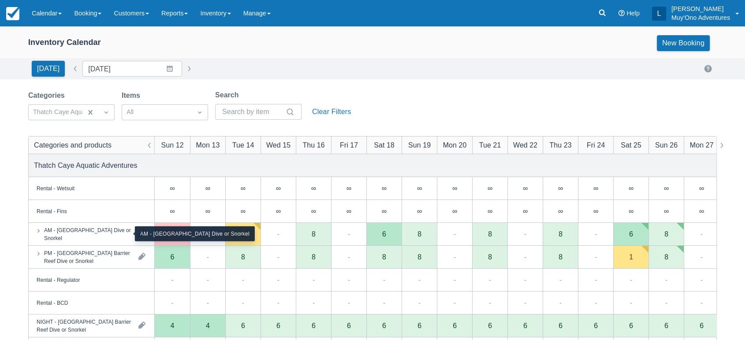
click at [115, 241] on div "AM - [GEOGRAPHIC_DATA] Dive or Snorkel" at bounding box center [87, 234] width 87 height 16
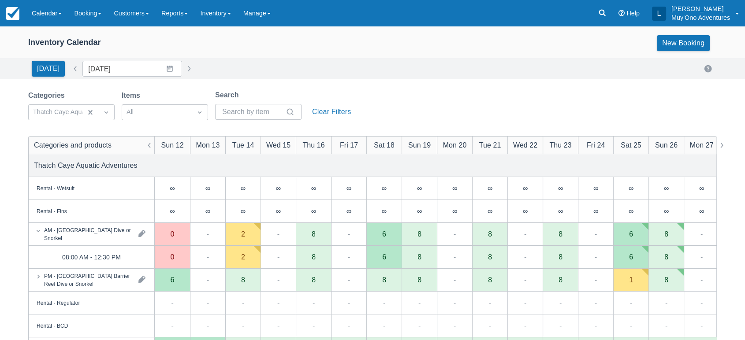
click at [237, 263] on div "Rental - Wetsuit Rental - Fins AM - Belize Barrier Reef Dive or Snorkel PM - Be…" at bounding box center [372, 183] width 745 height 314
click at [248, 257] on div "2" at bounding box center [242, 257] width 35 height 23
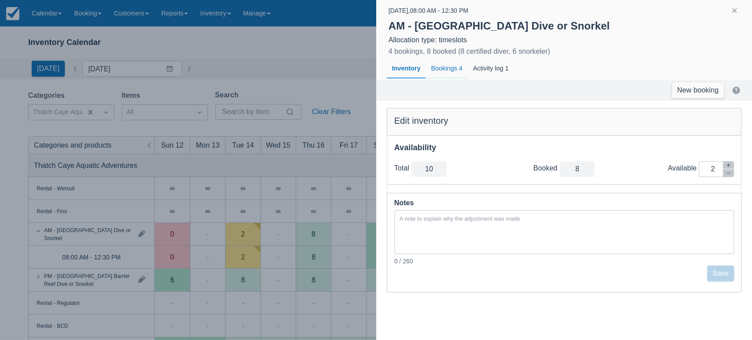
click at [451, 70] on div "Bookings 4" at bounding box center [447, 69] width 42 height 20
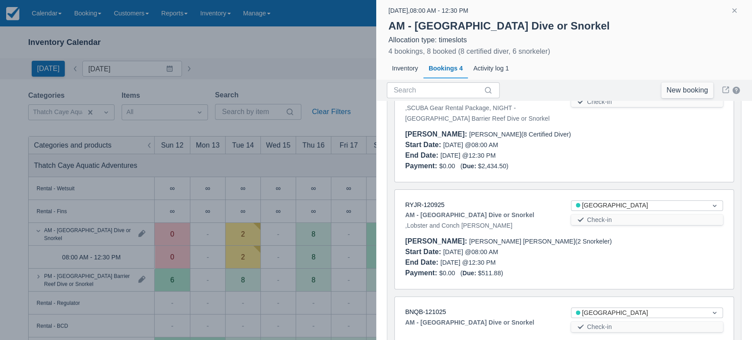
scroll to position [90, 0]
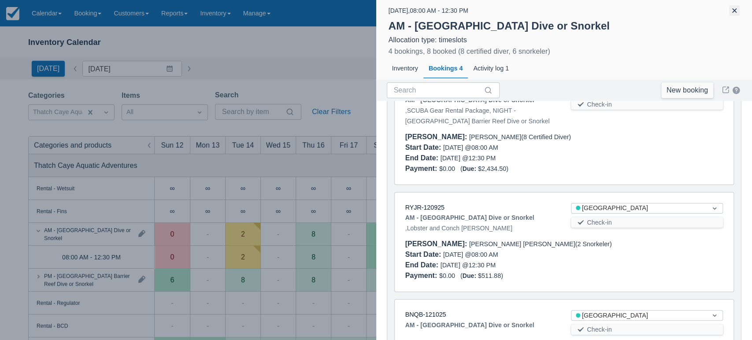
click at [739, 9] on button "button" at bounding box center [734, 10] width 11 height 11
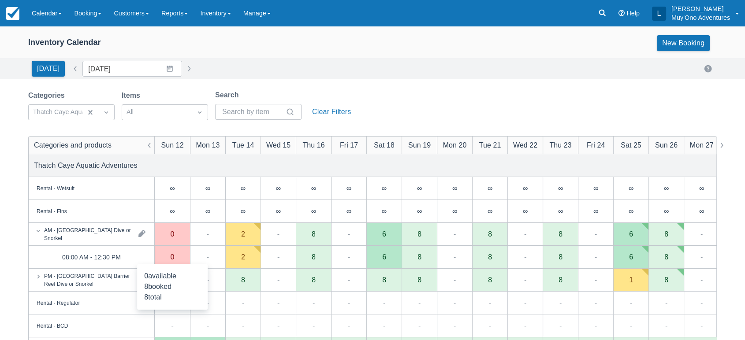
click at [177, 256] on div "0" at bounding box center [172, 257] width 35 height 23
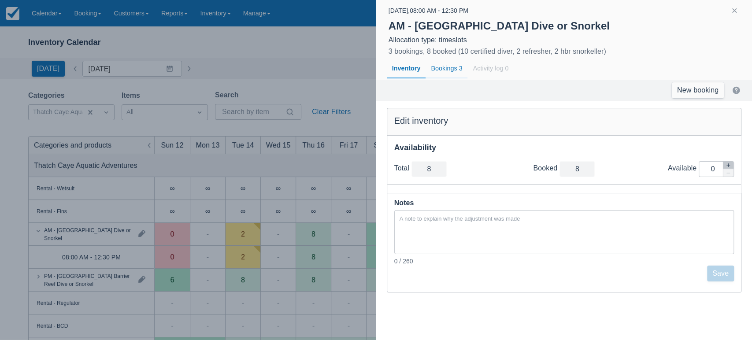
click at [454, 72] on div "Bookings 3" at bounding box center [447, 69] width 42 height 20
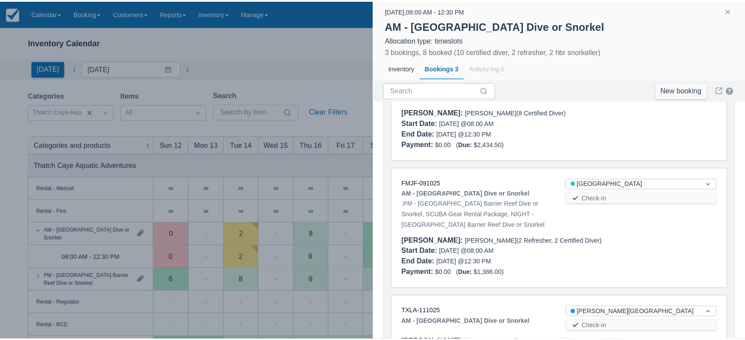
scroll to position [116, 0]
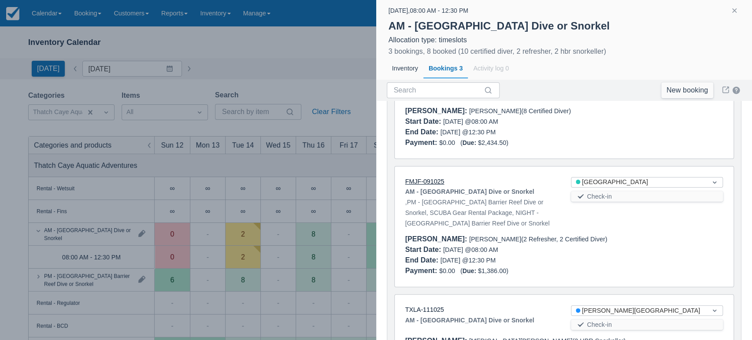
click at [423, 182] on link "FMJF-091025" at bounding box center [424, 181] width 39 height 7
click at [737, 11] on button "button" at bounding box center [734, 10] width 11 height 11
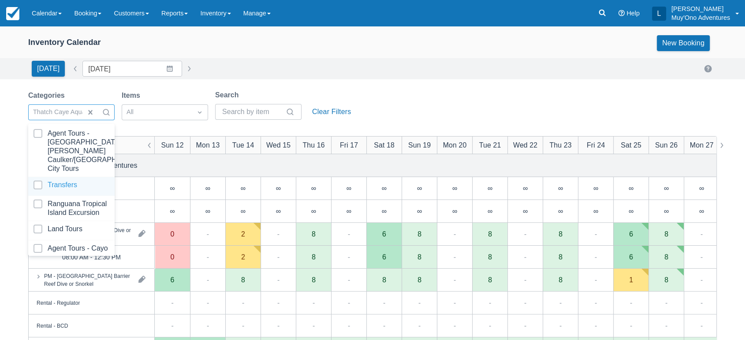
scroll to position [88, 0]
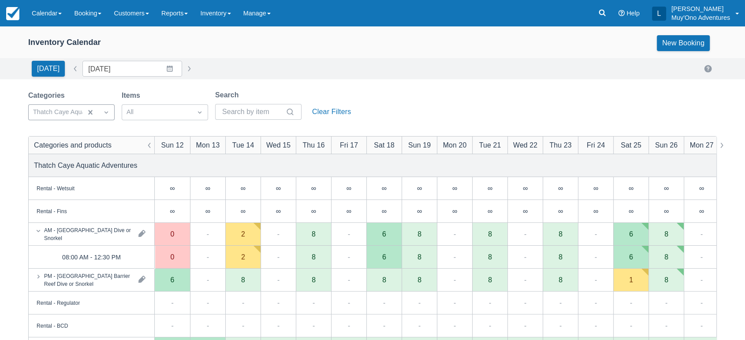
click at [236, 52] on div "Inventory Calendar New Booking" at bounding box center [372, 45] width 745 height 26
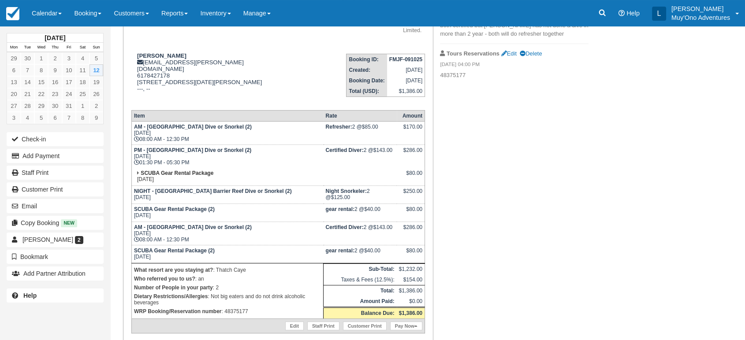
scroll to position [117, 0]
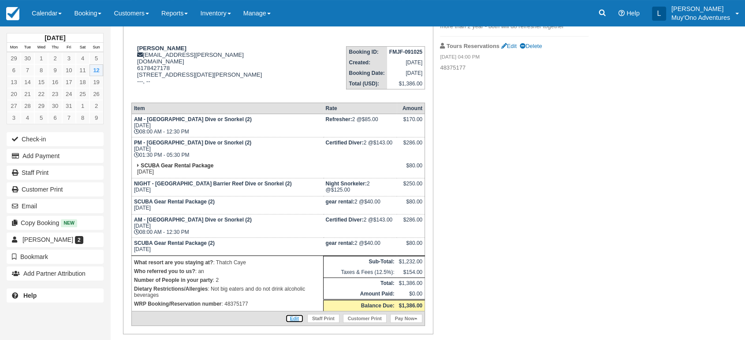
click at [297, 314] on link "Edit" at bounding box center [294, 318] width 19 height 9
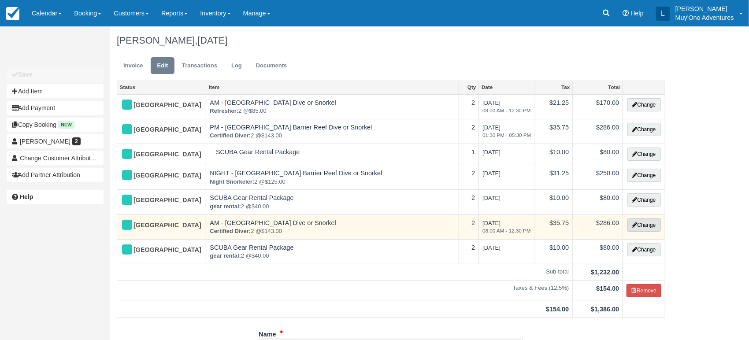
click at [642, 224] on button "Change" at bounding box center [643, 225] width 33 height 13
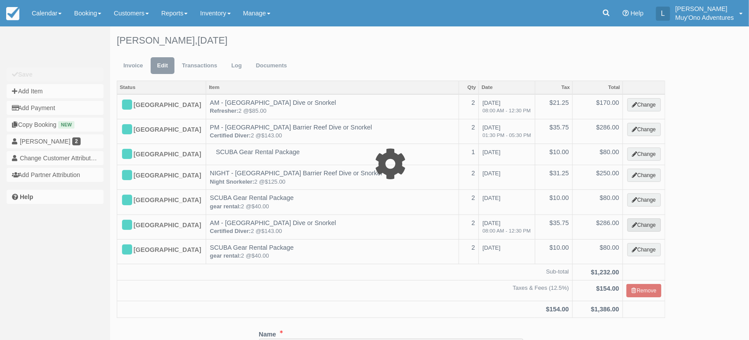
select select "64"
type input "286.00"
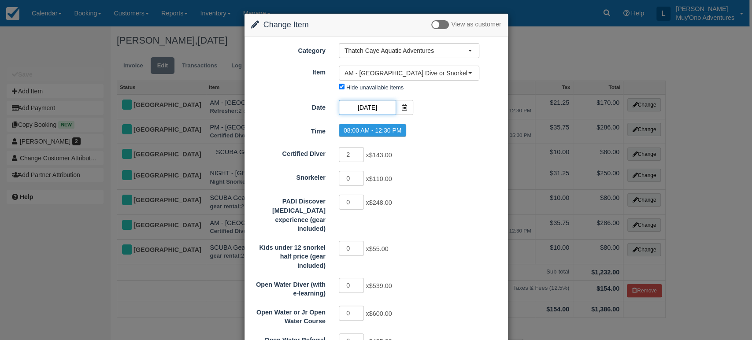
click at [377, 109] on input "[DATE]" at bounding box center [367, 107] width 57 height 15
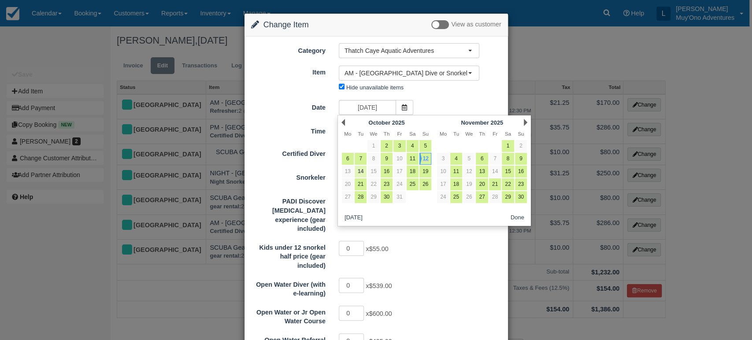
click at [364, 172] on link "14" at bounding box center [361, 172] width 12 height 12
type input "[DATE]"
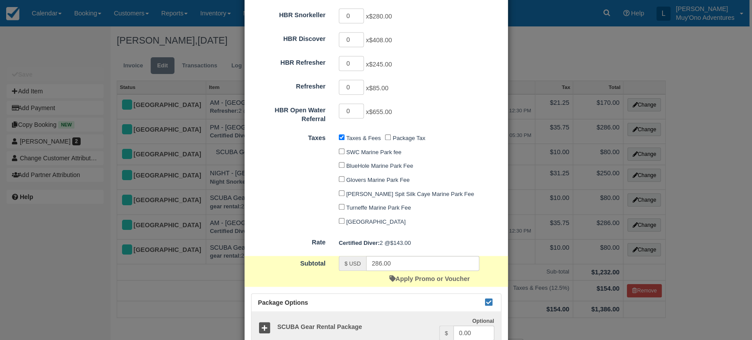
scroll to position [452, 0]
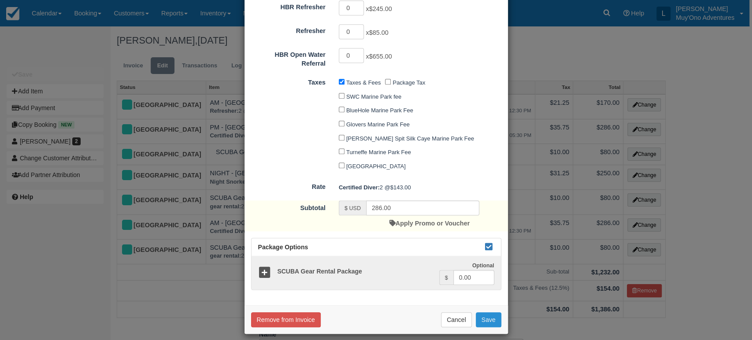
click at [483, 312] on button "Save" at bounding box center [489, 319] width 26 height 15
checkbox input "false"
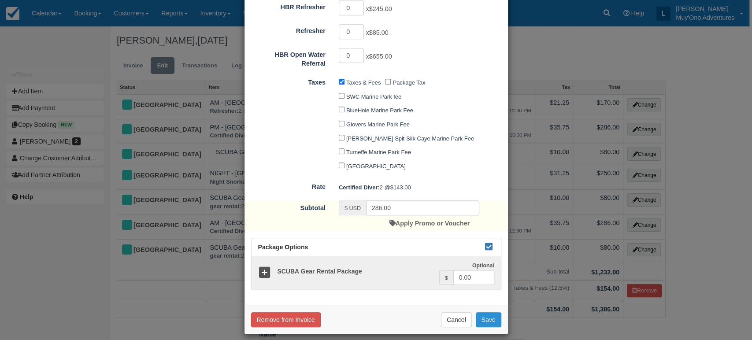
checkbox input "false"
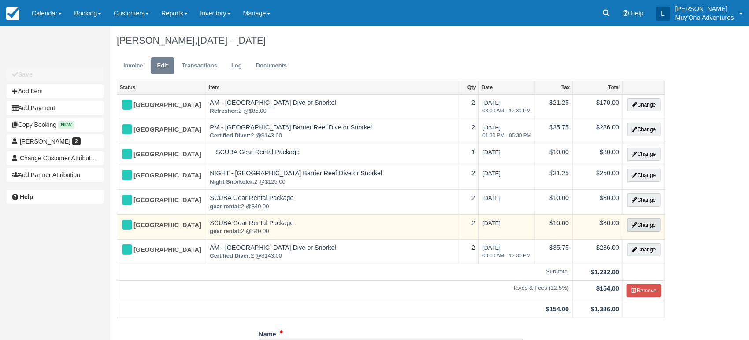
click at [644, 228] on button "Change" at bounding box center [643, 225] width 33 height 13
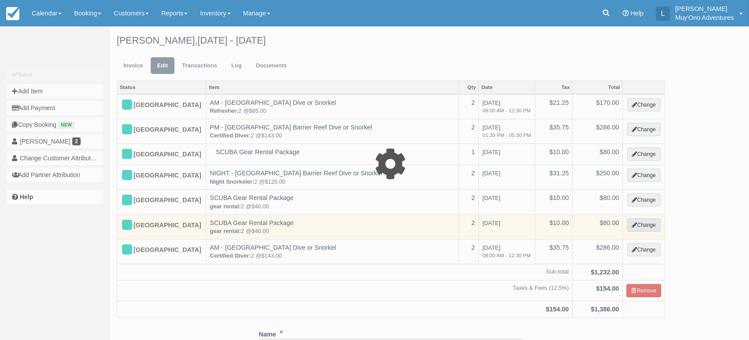
select select "64"
type input "80.00"
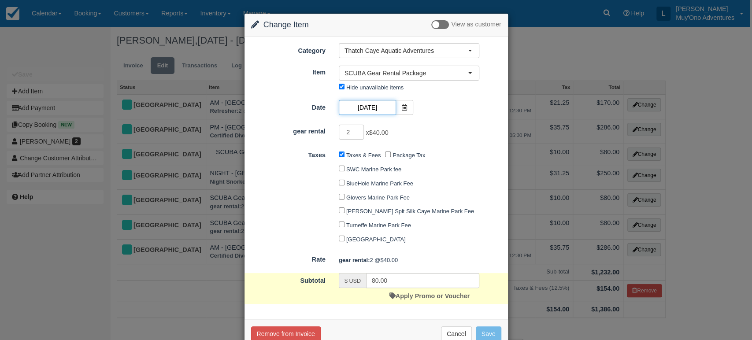
click at [380, 108] on input "[DATE]" at bounding box center [367, 107] width 57 height 15
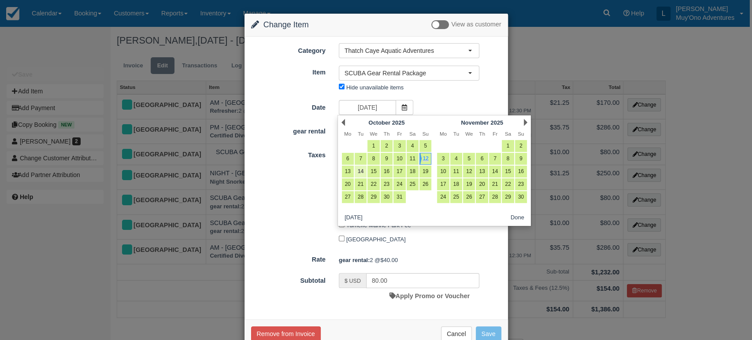
click at [359, 168] on link "14" at bounding box center [361, 172] width 12 height 12
type input "[DATE]"
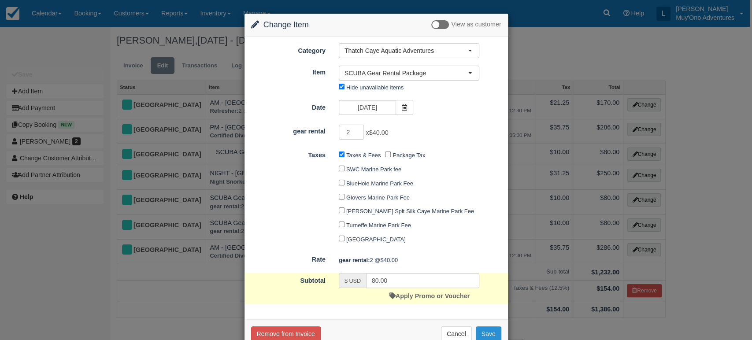
click at [482, 336] on button "Save" at bounding box center [489, 333] width 26 height 15
checkbox input "false"
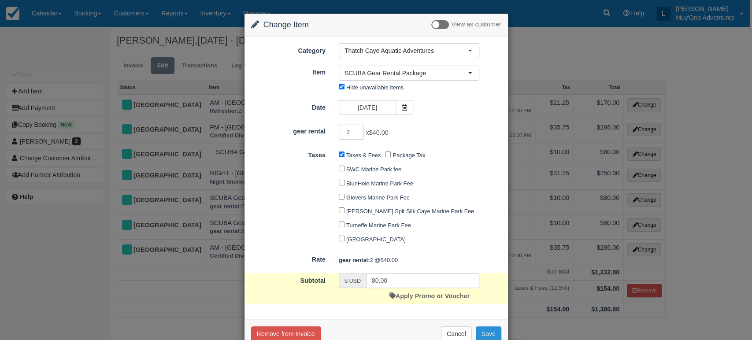
checkbox input "false"
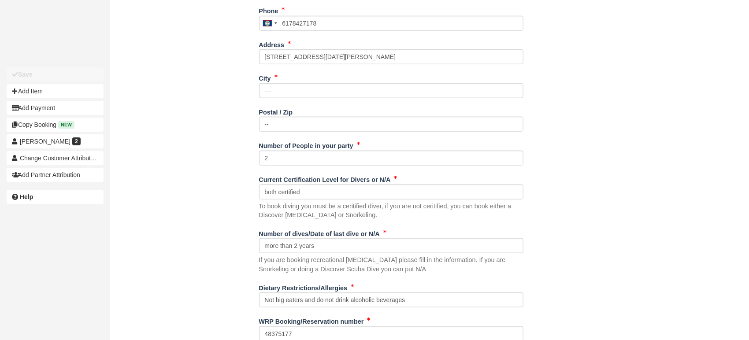
scroll to position [486, 0]
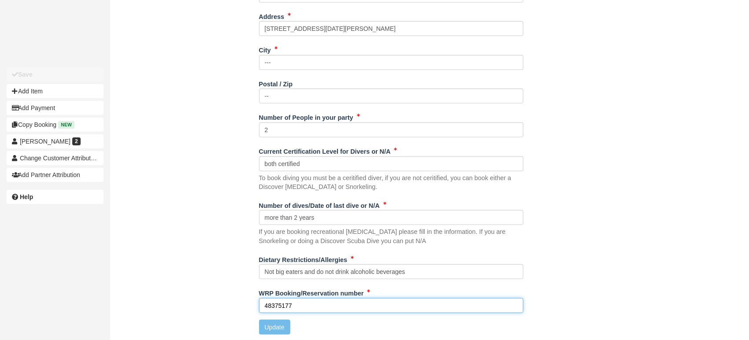
type input "48375177"
click at [301, 301] on input "48375177" at bounding box center [391, 305] width 264 height 15
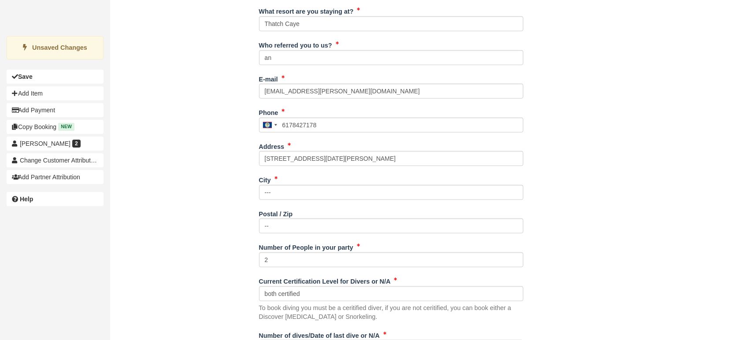
scroll to position [355, 0]
